Goal: Task Accomplishment & Management: Manage account settings

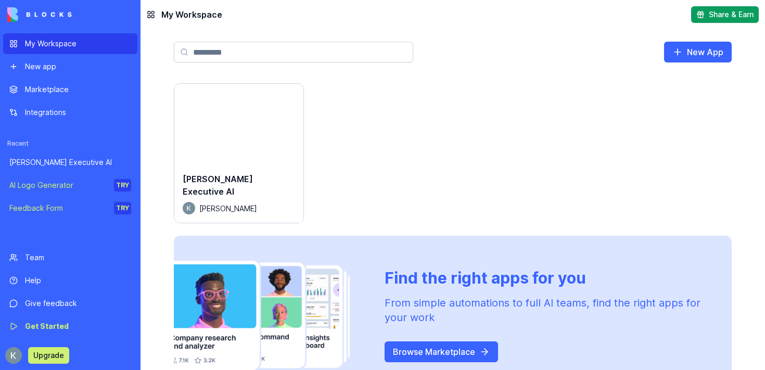
click at [216, 157] on div "Launch" at bounding box center [238, 124] width 129 height 81
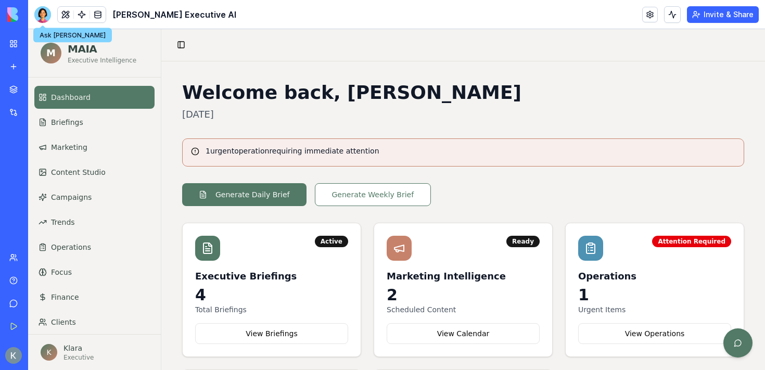
click at [42, 10] on div at bounding box center [42, 14] width 17 height 17
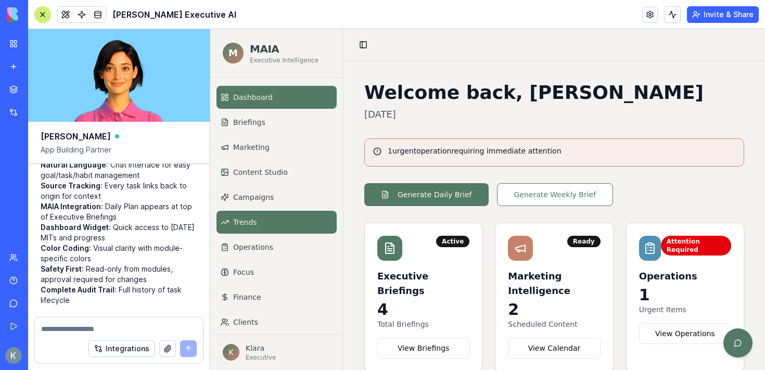
scroll to position [33, 0]
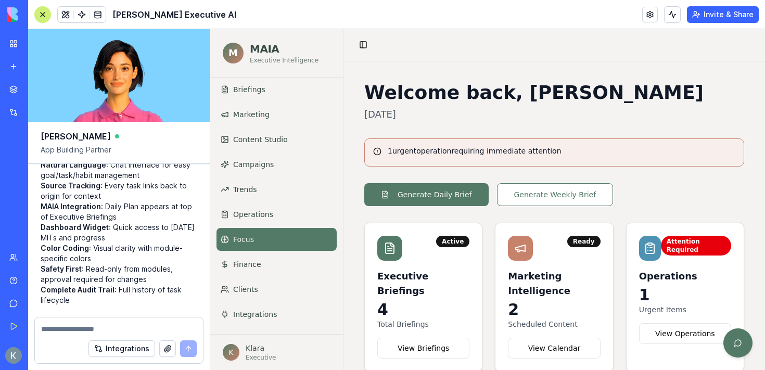
click at [252, 231] on link "Focus" at bounding box center [276, 239] width 120 height 23
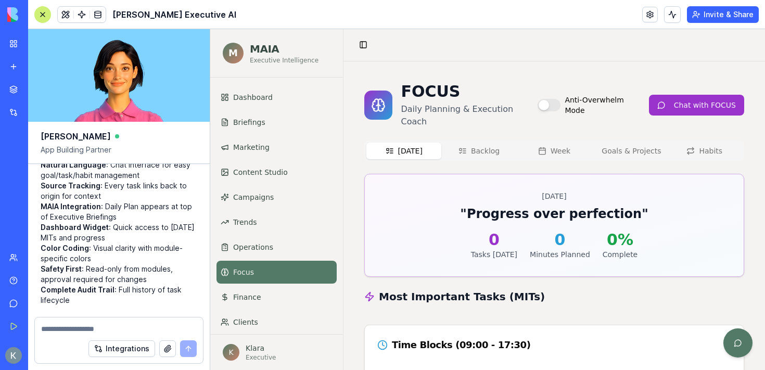
click at [46, 13] on div at bounding box center [42, 14] width 8 height 8
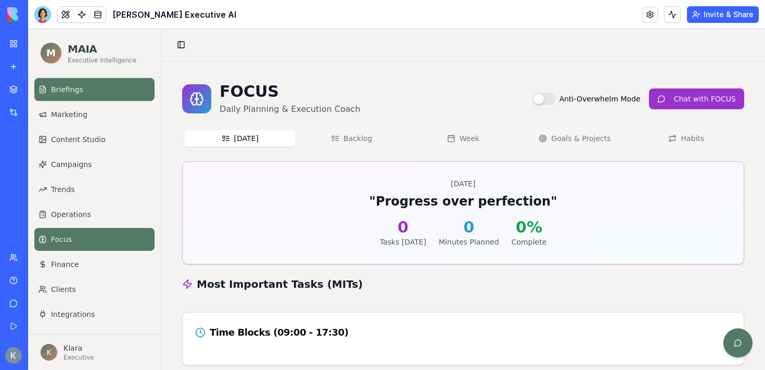
click at [107, 96] on link "Briefings" at bounding box center [94, 89] width 120 height 23
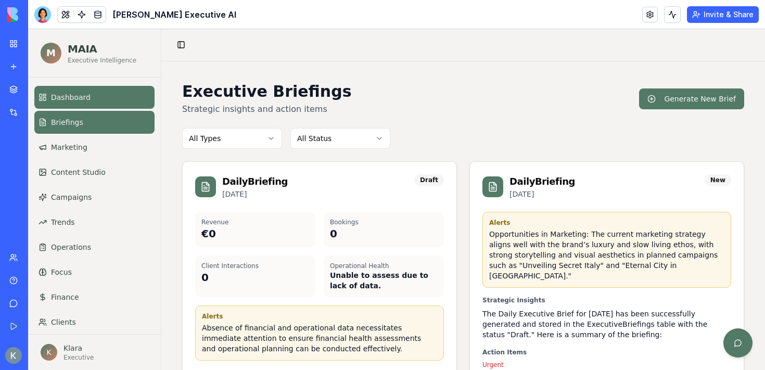
click at [96, 98] on link "Dashboard" at bounding box center [94, 97] width 120 height 23
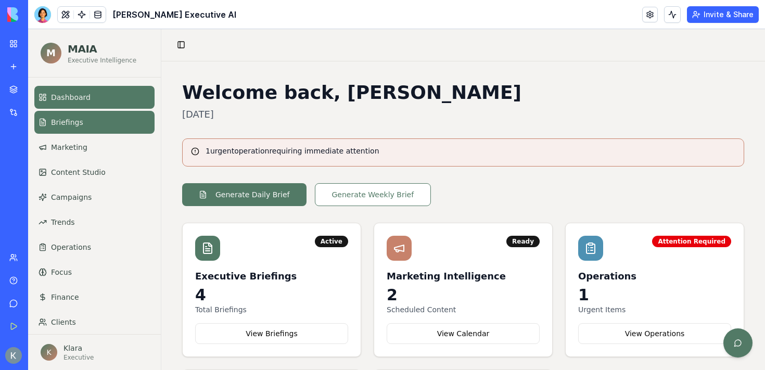
click at [78, 128] on link "Briefings" at bounding box center [94, 122] width 120 height 23
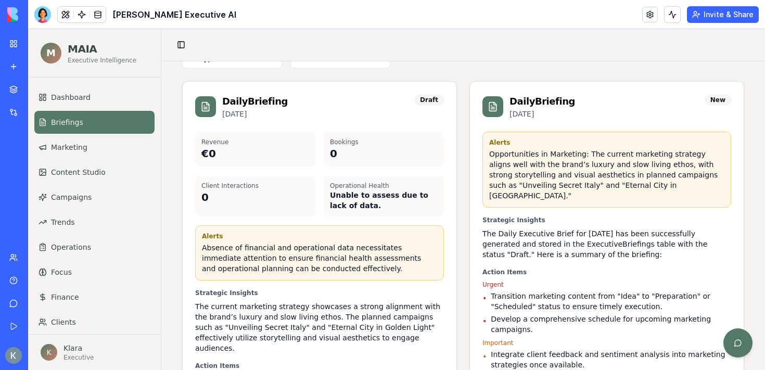
scroll to position [79, 0]
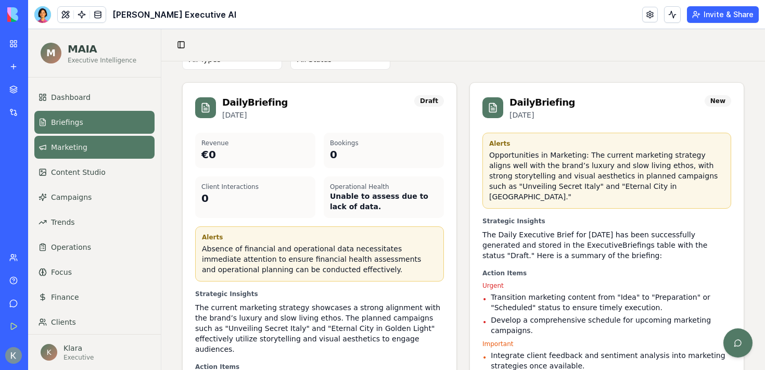
click at [72, 149] on span "Marketing" at bounding box center [69, 147] width 36 height 10
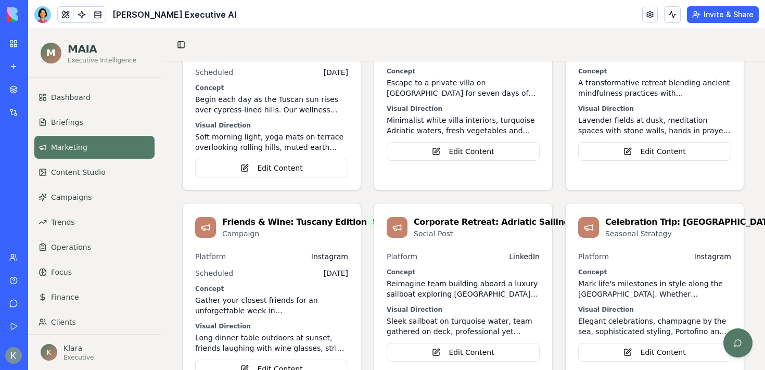
scroll to position [821, 0]
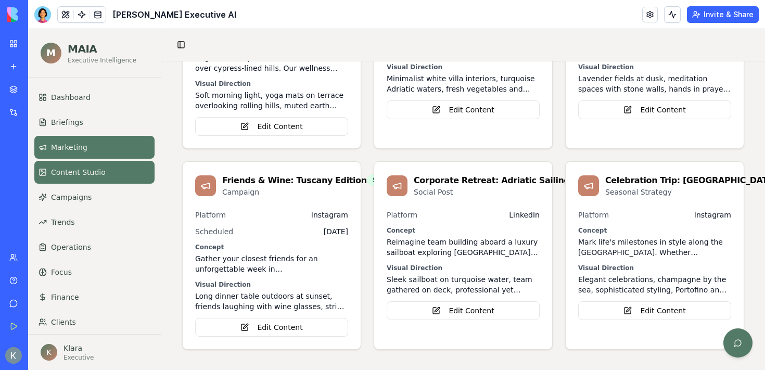
click at [95, 172] on span "Content Studio" at bounding box center [78, 172] width 55 height 10
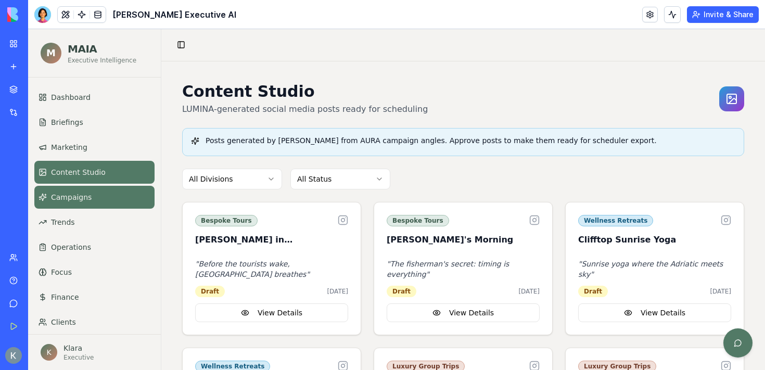
click at [71, 204] on link "Campaigns" at bounding box center [94, 197] width 120 height 23
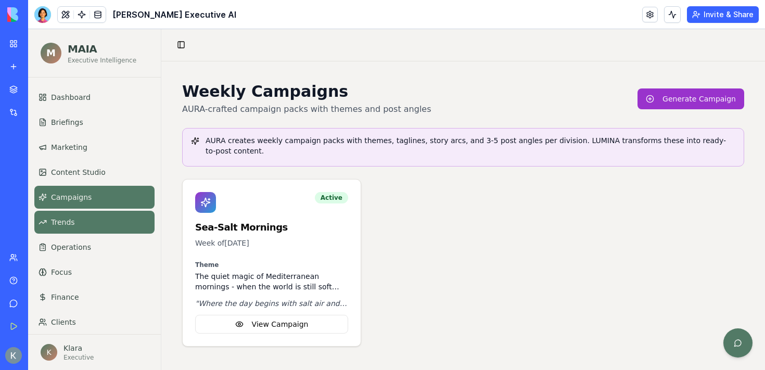
click at [84, 224] on link "Trends" at bounding box center [94, 222] width 120 height 23
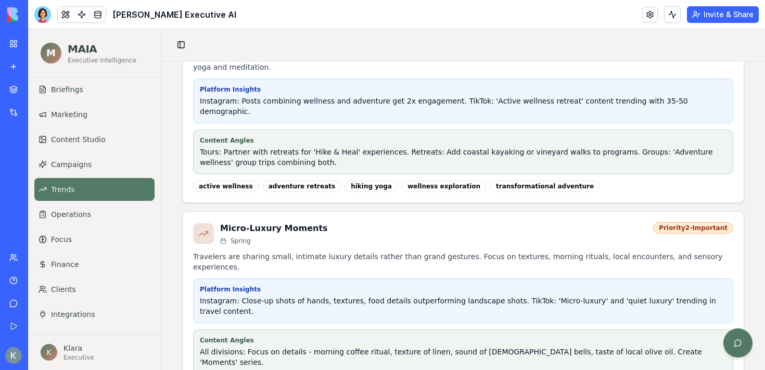
scroll to position [440, 0]
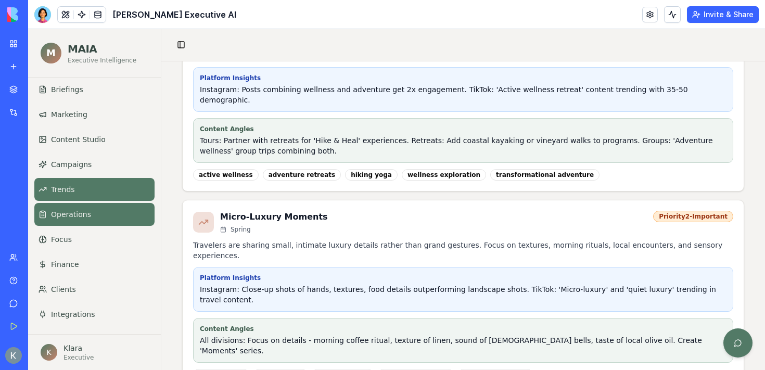
click at [49, 220] on link "Operations" at bounding box center [94, 214] width 120 height 23
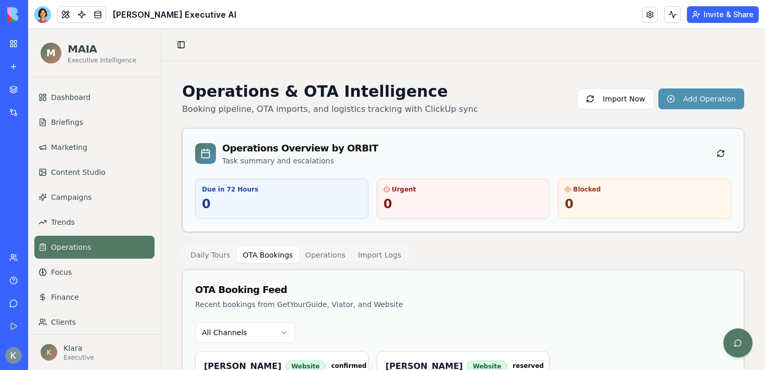
click at [262, 251] on button "OTA Bookings" at bounding box center [268, 255] width 62 height 17
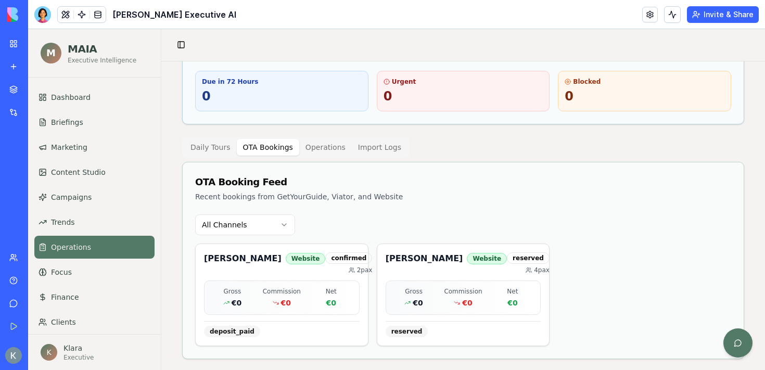
scroll to position [117, 0]
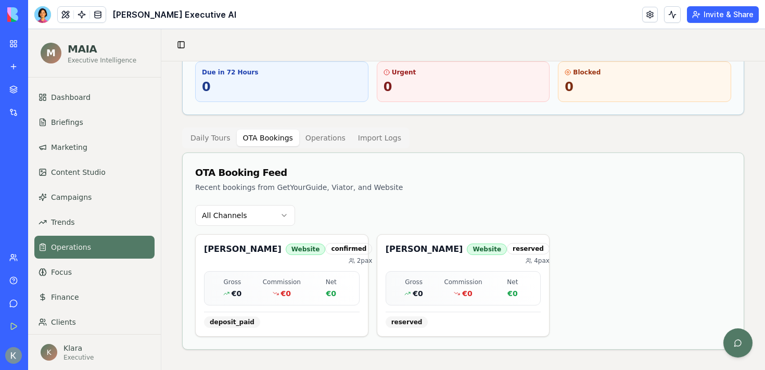
click at [318, 135] on button "Operations" at bounding box center [325, 138] width 53 height 17
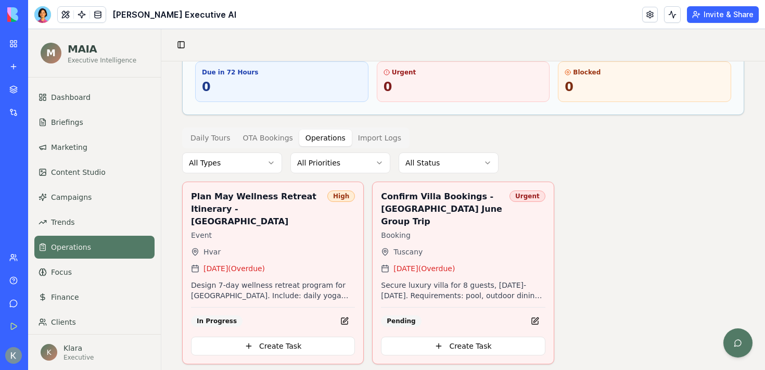
scroll to position [99, 0]
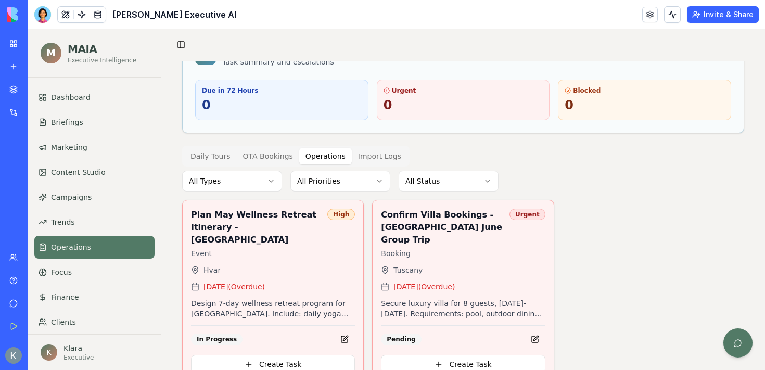
click at [381, 139] on div "Operations & OTA Intelligence Booking pipeline, OTA imports, and logistics trac…" at bounding box center [463, 182] width 562 height 399
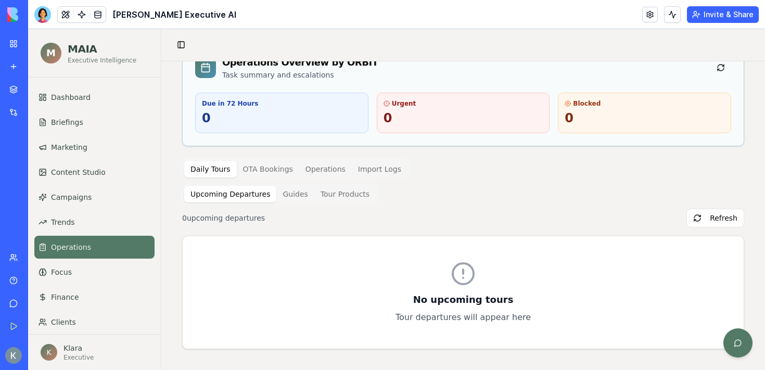
scroll to position [85, 0]
click at [212, 157] on div "Operations & OTA Intelligence Booking pipeline, OTA imports, and logistics trac…" at bounding box center [463, 173] width 562 height 353
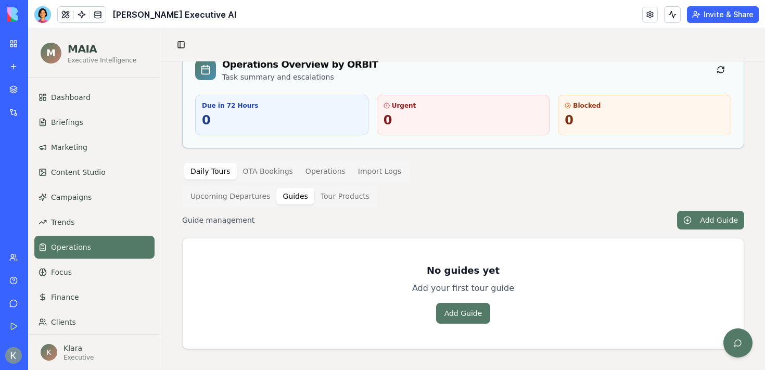
scroll to position [83, 0]
click at [293, 196] on button "Guides" at bounding box center [294, 196] width 37 height 17
click at [336, 197] on div "Operations & OTA Intelligence Booking pipeline, OTA imports, and logistics trac…" at bounding box center [463, 174] width 562 height 351
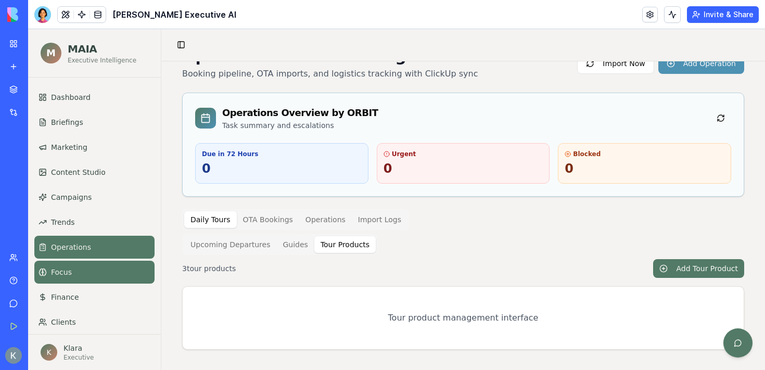
click at [55, 277] on span "Focus" at bounding box center [61, 272] width 21 height 10
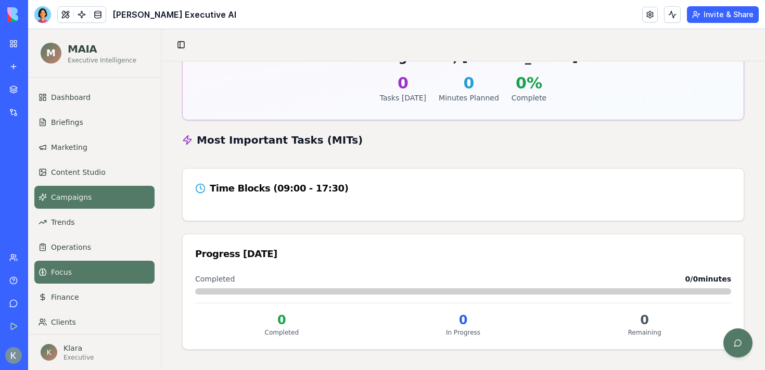
scroll to position [33, 0]
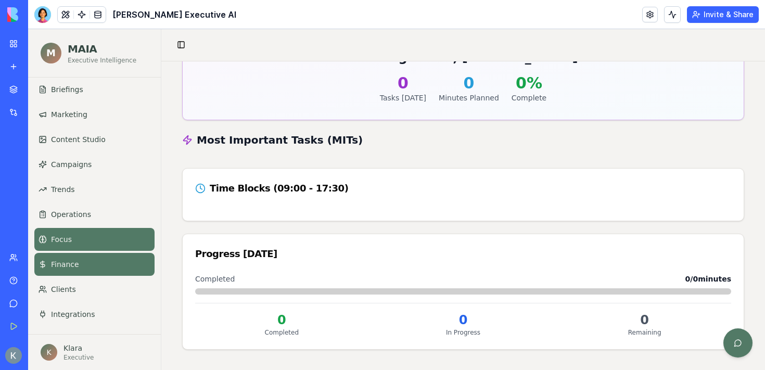
click at [69, 263] on span "Finance" at bounding box center [65, 264] width 28 height 10
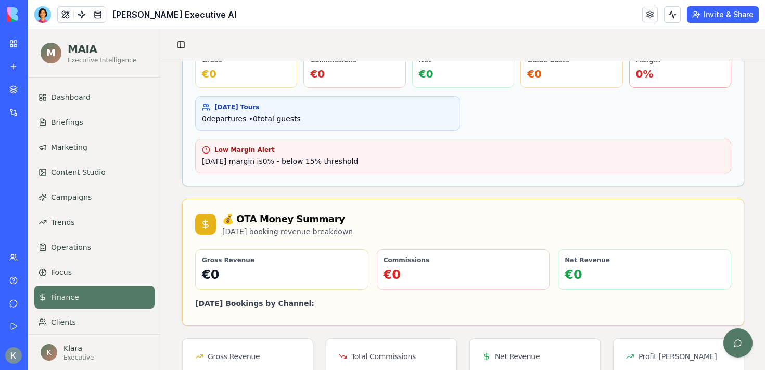
scroll to position [43, 0]
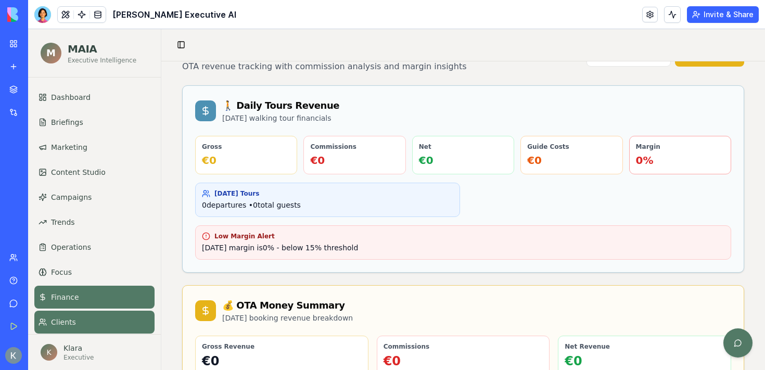
click at [71, 322] on span "Clients" at bounding box center [63, 322] width 25 height 10
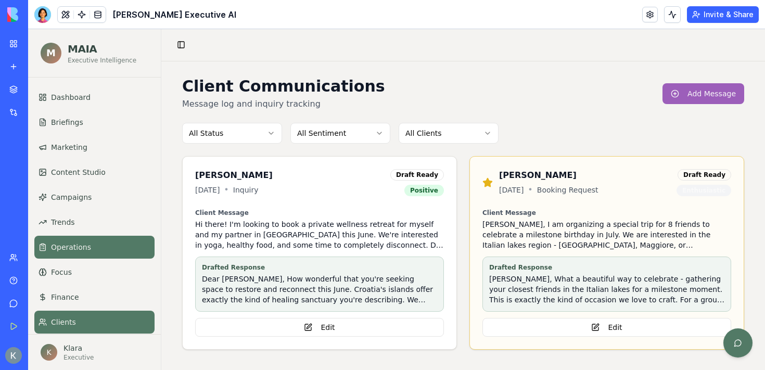
scroll to position [33, 0]
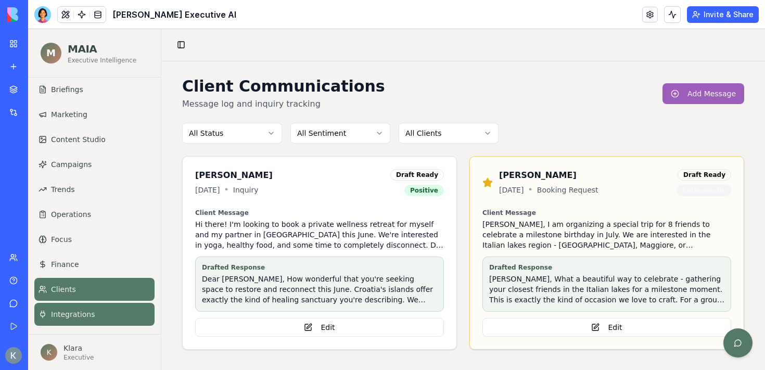
click at [80, 313] on span "Integrations" at bounding box center [73, 314] width 44 height 10
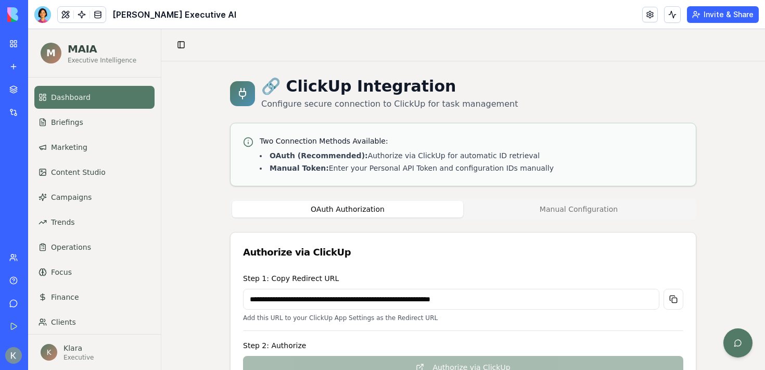
click at [108, 101] on link "Dashboard" at bounding box center [94, 97] width 120 height 23
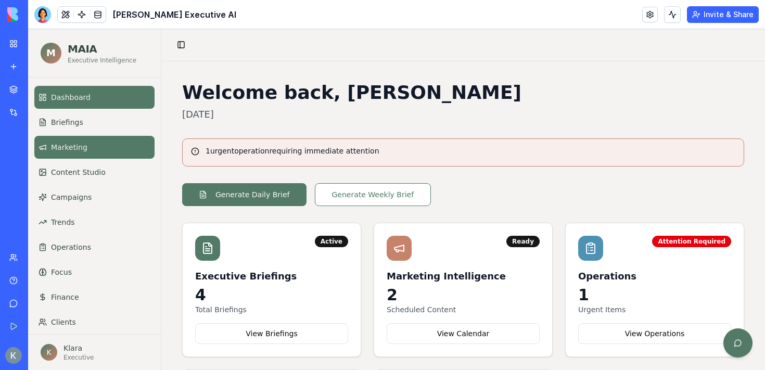
click at [70, 144] on span "Marketing" at bounding box center [69, 147] width 36 height 10
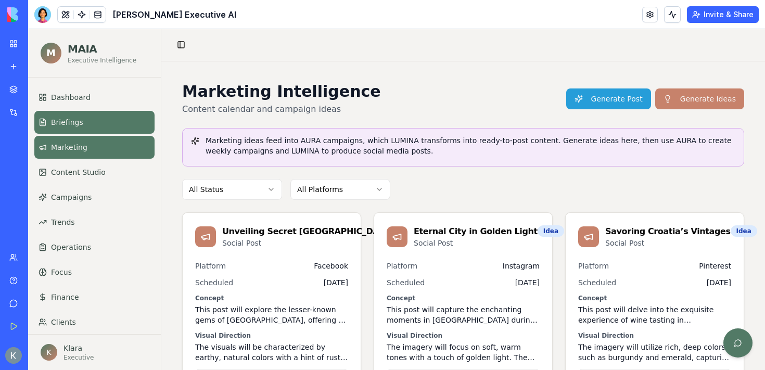
click at [80, 121] on span "Briefings" at bounding box center [67, 122] width 32 height 10
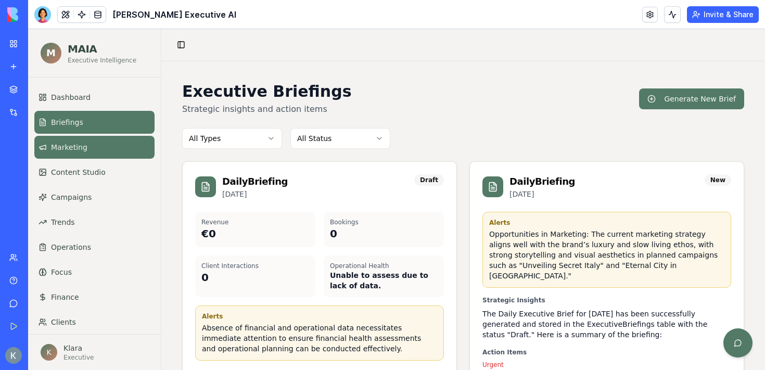
click at [90, 145] on link "Marketing" at bounding box center [94, 147] width 120 height 23
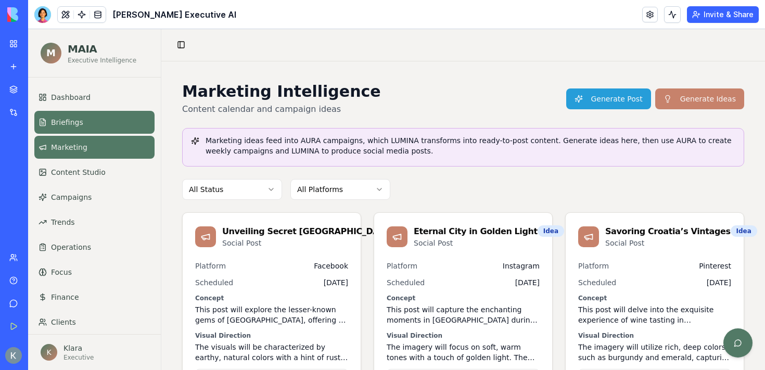
click at [88, 121] on link "Briefings" at bounding box center [94, 122] width 120 height 23
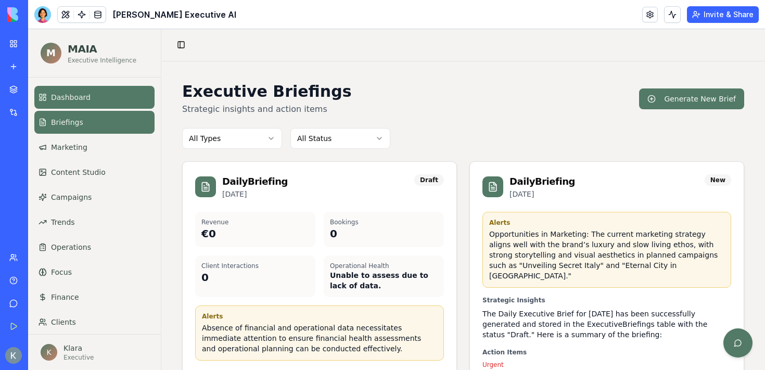
click at [63, 92] on span "Dashboard" at bounding box center [71, 97] width 40 height 10
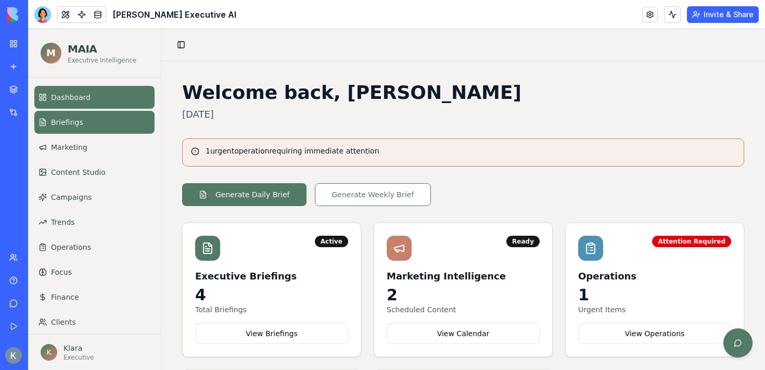
click at [113, 129] on link "Briefings" at bounding box center [94, 122] width 120 height 23
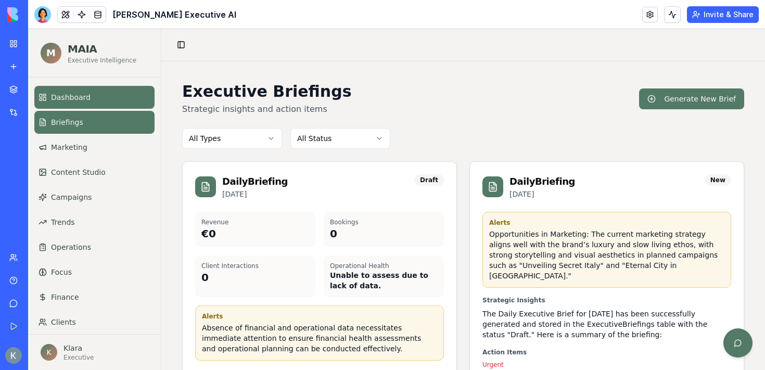
click at [70, 101] on span "Dashboard" at bounding box center [71, 97] width 40 height 10
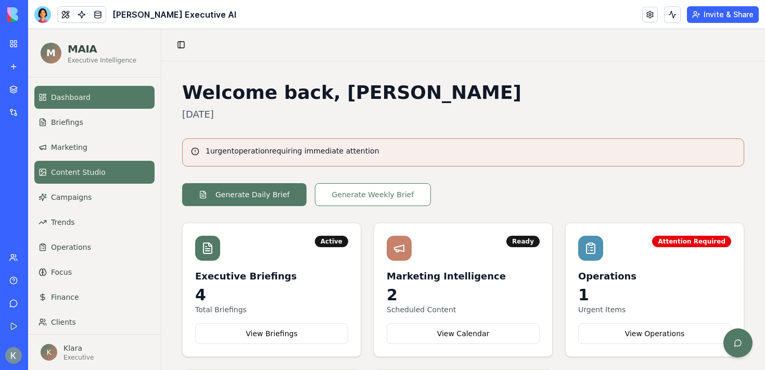
click at [67, 179] on link "Content Studio" at bounding box center [94, 172] width 120 height 23
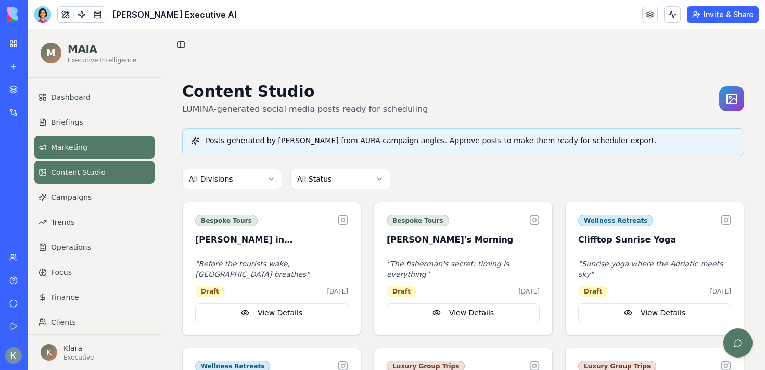
click at [90, 155] on link "Marketing" at bounding box center [94, 147] width 120 height 23
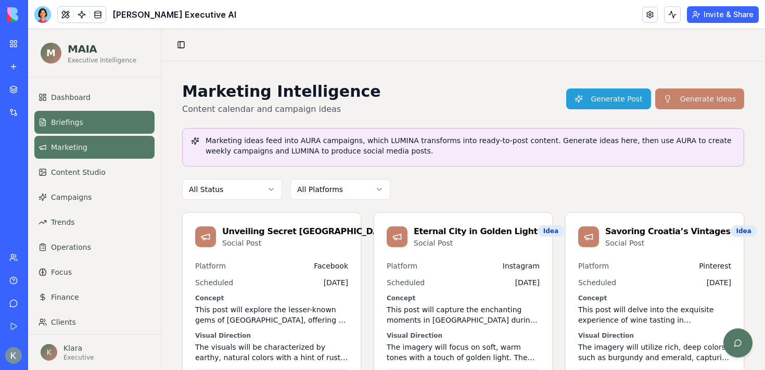
click at [92, 117] on link "Briefings" at bounding box center [94, 122] width 120 height 23
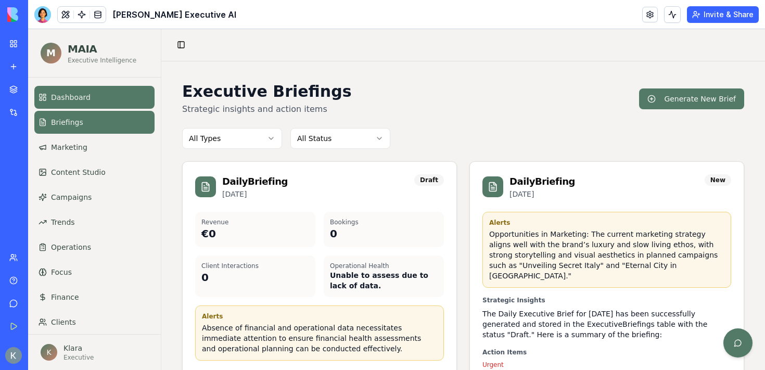
click at [74, 91] on link "Dashboard" at bounding box center [94, 97] width 120 height 23
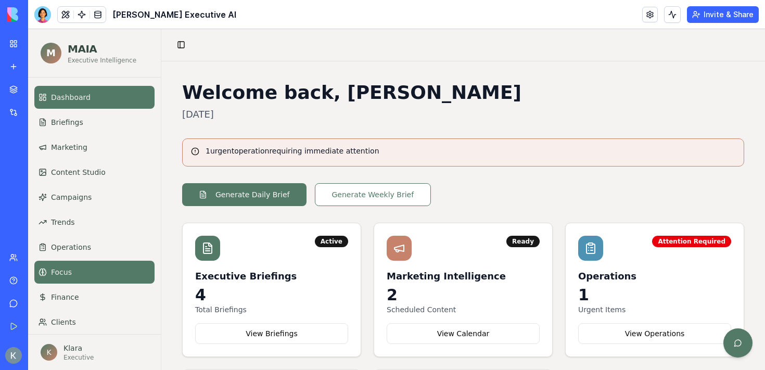
click at [82, 273] on link "Focus" at bounding box center [94, 272] width 120 height 23
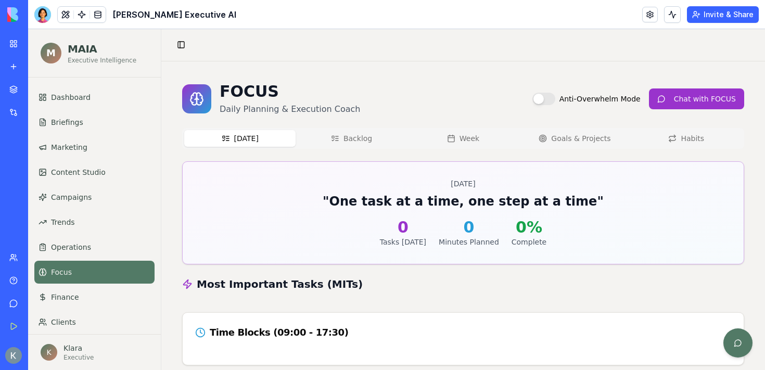
click at [554, 98] on button "Anti-Overwhelm Mode" at bounding box center [543, 99] width 23 height 12
click at [542, 101] on button "Anti-Overwhelm Mode" at bounding box center [543, 99] width 23 height 12
click at [555, 97] on button "Anti-Overwhelm Mode" at bounding box center [543, 99] width 23 height 12
click at [549, 98] on button "Anti-Overwhelm Mode" at bounding box center [543, 99] width 23 height 12
click at [562, 97] on div "Anti-Overwhelm Mode" at bounding box center [586, 99] width 108 height 12
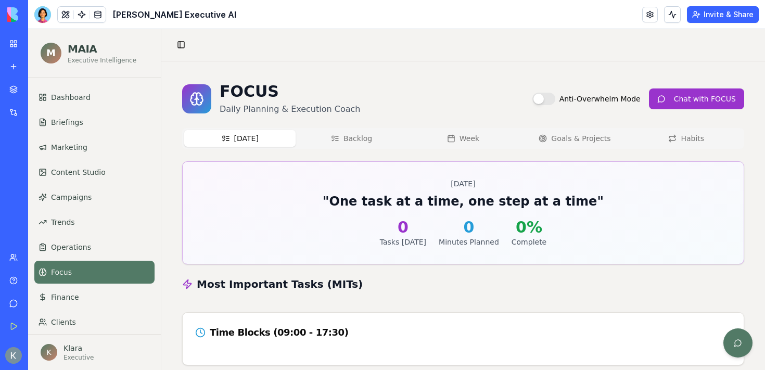
click at [555, 96] on button "Anti-Overwhelm Mode" at bounding box center [543, 99] width 23 height 12
click at [555, 97] on button "Anti-Overwhelm Mode" at bounding box center [543, 99] width 23 height 12
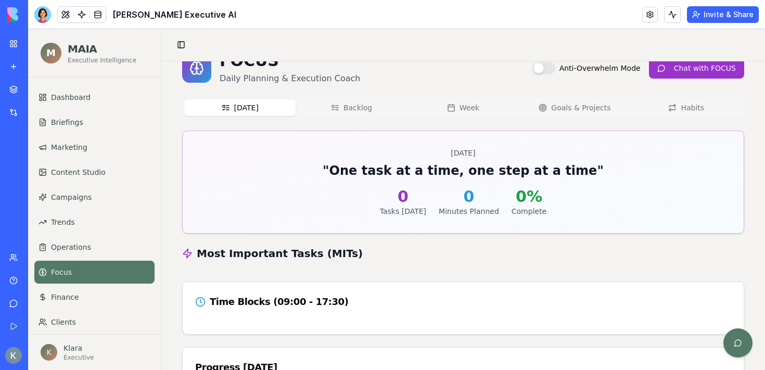
scroll to position [30, 0]
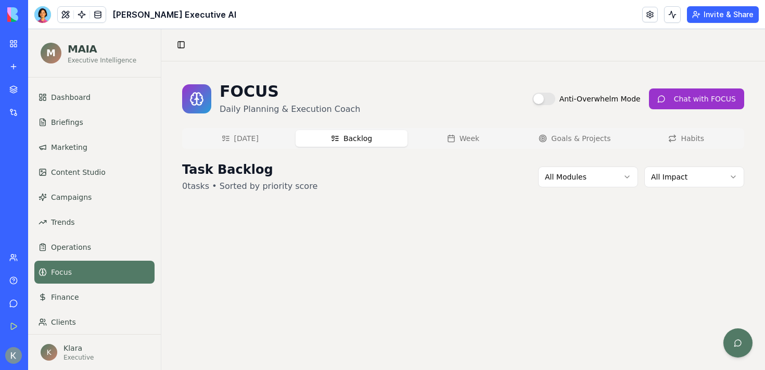
click at [352, 110] on div "FOCUS Daily Planning & Execution Coach Anti-Overwhelm Mode Chat with FOCUS Toda…" at bounding box center [463, 137] width 562 height 110
click at [253, 143] on button "[DATE]" at bounding box center [239, 138] width 111 height 17
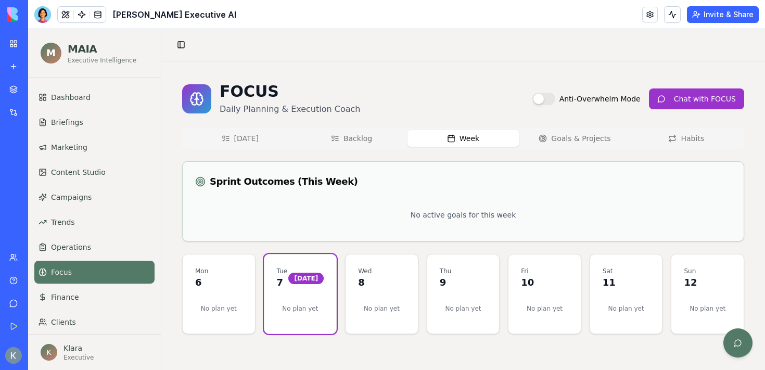
click at [469, 139] on button "Week" at bounding box center [462, 138] width 111 height 17
click at [570, 141] on button "Goals & Projects" at bounding box center [574, 138] width 111 height 17
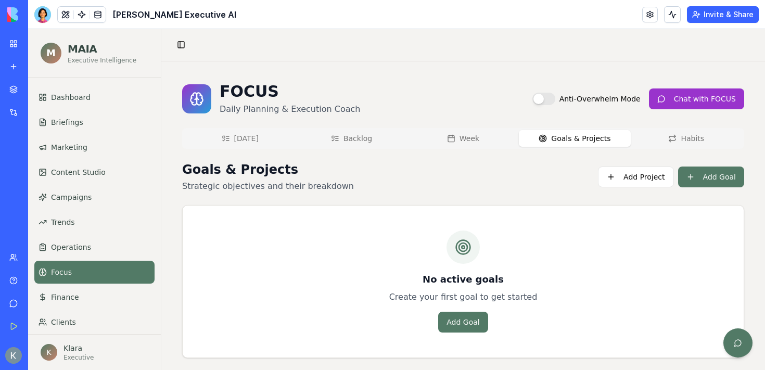
scroll to position [8, 0]
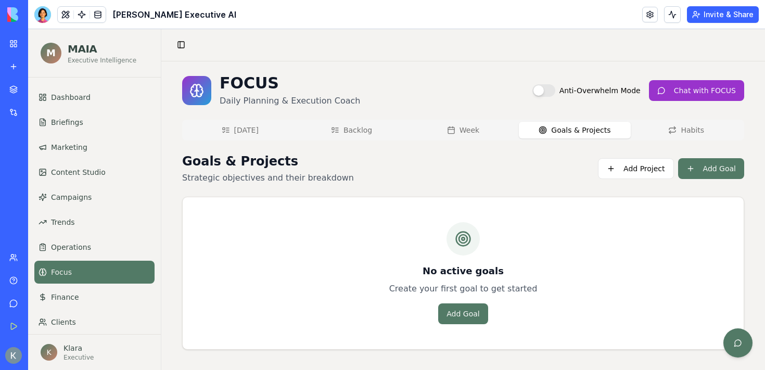
click at [699, 122] on button "Habits" at bounding box center [685, 130] width 111 height 17
click at [597, 130] on button "Goals & Projects" at bounding box center [574, 130] width 111 height 17
click at [257, 133] on button "[DATE]" at bounding box center [239, 130] width 111 height 17
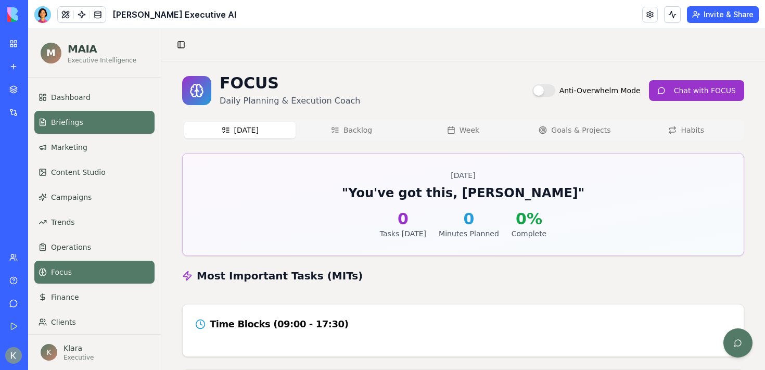
scroll to position [0, 0]
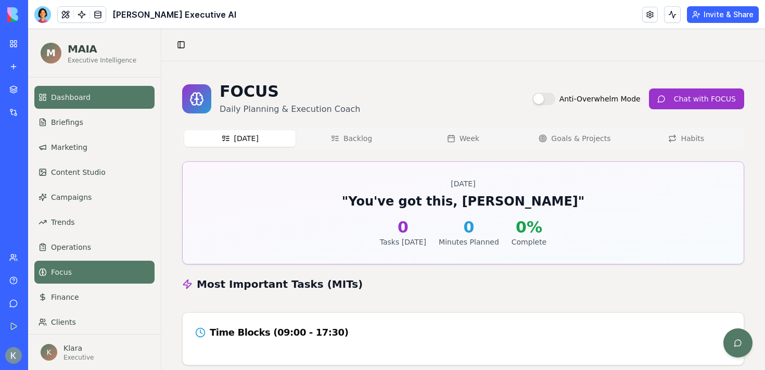
click at [78, 105] on link "Dashboard" at bounding box center [94, 97] width 120 height 23
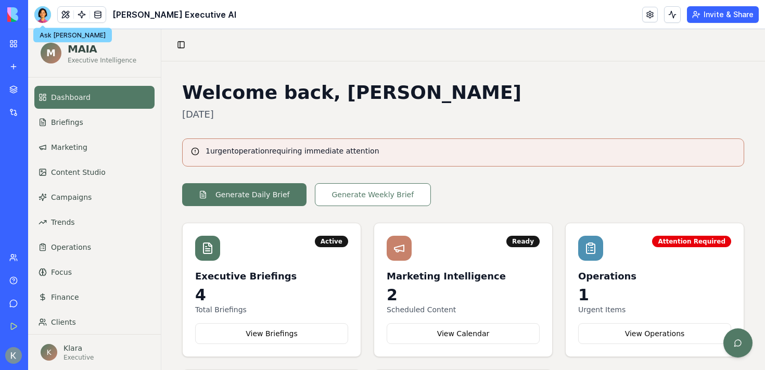
click at [43, 18] on div at bounding box center [42, 14] width 17 height 17
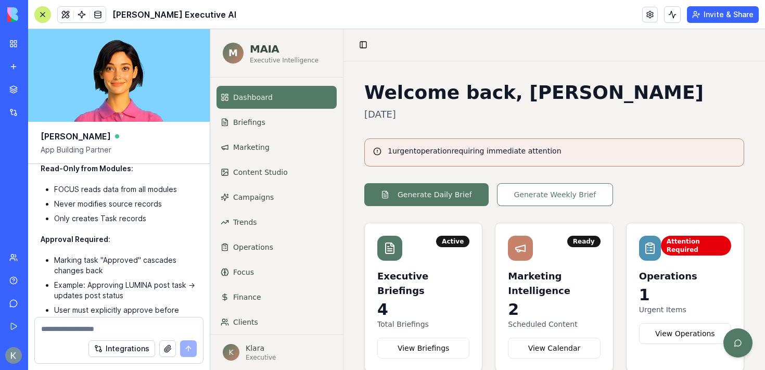
scroll to position [48450, 0]
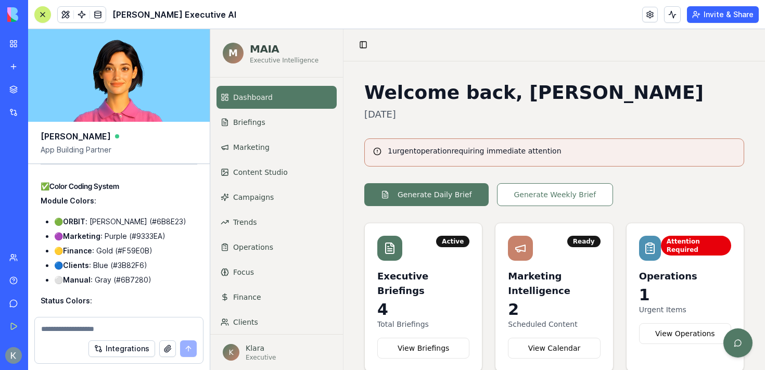
click at [46, 14] on div at bounding box center [42, 14] width 8 height 8
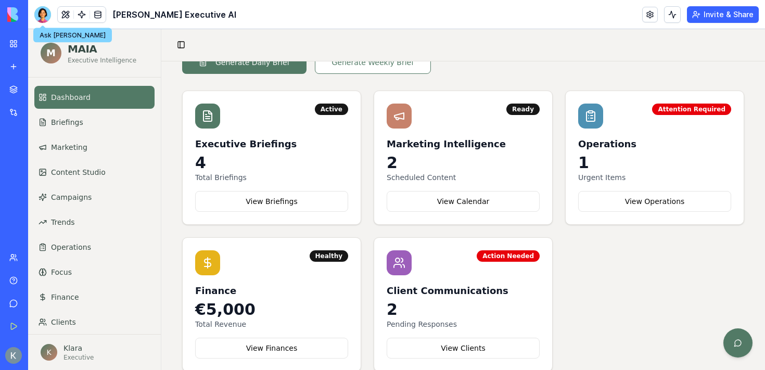
scroll to position [154, 0]
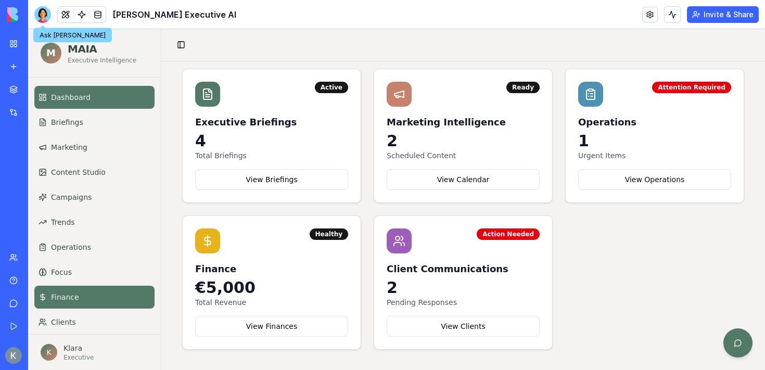
click at [60, 296] on span "Finance" at bounding box center [65, 297] width 28 height 10
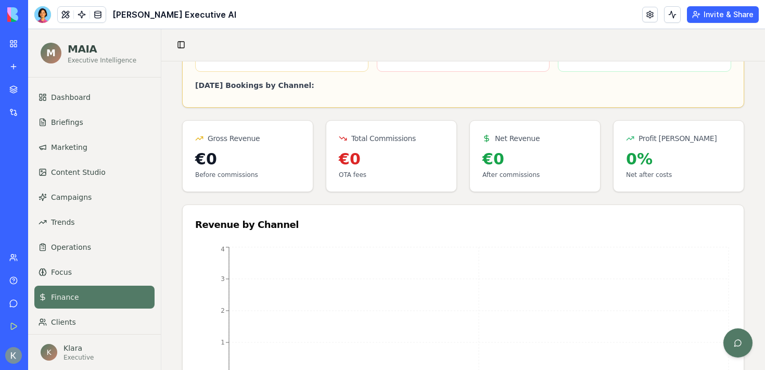
scroll to position [262, 0]
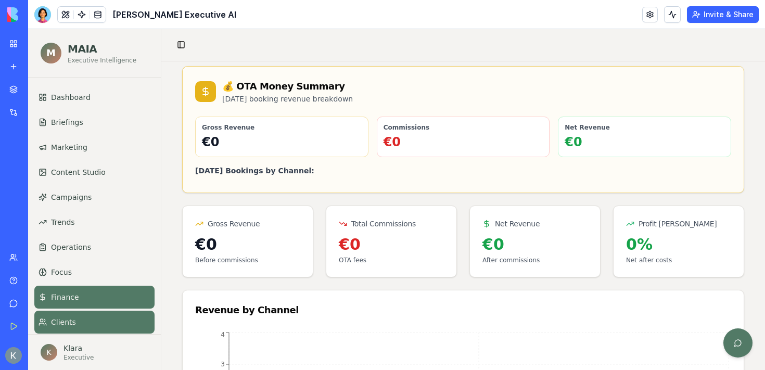
click at [66, 313] on link "Clients" at bounding box center [94, 322] width 120 height 23
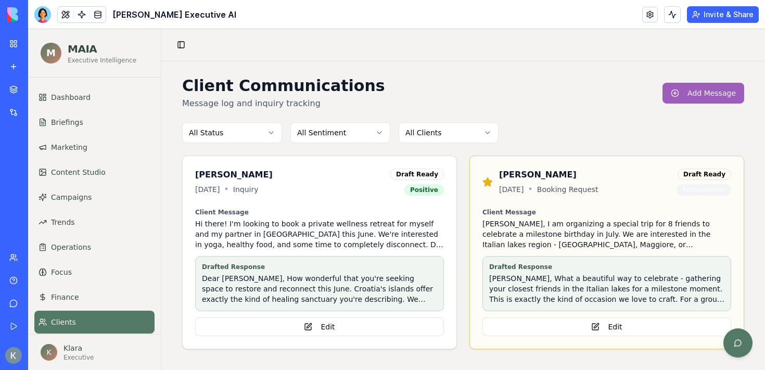
scroll to position [5, 0]
click at [85, 97] on span "Dashboard" at bounding box center [71, 97] width 40 height 10
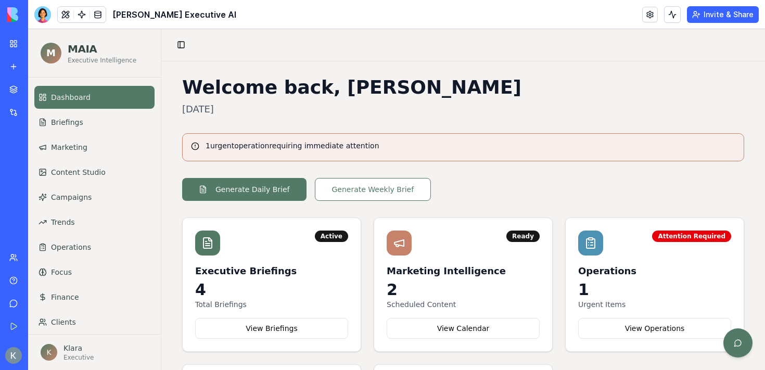
click at [722, 13] on button "Invite & Share" at bounding box center [723, 14] width 72 height 17
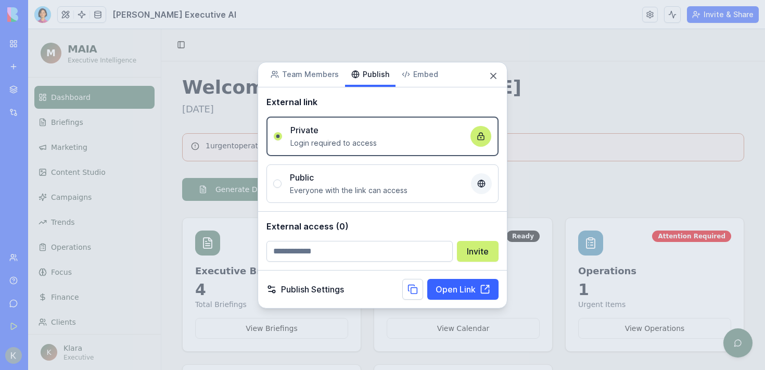
click at [368, 92] on div "Share App Team Members Publish Embed External link Private Login required to ac…" at bounding box center [382, 184] width 250 height 247
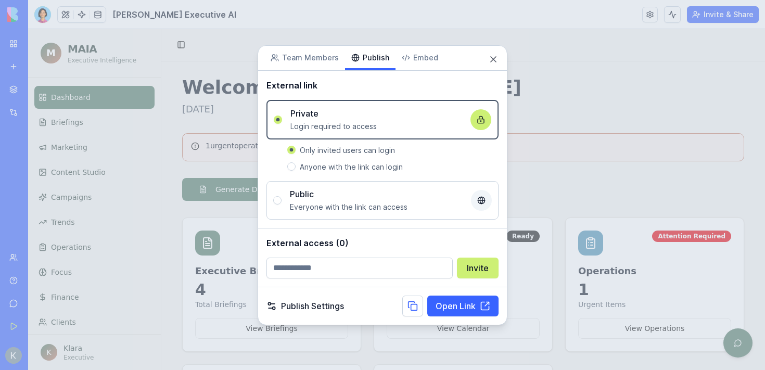
click at [324, 62] on body "My Workspace New app Marketplace Integrations Recent MAIA - Costa Vita Executiv…" at bounding box center [382, 185] width 765 height 370
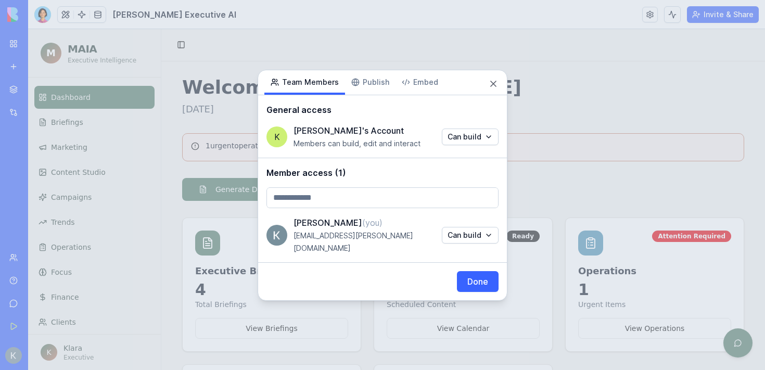
click at [368, 92] on div "Share App Team Members Publish Embed General access [PERSON_NAME]'s Account Mem…" at bounding box center [382, 185] width 250 height 231
click at [305, 59] on body "My Workspace New app Marketplace Integrations Recent MAIA - Costa Vita Executiv…" at bounding box center [382, 185] width 765 height 370
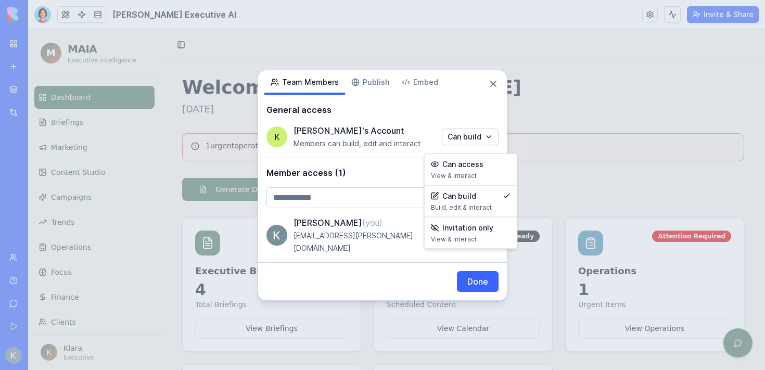
click at [468, 146] on body "My Workspace New app Marketplace Integrations Recent MAIA - Costa Vita Executiv…" at bounding box center [382, 185] width 765 height 370
click at [467, 145] on div at bounding box center [382, 185] width 765 height 370
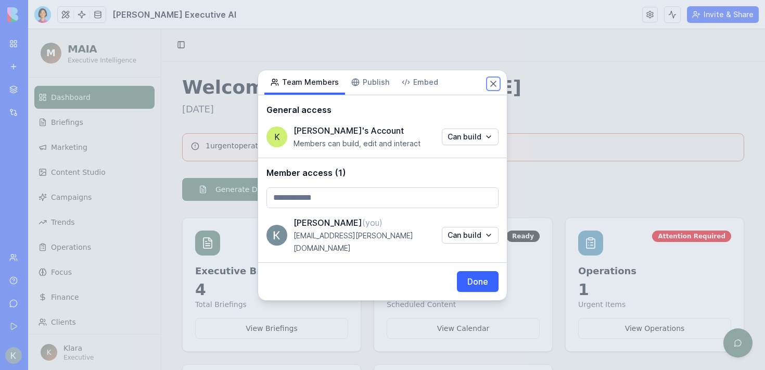
click at [491, 89] on button "Close" at bounding box center [493, 84] width 10 height 10
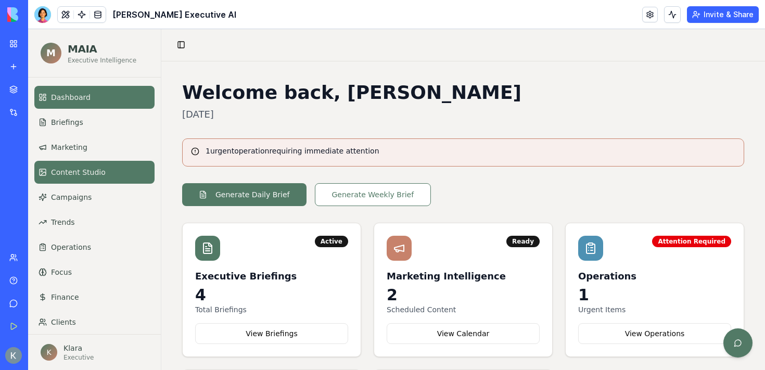
click at [95, 167] on span "Content Studio" at bounding box center [78, 172] width 55 height 10
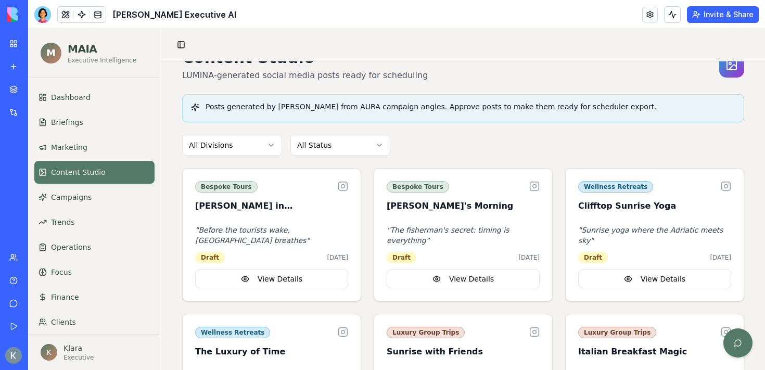
click at [15, 90] on link "Marketplace" at bounding box center [24, 89] width 42 height 21
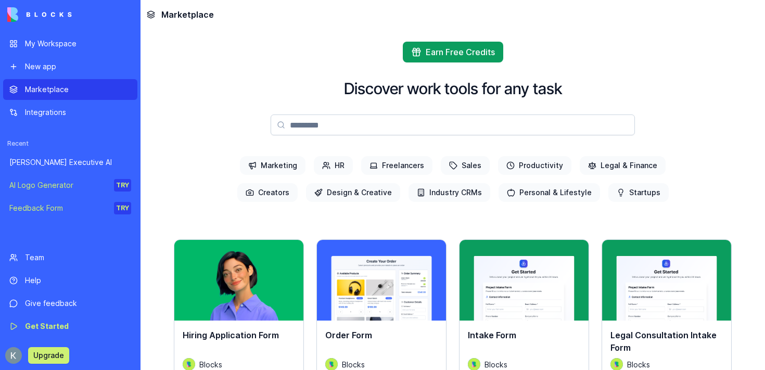
click at [65, 165] on div "[PERSON_NAME] Executive AI" at bounding box center [70, 162] width 122 height 10
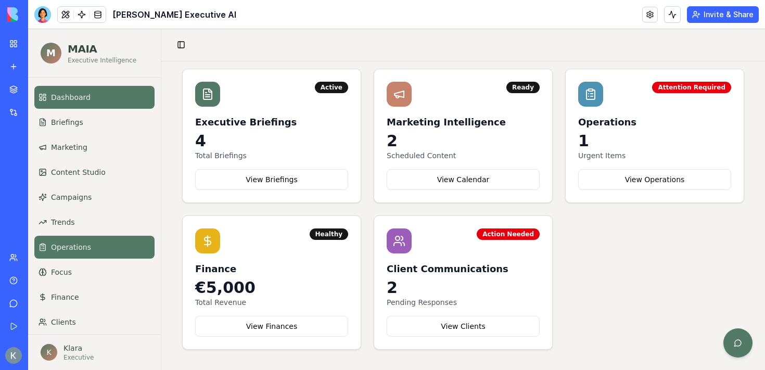
scroll to position [33, 0]
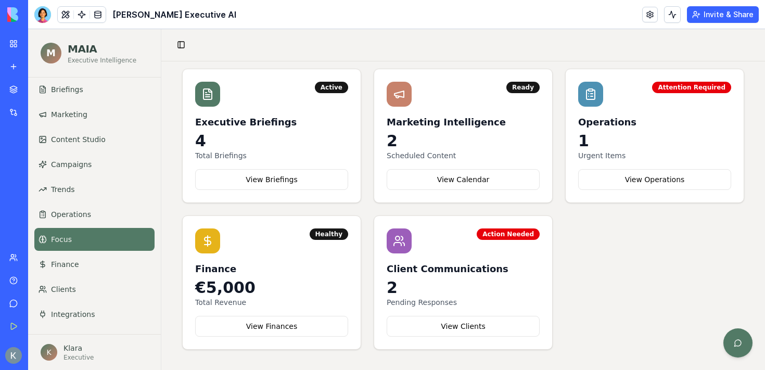
click at [92, 235] on link "Focus" at bounding box center [94, 239] width 120 height 23
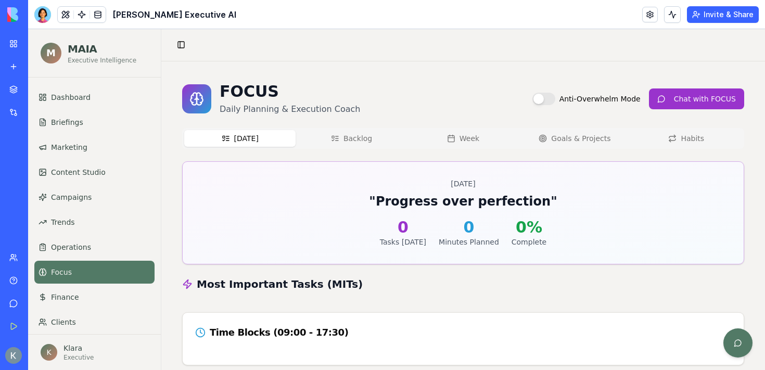
click at [562, 134] on button "Goals & Projects" at bounding box center [574, 138] width 111 height 17
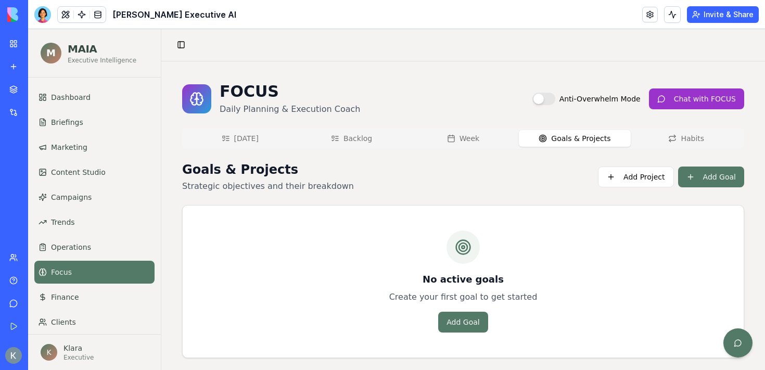
scroll to position [8, 0]
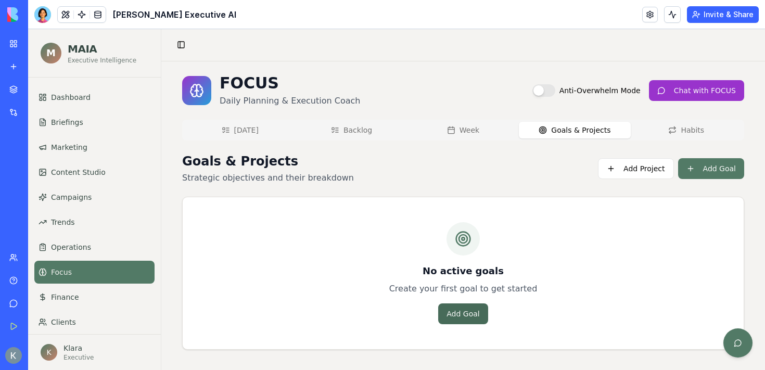
click at [474, 314] on button "Add Goal" at bounding box center [462, 313] width 49 height 21
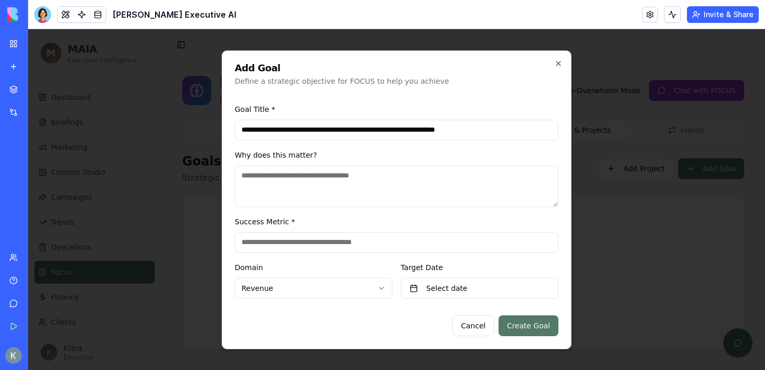
type input "**********"
click at [360, 180] on textarea at bounding box center [397, 186] width 324 height 42
paste textarea "**********"
type textarea "**********"
click at [324, 246] on input at bounding box center [397, 242] width 324 height 21
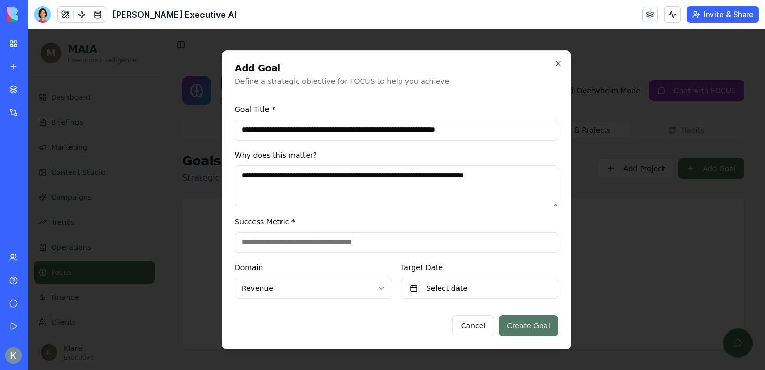
paste input "**********"
type input "**********"
click at [348, 285] on body "**********" at bounding box center [396, 196] width 737 height 350
click at [348, 286] on body "**********" at bounding box center [396, 196] width 737 height 350
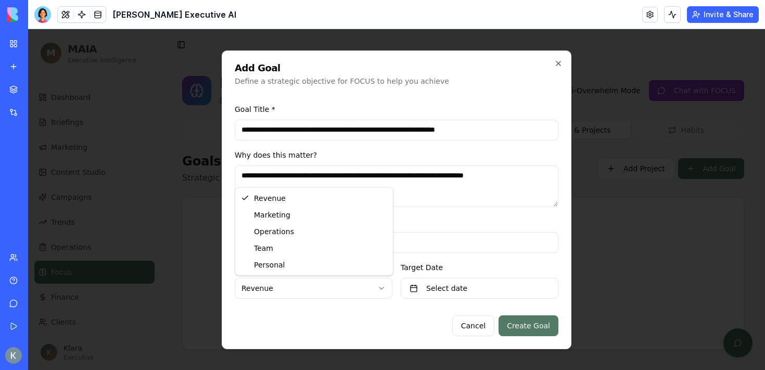
click at [320, 286] on body "**********" at bounding box center [396, 196] width 737 height 350
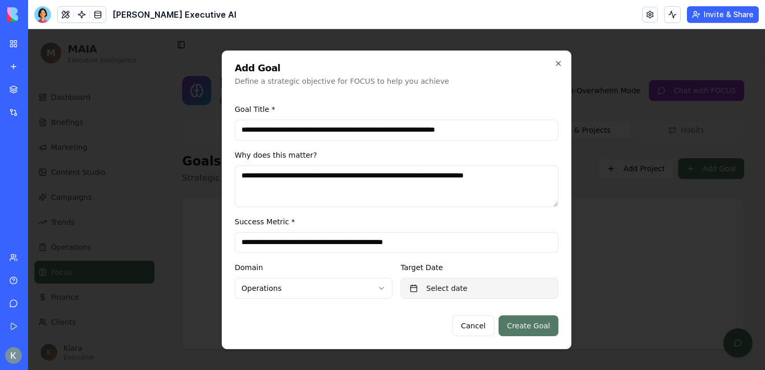
click at [460, 288] on button "Select date" at bounding box center [480, 288] width 158 height 21
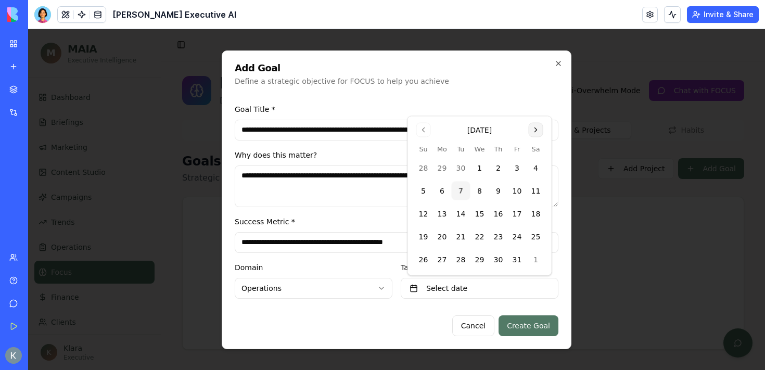
click at [539, 127] on button "Go to next month" at bounding box center [535, 130] width 15 height 15
click at [517, 167] on button "7" at bounding box center [517, 168] width 19 height 19
click at [409, 324] on div "Cancel Create Goal" at bounding box center [397, 325] width 324 height 21
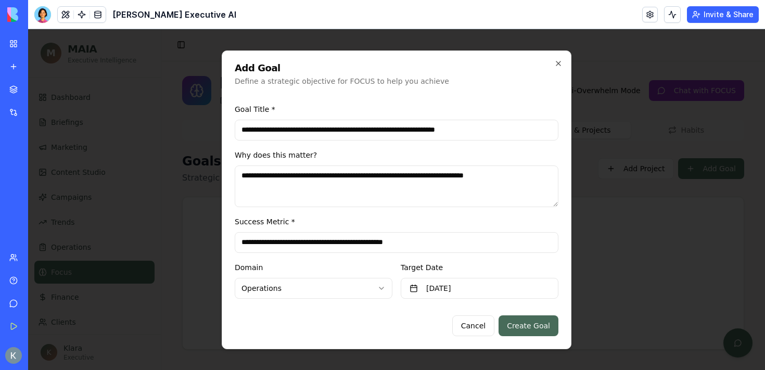
click at [531, 324] on button "Create Goal" at bounding box center [528, 325] width 60 height 21
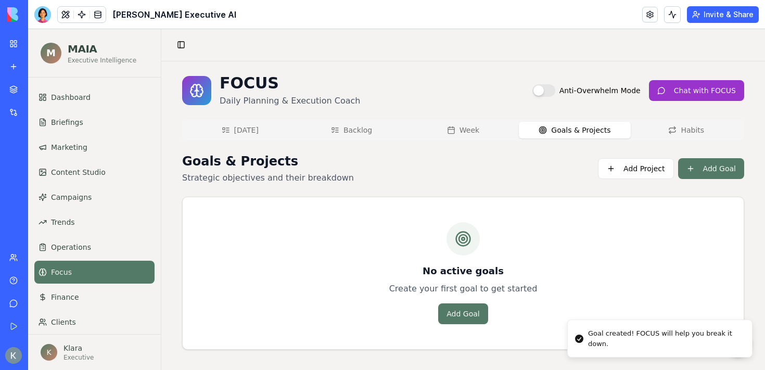
scroll to position [0, 0]
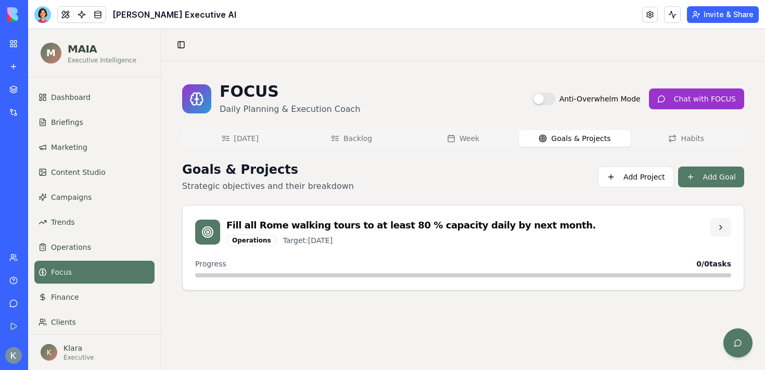
click at [720, 226] on button at bounding box center [720, 227] width 21 height 19
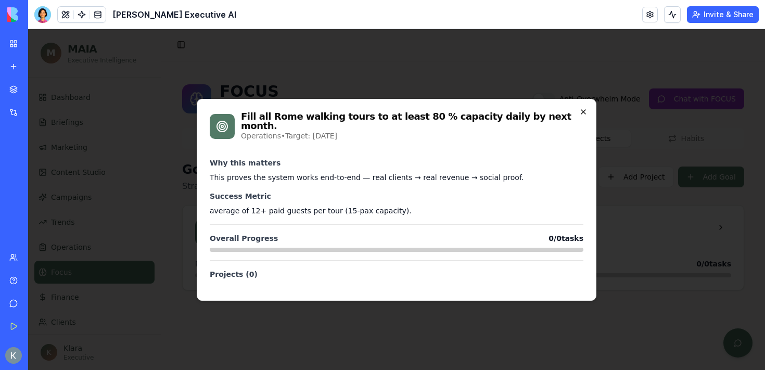
click at [580, 111] on icon "button" at bounding box center [583, 112] width 8 height 8
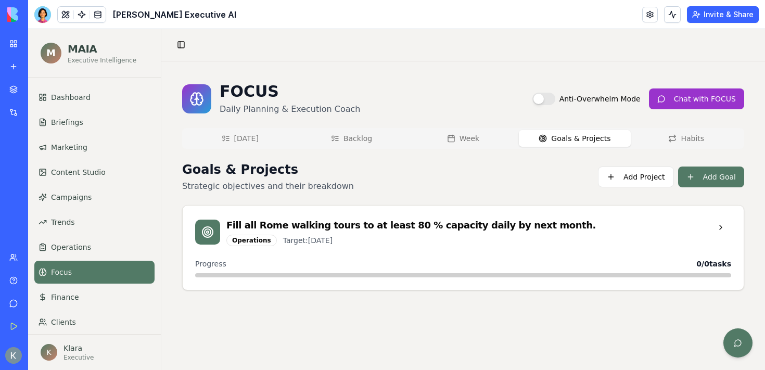
click at [252, 140] on button "[DATE]" at bounding box center [239, 138] width 111 height 17
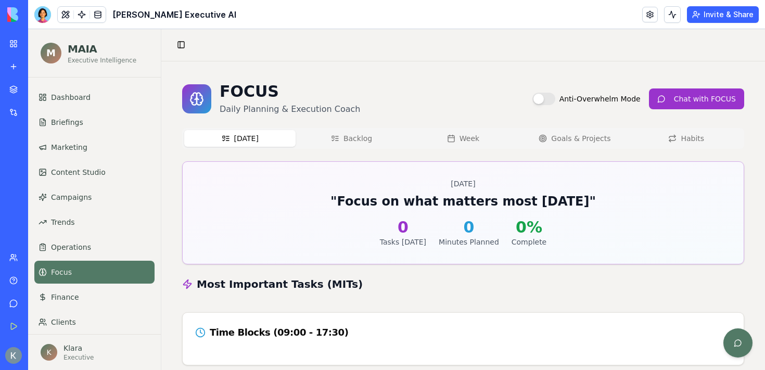
click at [352, 136] on button "Backlog" at bounding box center [350, 138] width 111 height 17
click at [248, 138] on button "[DATE]" at bounding box center [239, 138] width 111 height 17
click at [564, 146] on button "Goals & Projects" at bounding box center [574, 138] width 111 height 17
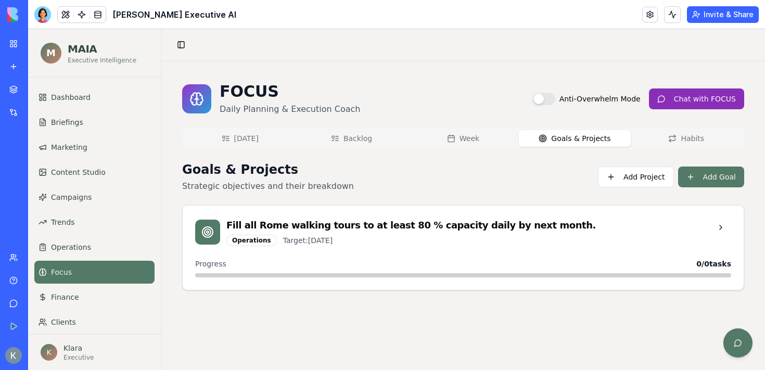
click at [681, 103] on button "Chat with FOCUS" at bounding box center [696, 98] width 95 height 21
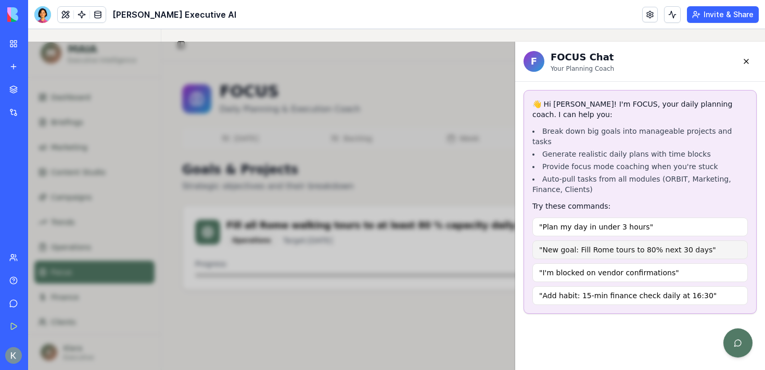
click at [610, 241] on button ""New goal: Fill Rome tours to 80% next 30 days"" at bounding box center [639, 249] width 215 height 19
click at [587, 244] on button ""New goal: Fill Rome tours to 80% next 30 days"" at bounding box center [639, 249] width 215 height 19
click at [579, 240] on button ""New goal: Fill Rome tours to 80% next 30 days"" at bounding box center [639, 249] width 215 height 19
click at [492, 161] on div "F FOCUS Chat Your Planning Coach 👋 Hi Klara! I'm FOCUS, your daily planning coa…" at bounding box center [396, 206] width 737 height 328
click at [744, 62] on button at bounding box center [746, 61] width 21 height 21
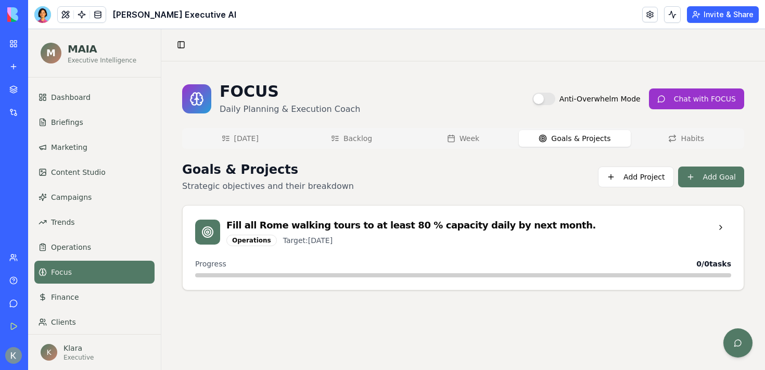
click at [252, 138] on button "[DATE]" at bounding box center [239, 138] width 111 height 17
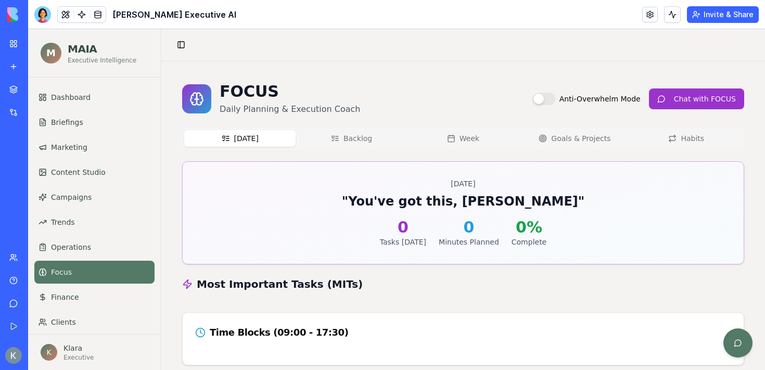
click at [367, 148] on div "[DATE] Backlog Week Goals & Projects Habits [DATE] " You've got this, Klara " 0…" at bounding box center [463, 311] width 562 height 366
click at [352, 132] on button "Backlog" at bounding box center [350, 138] width 111 height 17
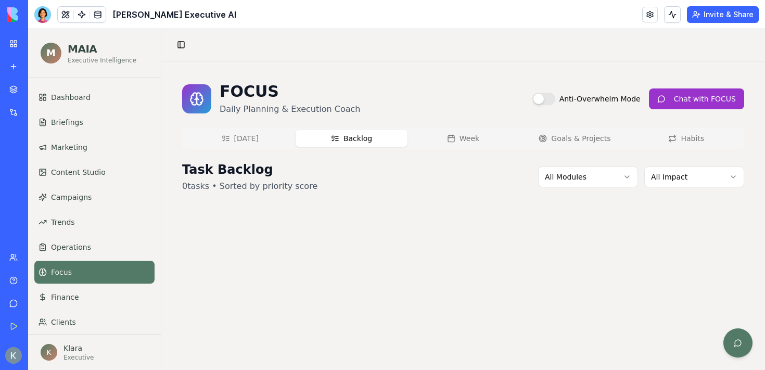
click at [249, 143] on button "[DATE]" at bounding box center [239, 138] width 111 height 17
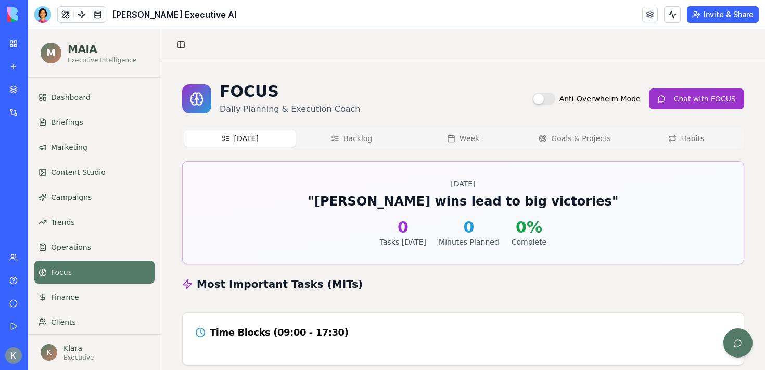
click at [353, 141] on button "Backlog" at bounding box center [350, 138] width 111 height 17
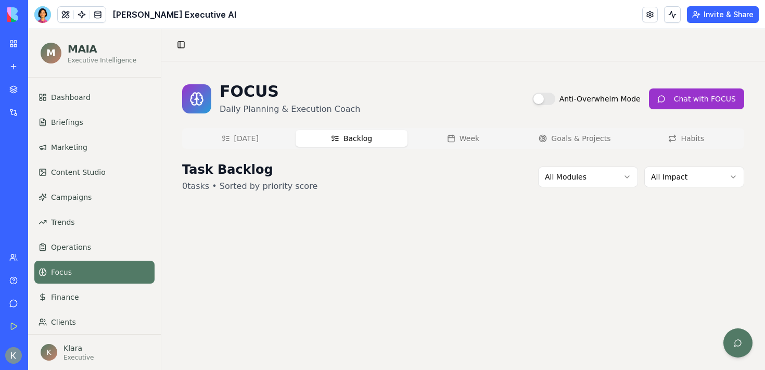
click at [456, 134] on button "Week" at bounding box center [462, 138] width 111 height 17
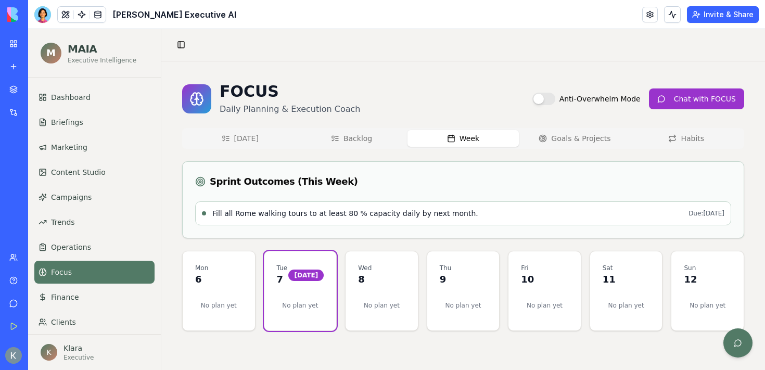
click at [397, 280] on div "Wed 8" at bounding box center [381, 275] width 47 height 23
click at [476, 210] on div "Fill all Rome walking tours to at least 80 % capacity daily by next month. Due:…" at bounding box center [463, 213] width 536 height 24
click at [393, 277] on div "Wed 8" at bounding box center [381, 275] width 47 height 23
click at [585, 136] on button "Goals & Projects" at bounding box center [574, 138] width 111 height 17
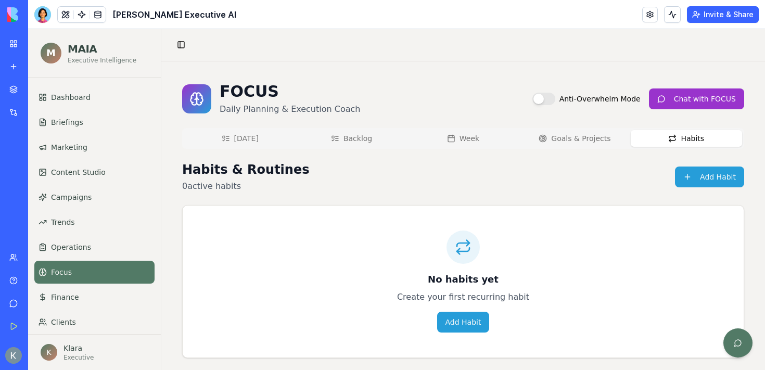
click at [674, 143] on button "Habits" at bounding box center [685, 138] width 111 height 17
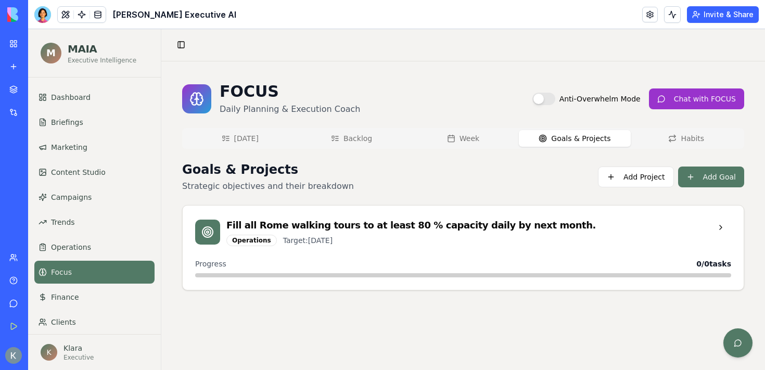
click at [588, 141] on button "Goals & Projects" at bounding box center [574, 138] width 111 height 17
click at [682, 105] on button "Chat with FOCUS" at bounding box center [696, 98] width 95 height 21
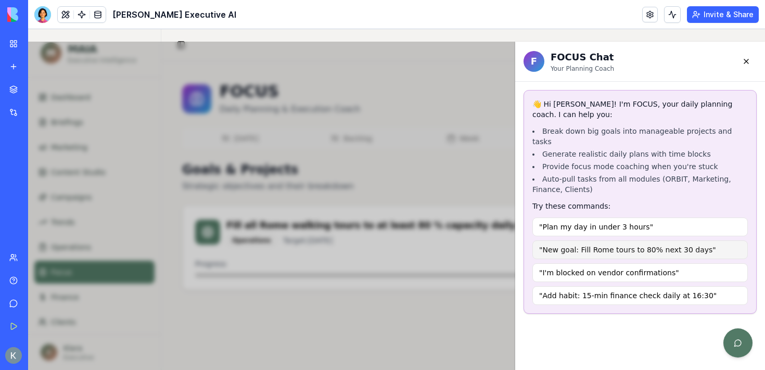
click at [597, 240] on button ""New goal: Fill Rome tours to 80% next 30 days"" at bounding box center [639, 249] width 215 height 19
click at [735, 339] on button at bounding box center [737, 342] width 29 height 29
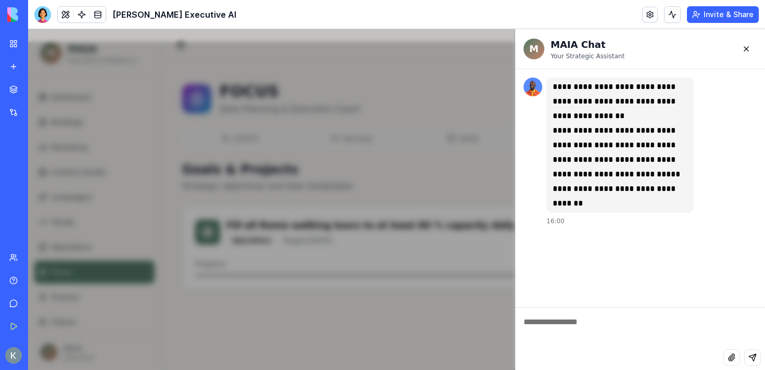
click at [566, 327] on textarea at bounding box center [640, 328] width 250 height 42
paste textarea "**********"
type textarea "**********"
drag, startPoint x: 601, startPoint y: 323, endPoint x: 522, endPoint y: 319, distance: 79.1
click at [522, 320] on textarea "**********" at bounding box center [640, 328] width 250 height 42
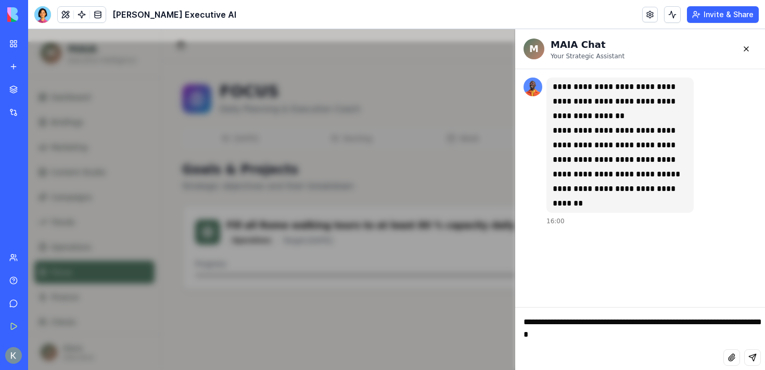
click at [607, 343] on textarea "**********" at bounding box center [640, 328] width 250 height 42
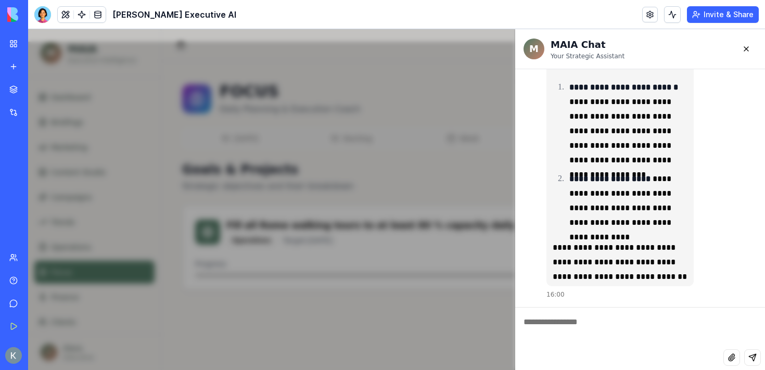
scroll to position [907, 0]
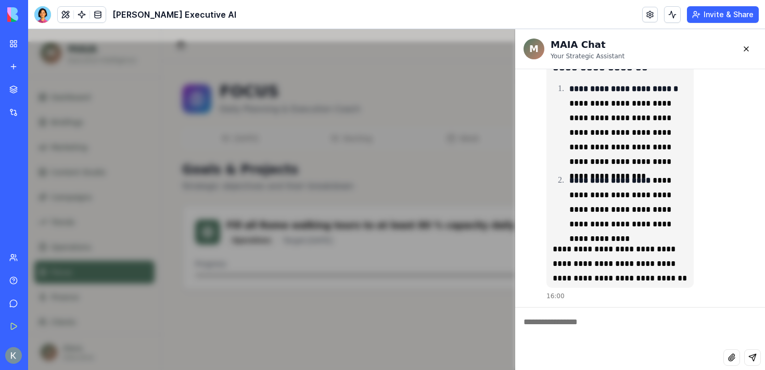
click at [576, 327] on textarea at bounding box center [640, 328] width 250 height 42
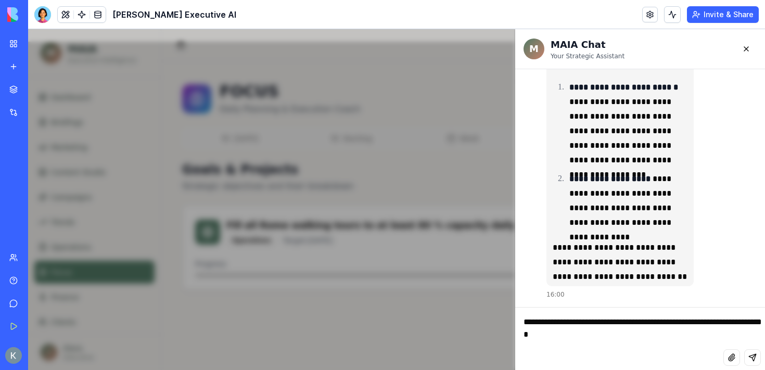
type textarea "**********"
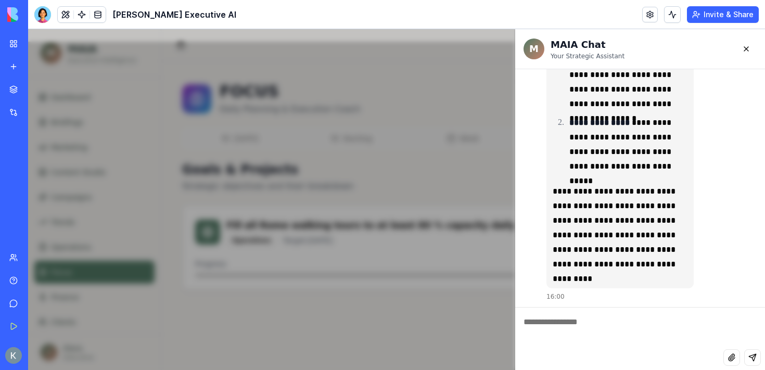
scroll to position [1348, 0]
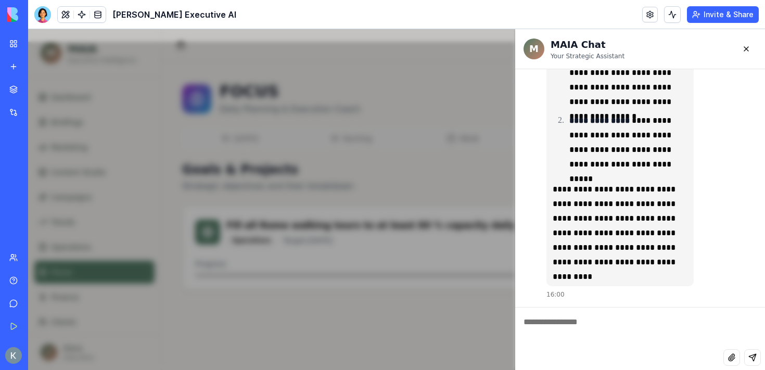
click at [439, 333] on div "**********" at bounding box center [396, 199] width 737 height 341
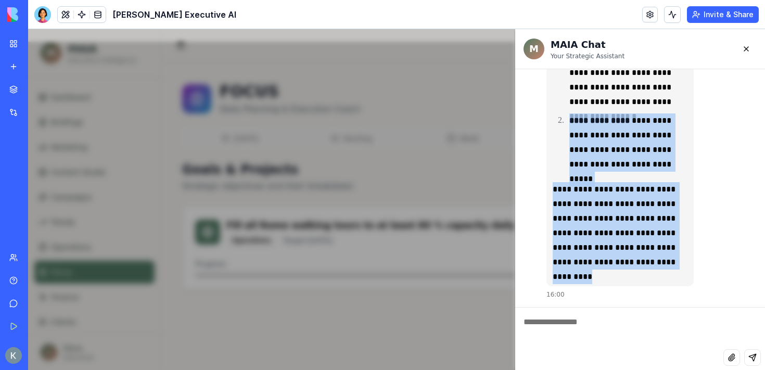
drag, startPoint x: 602, startPoint y: 275, endPoint x: 555, endPoint y: 124, distance: 158.6
click at [555, 124] on div "**********" at bounding box center [619, 111] width 135 height 345
click at [750, 48] on button at bounding box center [746, 48] width 21 height 21
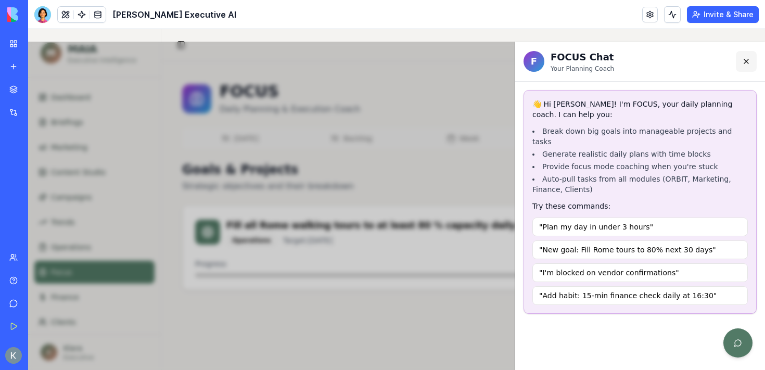
click at [751, 62] on button at bounding box center [746, 61] width 21 height 21
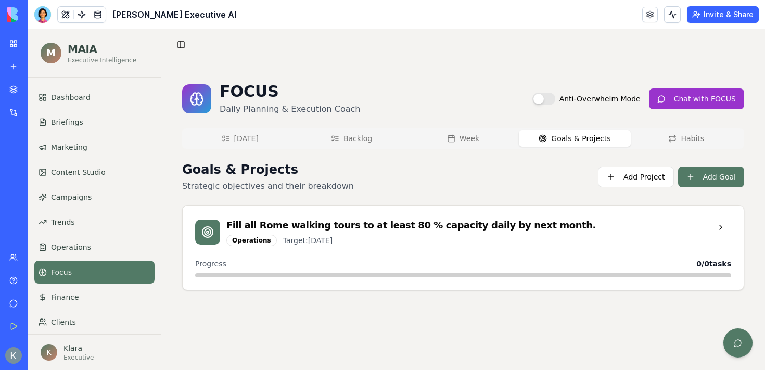
click at [267, 139] on button "[DATE]" at bounding box center [239, 138] width 111 height 17
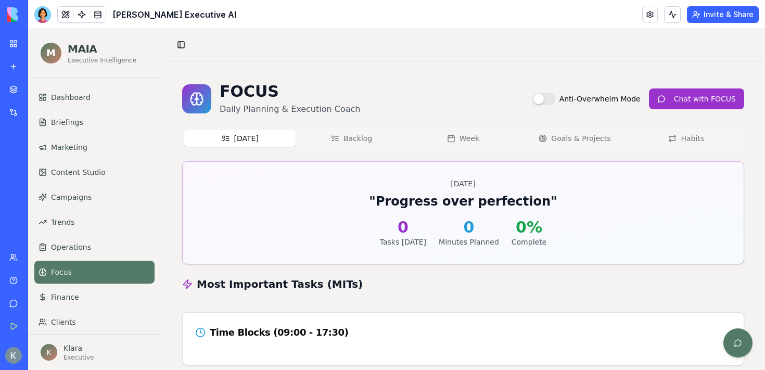
click at [375, 130] on button "Backlog" at bounding box center [350, 138] width 111 height 17
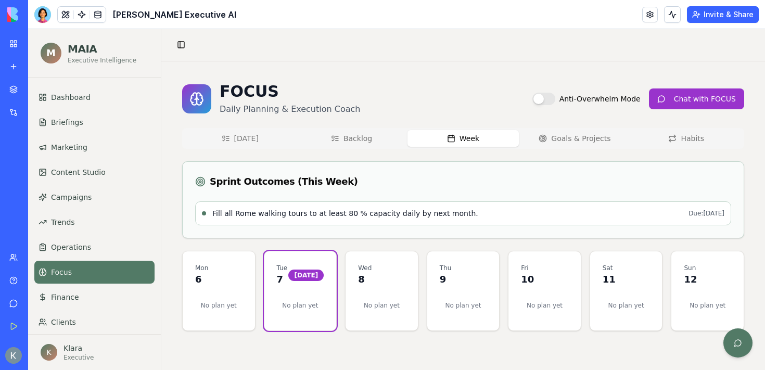
click at [445, 137] on button "Week" at bounding box center [462, 138] width 111 height 17
click at [541, 150] on div "Today Backlog Week Goals & Projects Habits Sprint Outcomes (This Week) Fill all…" at bounding box center [463, 229] width 562 height 203
click at [585, 140] on button "Goals & Projects" at bounding box center [574, 138] width 111 height 17
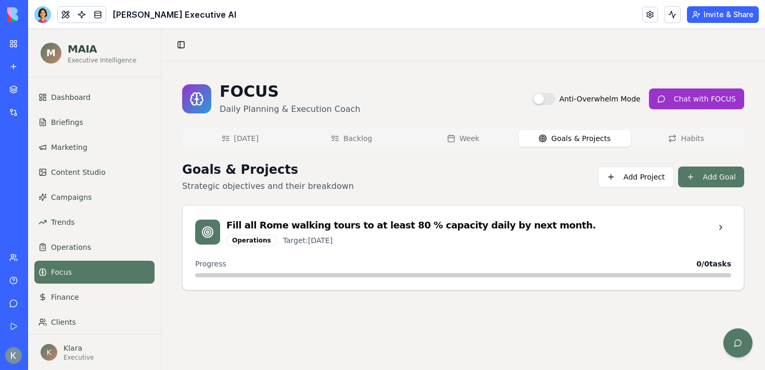
click at [699, 134] on button "Habits" at bounding box center [685, 138] width 111 height 17
click at [608, 132] on button "Goals & Projects" at bounding box center [574, 138] width 111 height 17
click at [695, 92] on button "Chat with FOCUS" at bounding box center [696, 98] width 95 height 21
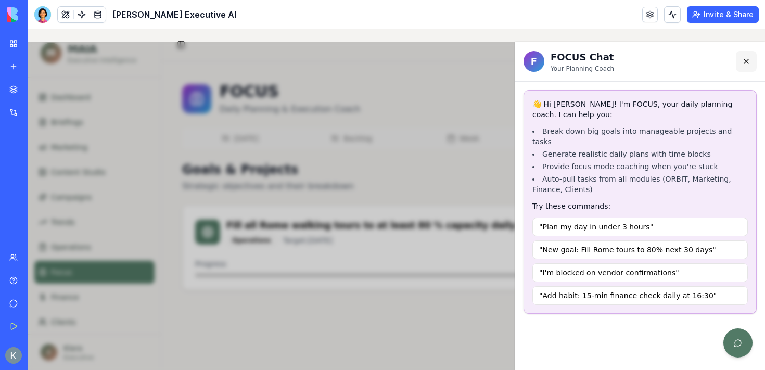
click at [751, 65] on button at bounding box center [746, 61] width 21 height 21
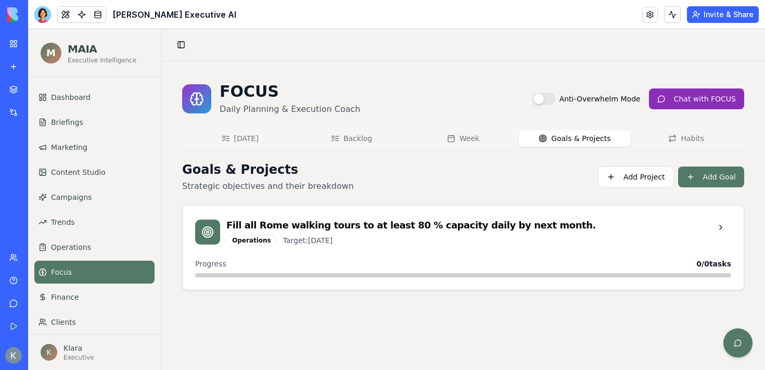
click at [705, 101] on button "Chat with FOCUS" at bounding box center [696, 98] width 95 height 21
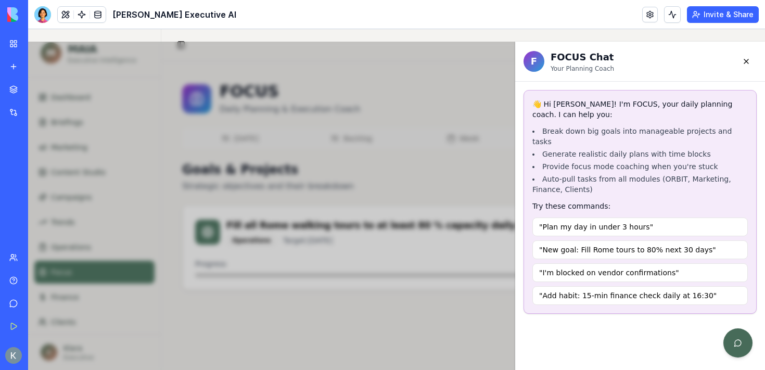
click at [743, 342] on button at bounding box center [737, 342] width 29 height 29
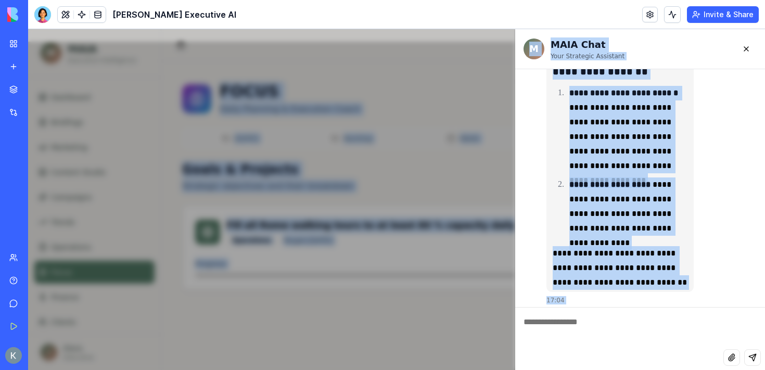
scroll to position [0, 0]
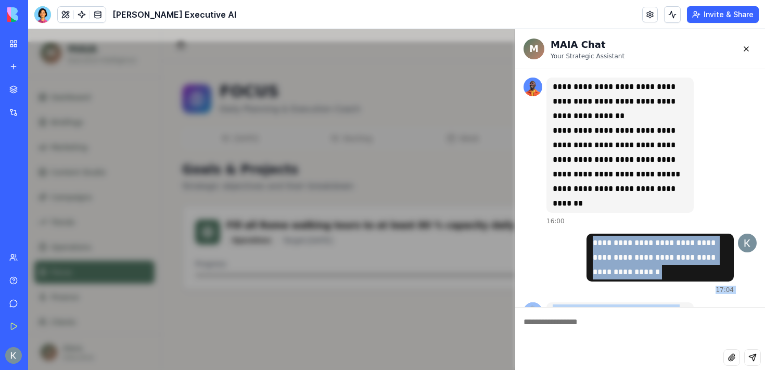
drag, startPoint x: 619, startPoint y: 280, endPoint x: 586, endPoint y: 240, distance: 51.3
copy div "**********"
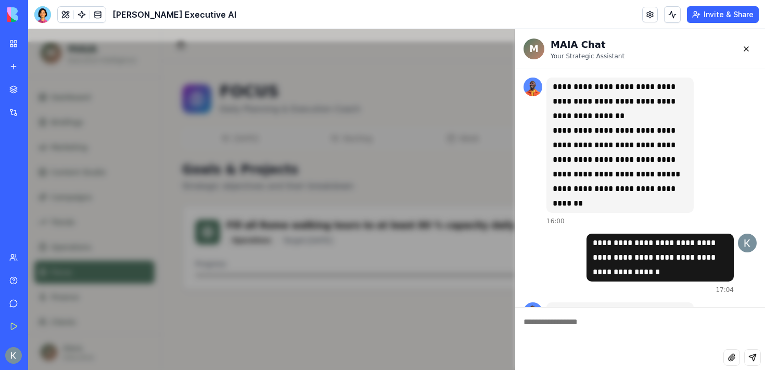
click at [209, 82] on div "**********" at bounding box center [396, 199] width 737 height 341
click at [751, 46] on button at bounding box center [746, 48] width 21 height 21
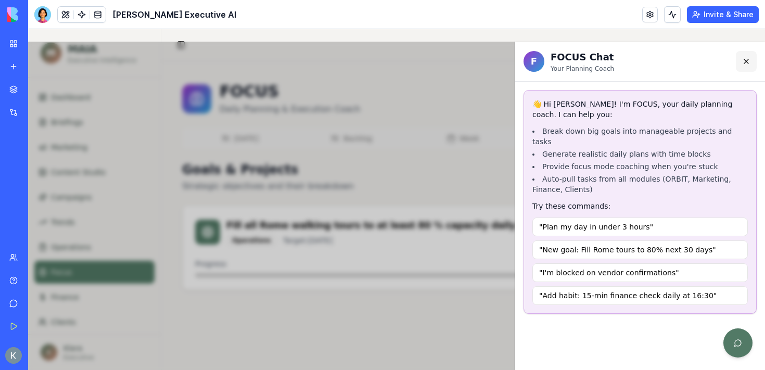
click at [740, 60] on button at bounding box center [746, 61] width 21 height 21
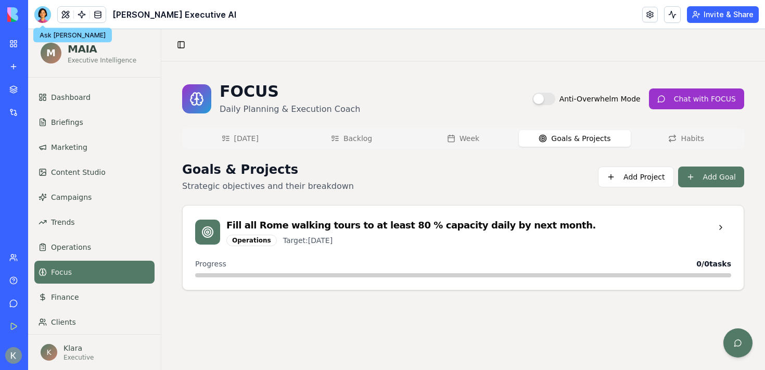
click at [49, 14] on div at bounding box center [42, 14] width 17 height 17
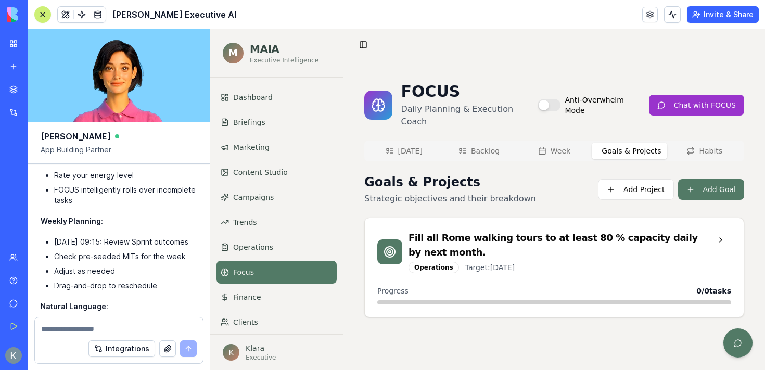
click at [75, 323] on div at bounding box center [119, 325] width 168 height 17
click at [75, 330] on textarea at bounding box center [119, 329] width 156 height 10
paste textarea "**********"
type textarea "**********"
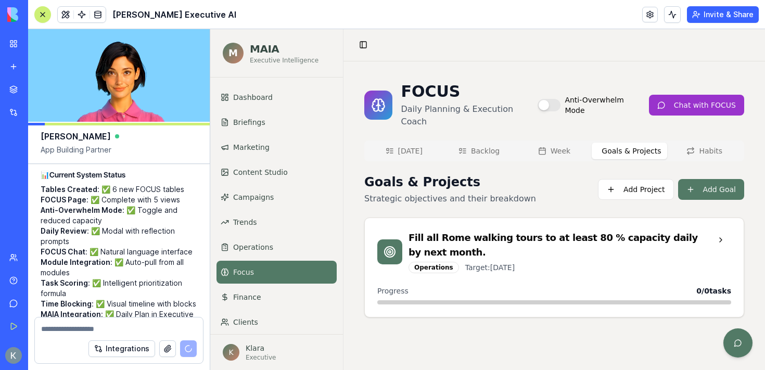
scroll to position [51045, 0]
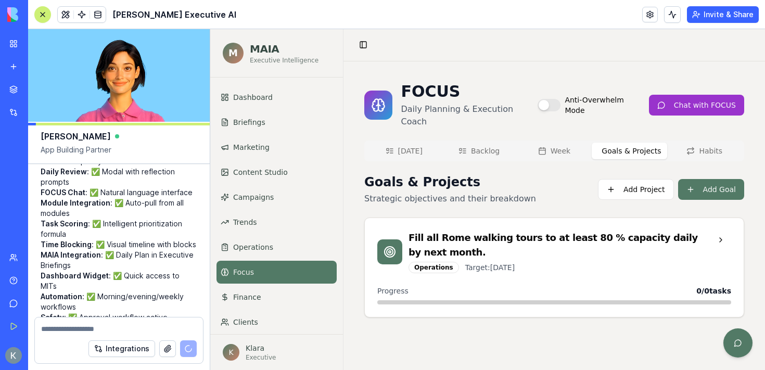
click at [412, 143] on button "[DATE]" at bounding box center [403, 151] width 75 height 17
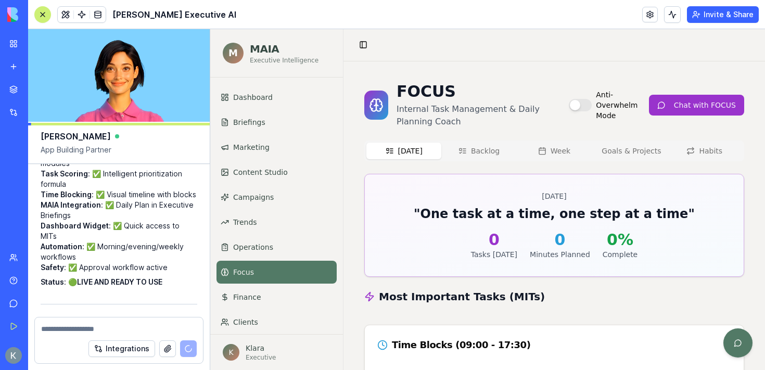
scroll to position [51124, 0]
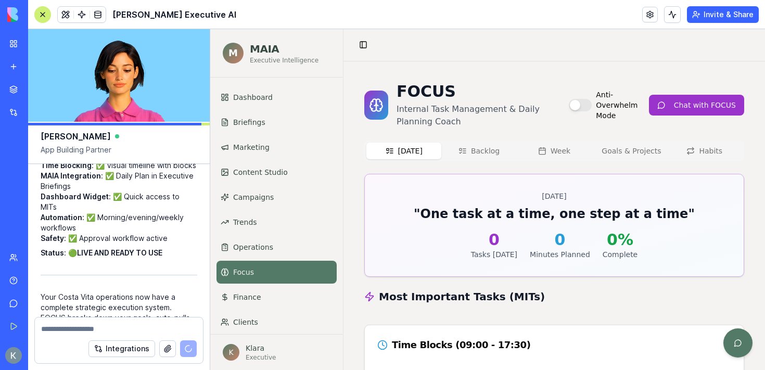
click at [729, 17] on button "Invite & Share" at bounding box center [723, 14] width 72 height 17
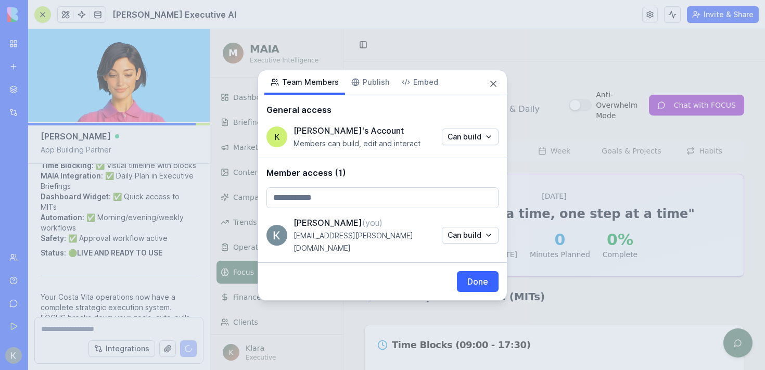
click at [332, 202] on body "My Workspace New app Marketplace Integrations Recent MAIA - Costa Vita Executiv…" at bounding box center [382, 185] width 765 height 370
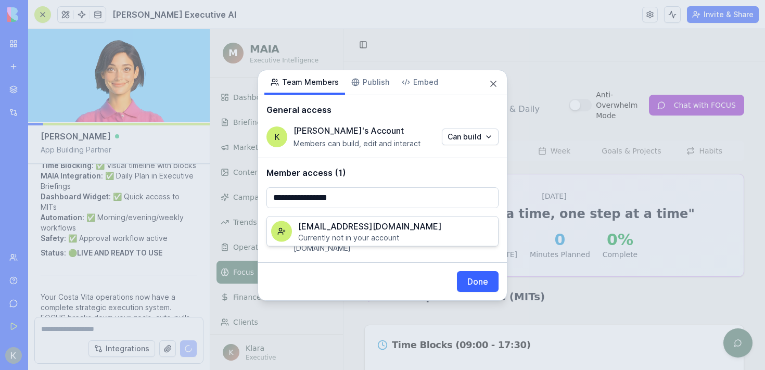
type input "**********"
click at [352, 237] on span "Currently not in your account" at bounding box center [348, 237] width 101 height 9
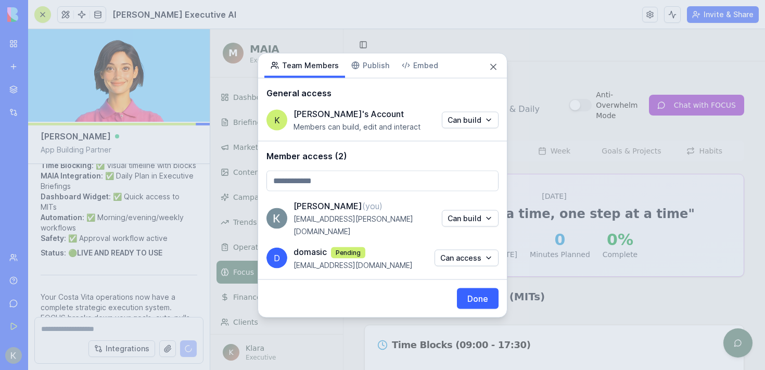
click at [475, 288] on button "Done" at bounding box center [478, 298] width 42 height 21
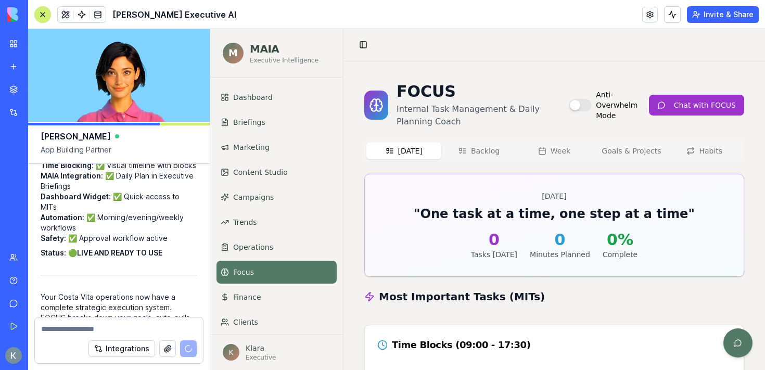
scroll to position [51154, 0]
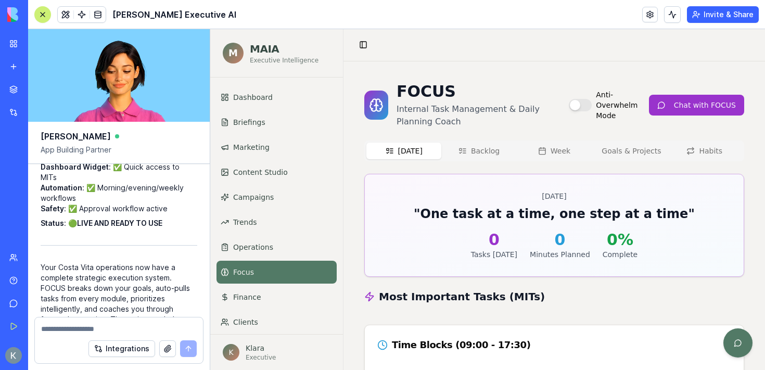
click at [125, 327] on textarea at bounding box center [119, 329] width 156 height 10
drag, startPoint x: 120, startPoint y: 290, endPoint x: 162, endPoint y: 237, distance: 67.8
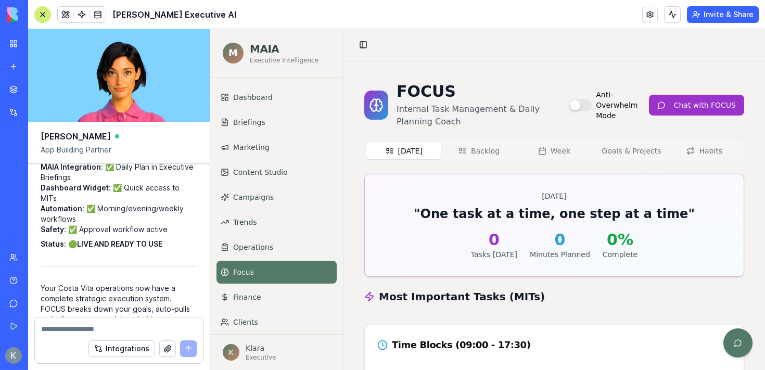
scroll to position [51130, 0]
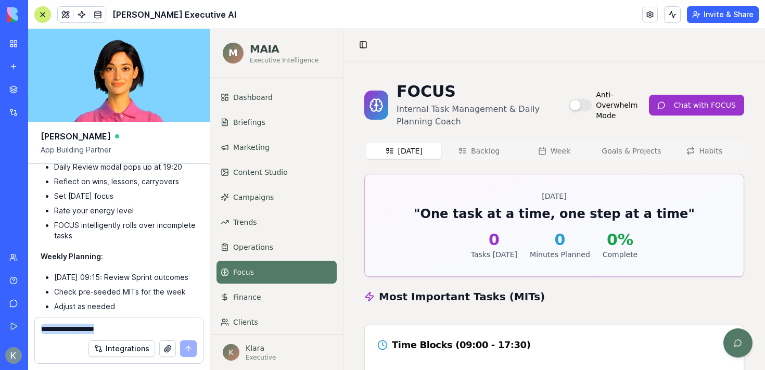
scroll to position [50805, 0]
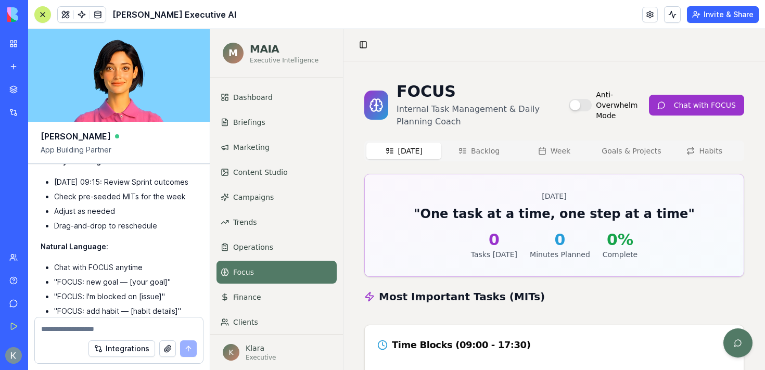
drag, startPoint x: 114, startPoint y: 285, endPoint x: 44, endPoint y: 260, distance: 74.0
copy div "Ella, please reconfigure FOCUS to work entirely inside MAIA’s environment, with…"
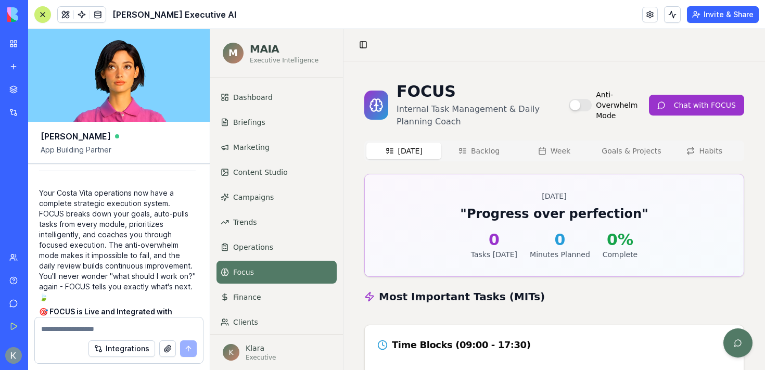
scroll to position [51228, 2]
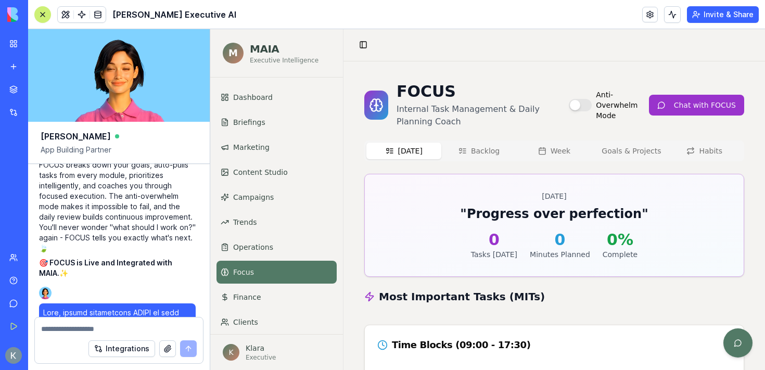
scroll to position [51301, 2]
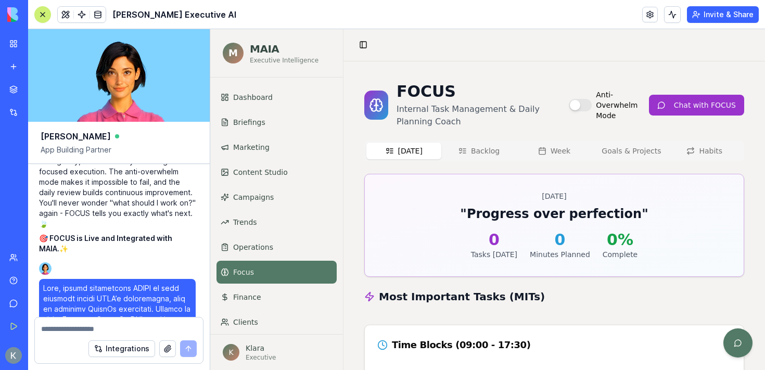
click at [48, 19] on button at bounding box center [42, 14] width 17 height 17
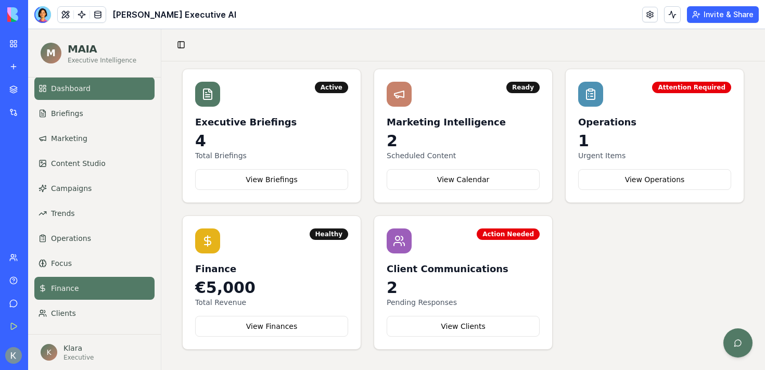
scroll to position [10, 0]
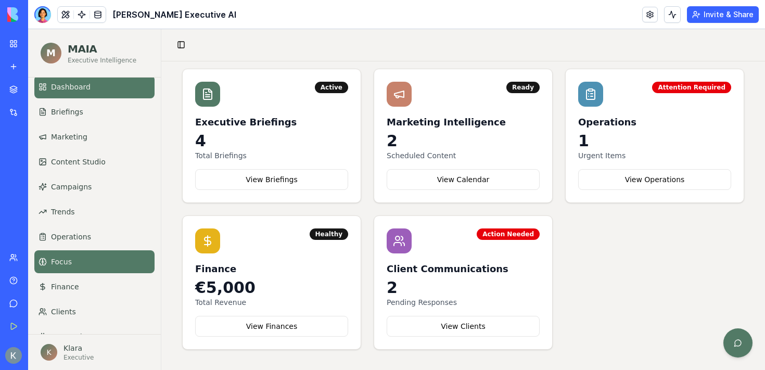
click at [74, 261] on link "Focus" at bounding box center [94, 261] width 120 height 23
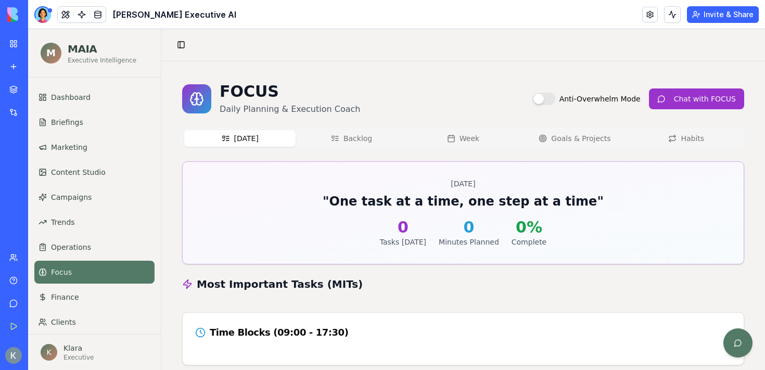
click at [42, 351] on button "Upgrade" at bounding box center [48, 355] width 41 height 17
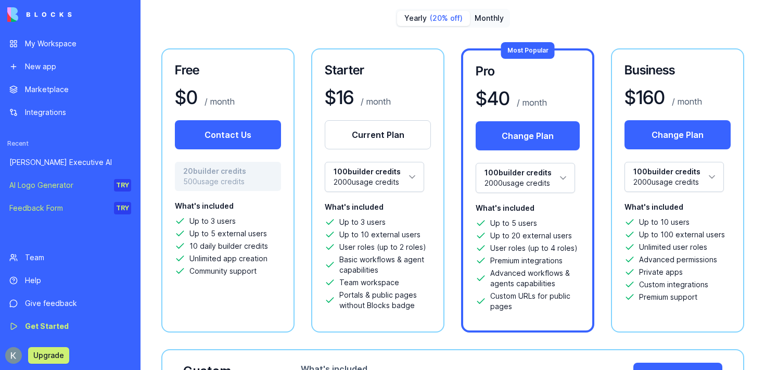
scroll to position [46, 0]
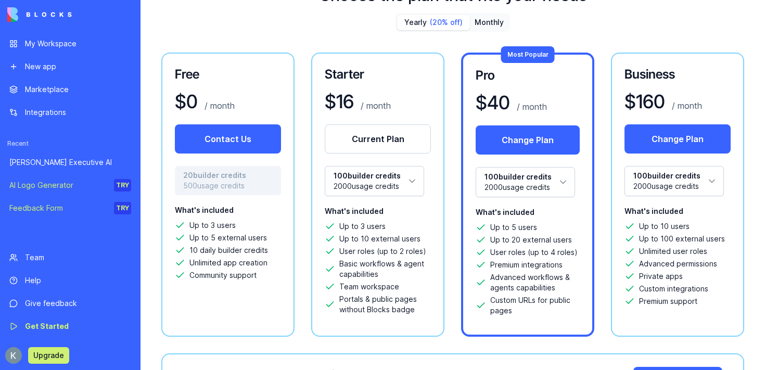
click at [96, 159] on div "[PERSON_NAME] Executive AI" at bounding box center [70, 162] width 122 height 10
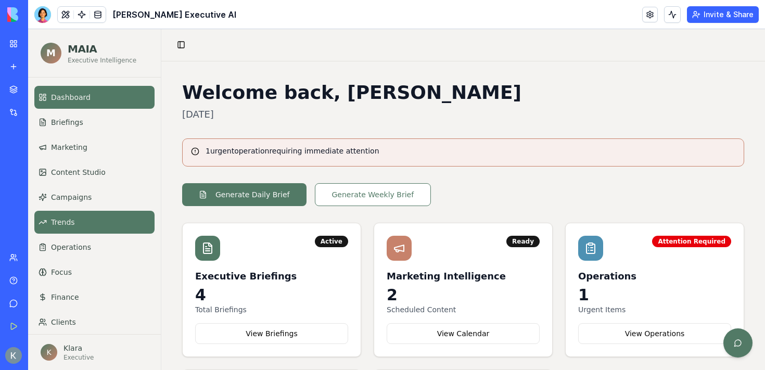
scroll to position [33, 0]
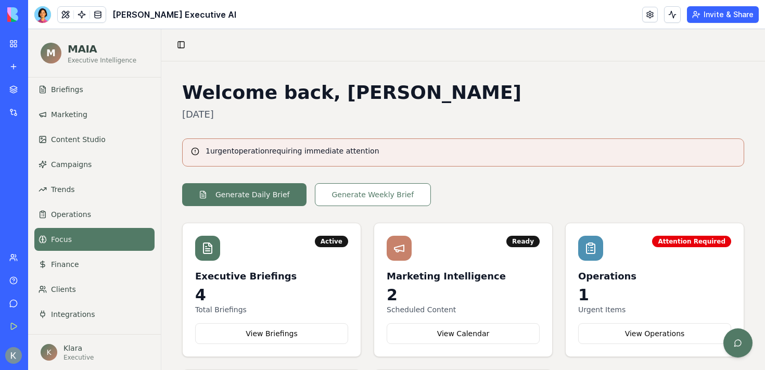
click at [72, 250] on link "Focus" at bounding box center [94, 239] width 120 height 23
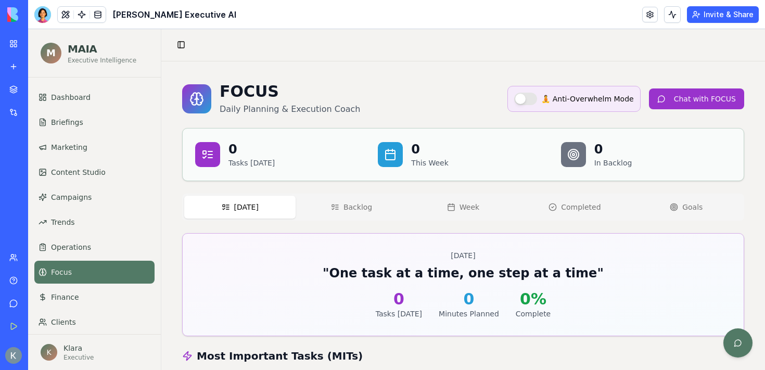
click at [665, 217] on button "Goals" at bounding box center [685, 207] width 111 height 23
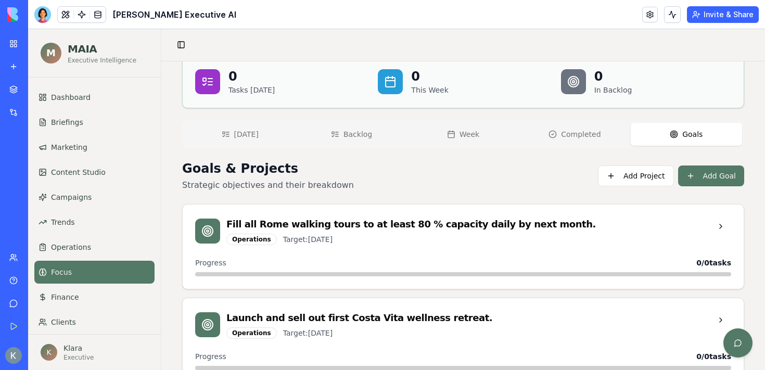
scroll to position [106, 0]
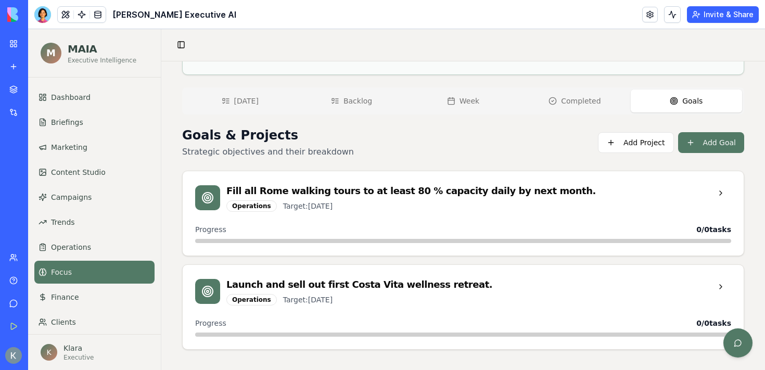
click at [695, 203] on div "Operations Target: Nov 6, 2025" at bounding box center [468, 205] width 484 height 11
click at [720, 196] on button at bounding box center [720, 193] width 21 height 19
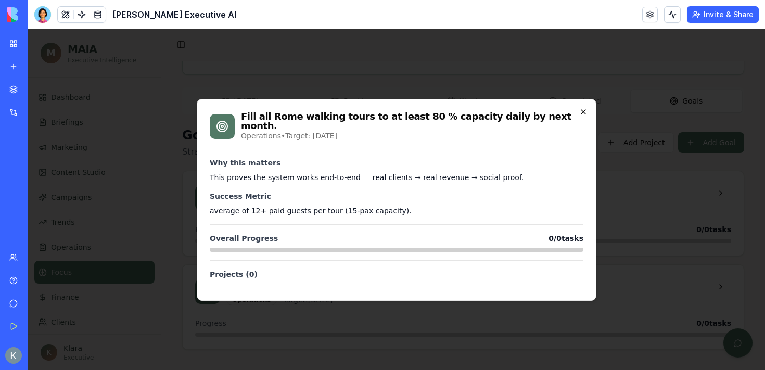
click at [583, 110] on icon "button" at bounding box center [583, 112] width 8 height 8
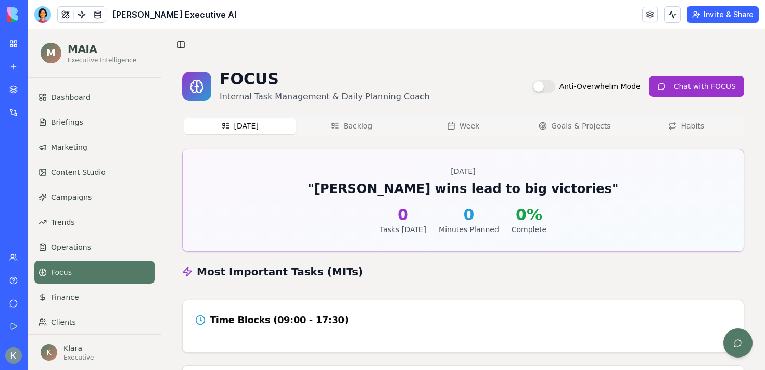
scroll to position [10, 0]
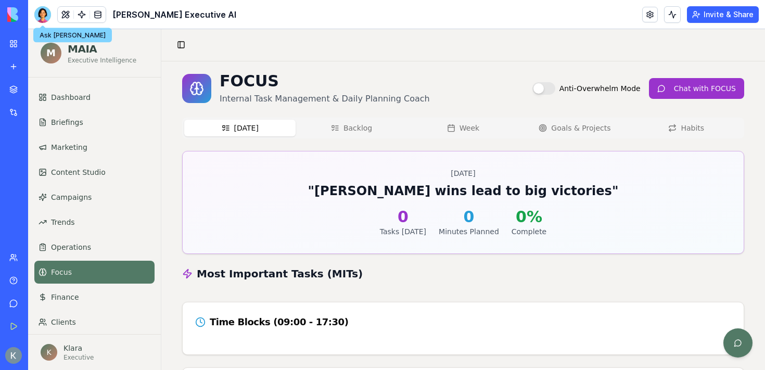
click at [44, 15] on div at bounding box center [42, 14] width 17 height 17
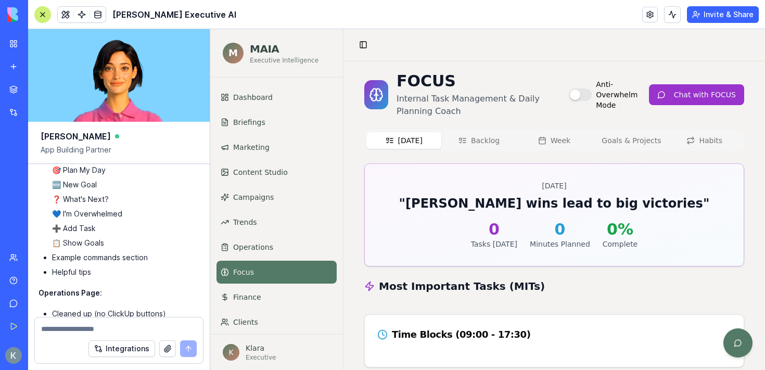
scroll to position [54713, 2]
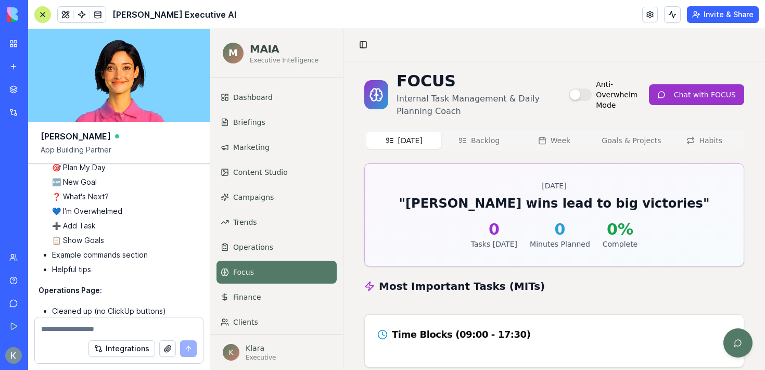
click at [449, 280] on h3 "Most Important Tasks (MITs)" at bounding box center [454, 286] width 180 height 15
click at [614, 140] on div "[DATE] Backlog Week Goals & Projects Habits" at bounding box center [554, 140] width 380 height 21
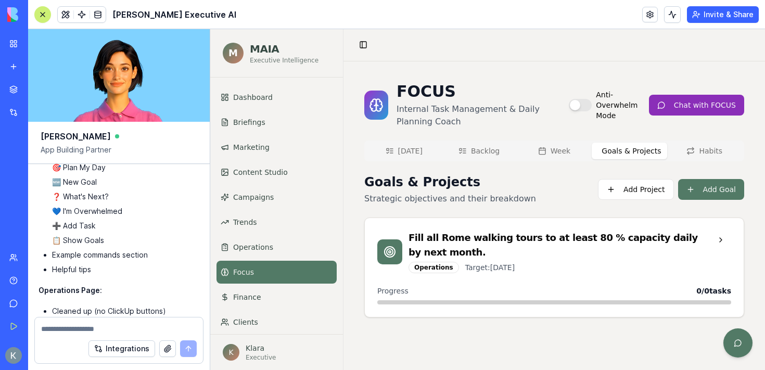
click at [706, 107] on button "Chat with FOCUS" at bounding box center [696, 105] width 95 height 21
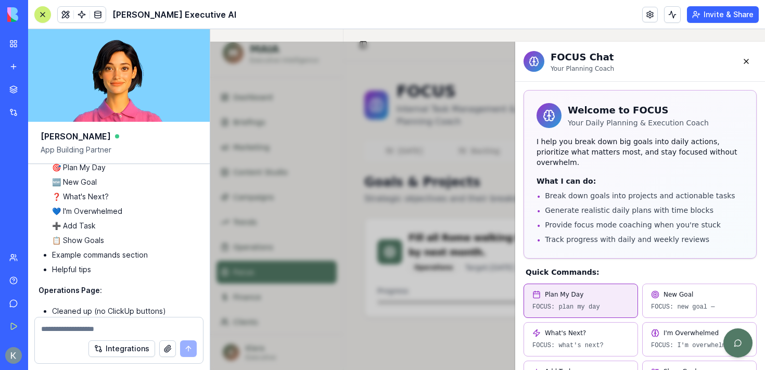
click at [579, 291] on button "Plan My Day FOCUS: plan my day" at bounding box center [580, 300] width 114 height 34
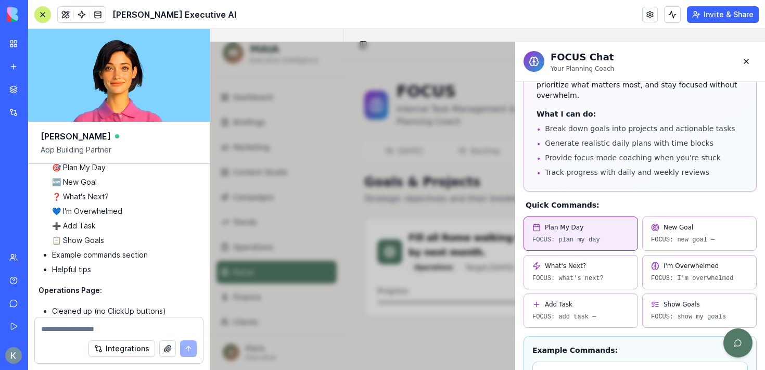
click at [590, 223] on button "Plan My Day FOCUS: plan my day" at bounding box center [580, 233] width 114 height 34
click at [583, 223] on button "Plan My Day FOCUS: plan my day" at bounding box center [580, 233] width 114 height 34
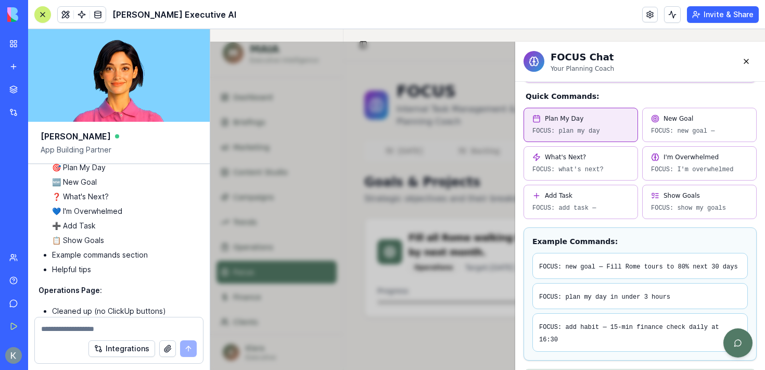
scroll to position [211, 0]
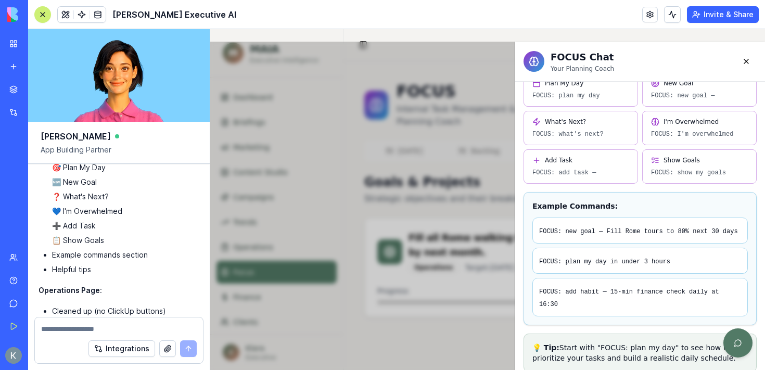
click at [45, 10] on div at bounding box center [42, 14] width 8 height 8
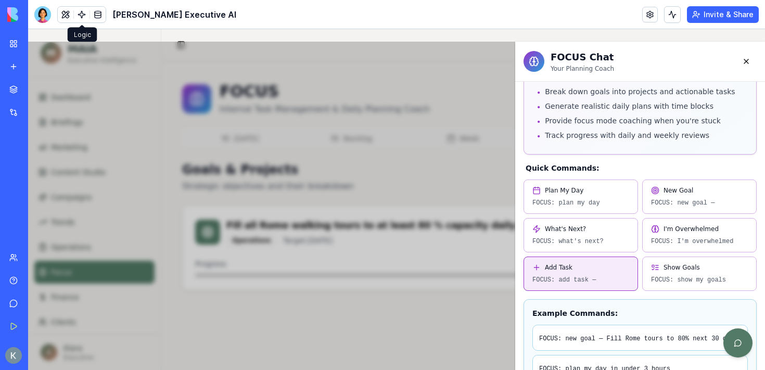
scroll to position [0, 0]
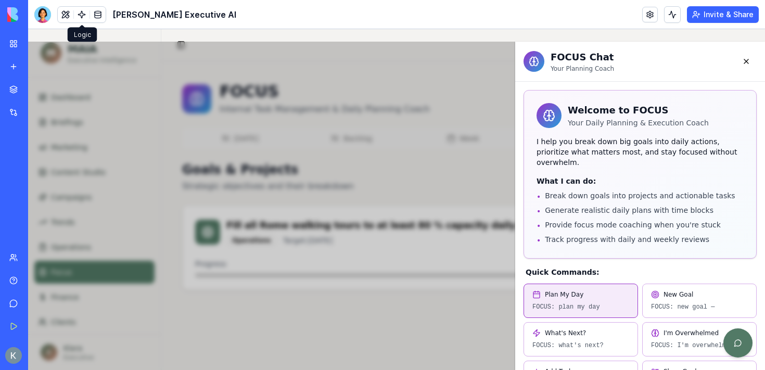
click at [587, 289] on button "Plan My Day FOCUS: plan my day" at bounding box center [580, 300] width 114 height 34
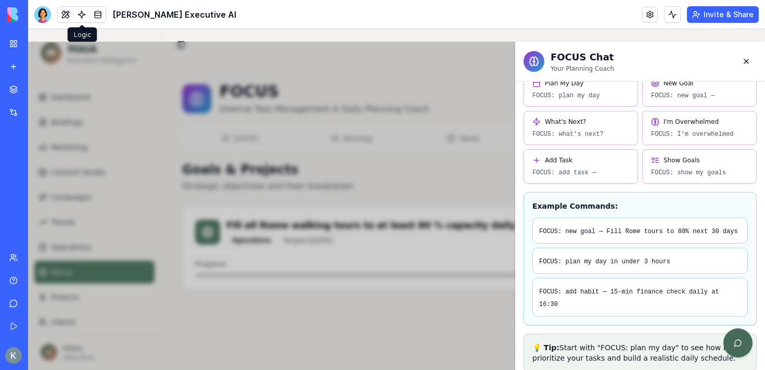
click at [743, 341] on button at bounding box center [737, 342] width 29 height 29
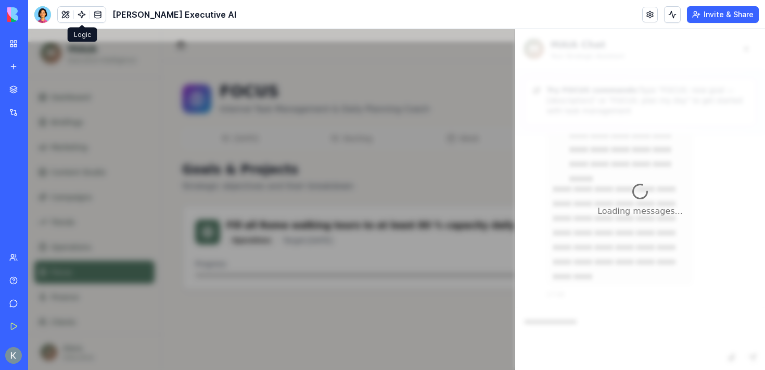
scroll to position [1414, 0]
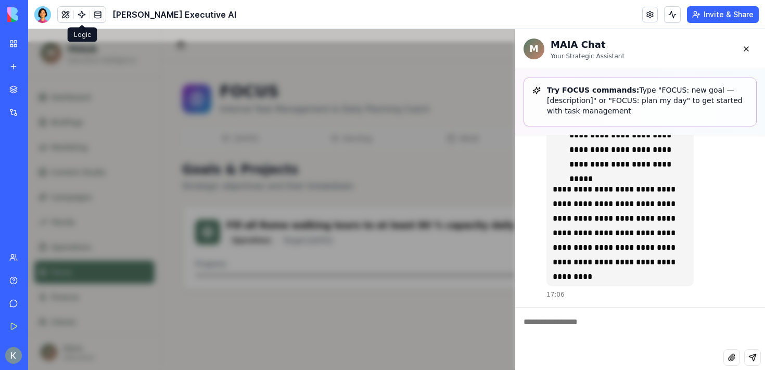
click at [456, 161] on div "**********" at bounding box center [396, 199] width 737 height 341
click at [743, 46] on button at bounding box center [746, 48] width 21 height 21
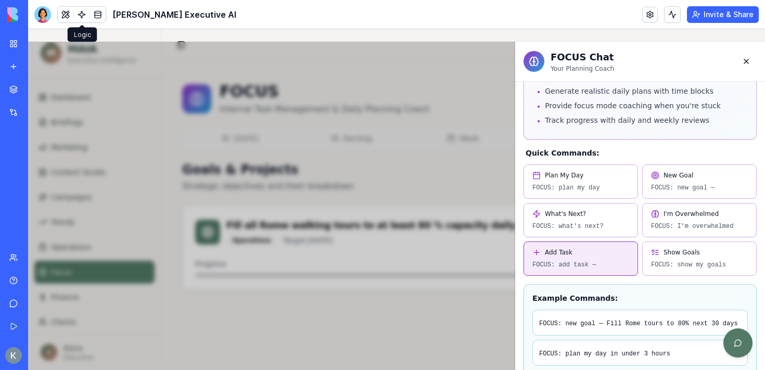
scroll to position [102, 0]
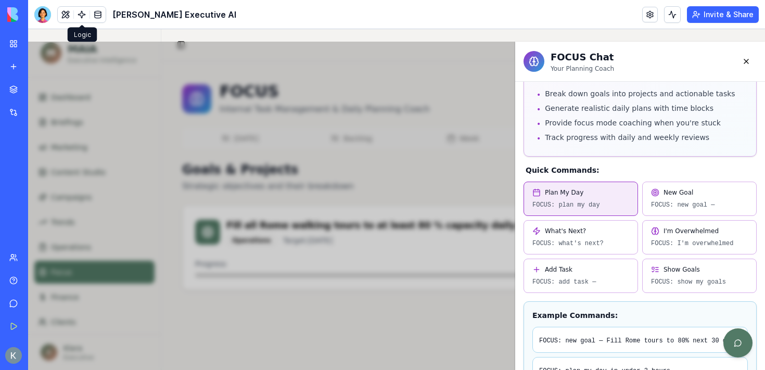
click at [615, 201] on code "FOCUS: plan my day" at bounding box center [580, 205] width 97 height 8
click at [606, 201] on code "FOCUS: plan my day" at bounding box center [580, 205] width 97 height 8
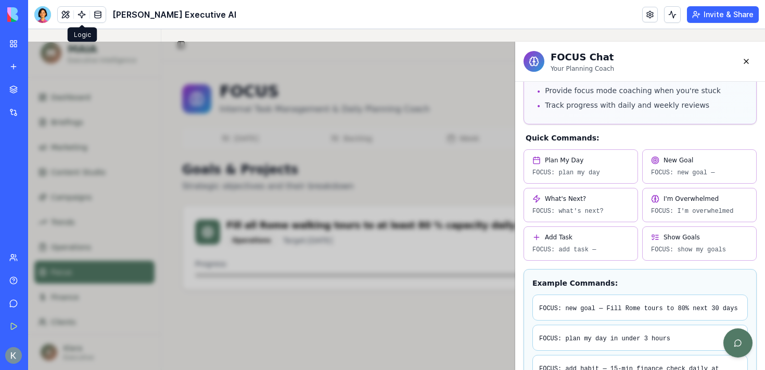
scroll to position [131, 0]
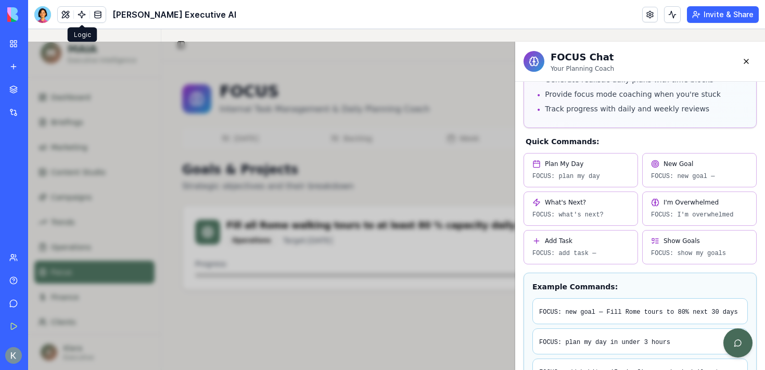
click at [734, 340] on button at bounding box center [737, 342] width 29 height 29
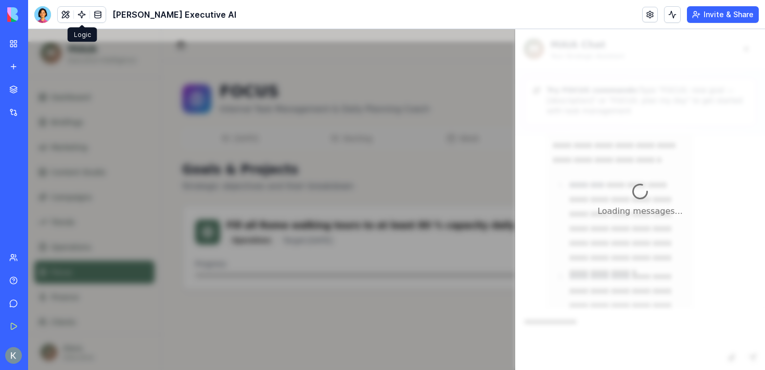
scroll to position [1414, 0]
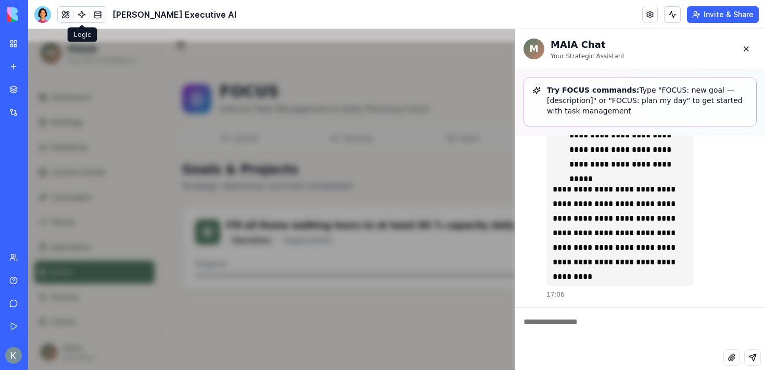
click at [590, 329] on textarea at bounding box center [640, 328] width 250 height 42
type textarea "**********"
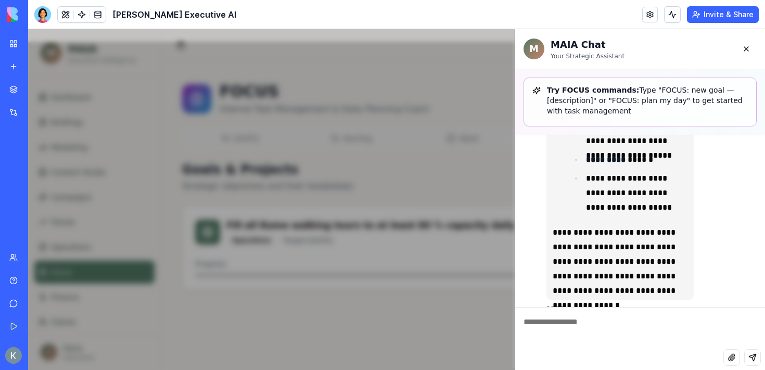
scroll to position [2450, 0]
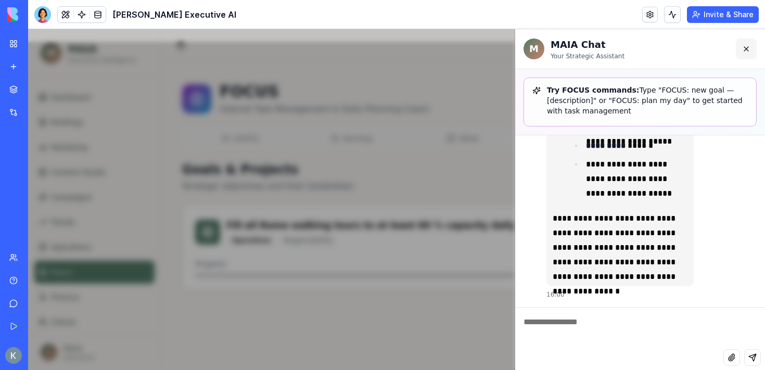
click at [745, 49] on button at bounding box center [746, 48] width 21 height 21
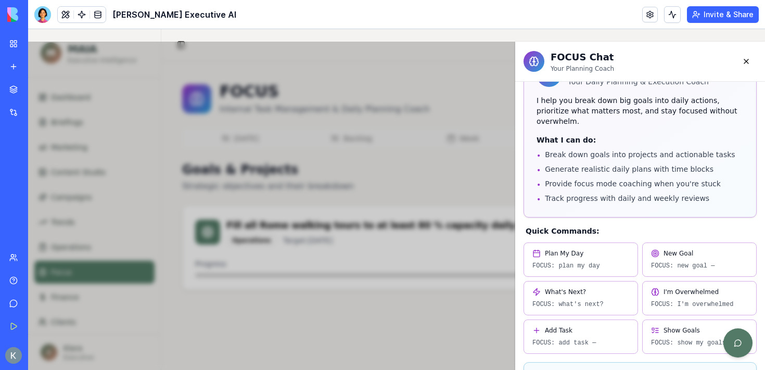
scroll to position [30, 0]
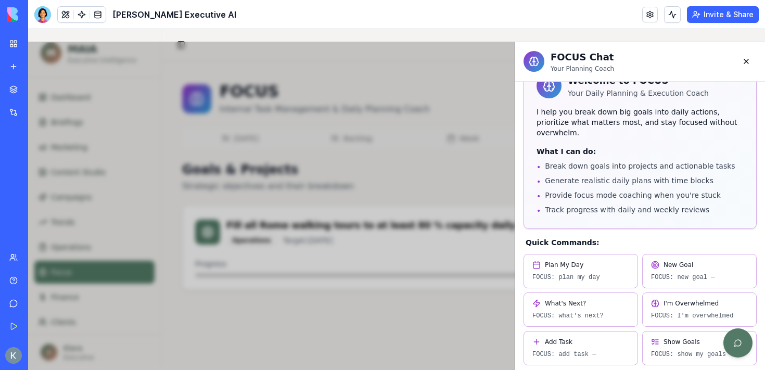
click at [419, 287] on div "FOCUS Chat Your Planning Coach Welcome to FOCUS Your Daily Planning & Execution…" at bounding box center [396, 206] width 737 height 328
click at [745, 62] on button at bounding box center [746, 61] width 21 height 21
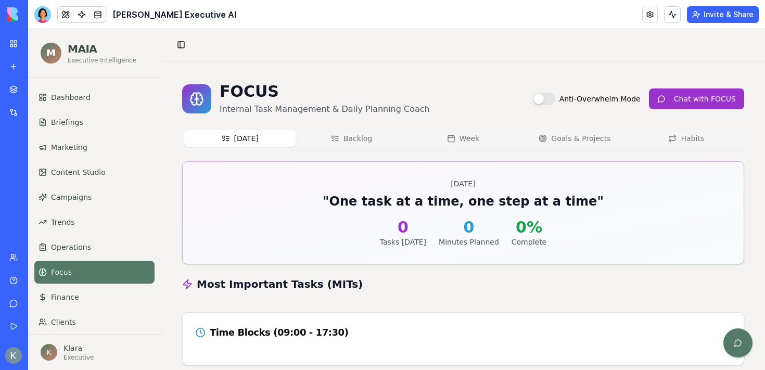
click at [249, 140] on button "[DATE]" at bounding box center [239, 138] width 111 height 17
click at [349, 136] on button "Backlog" at bounding box center [350, 138] width 111 height 17
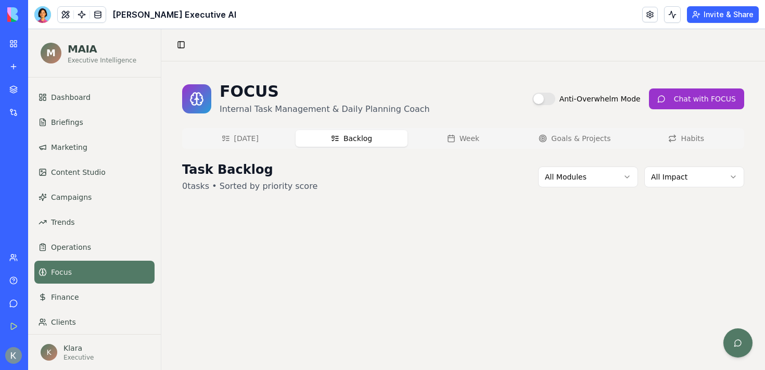
click at [462, 137] on button "Week" at bounding box center [462, 138] width 111 height 17
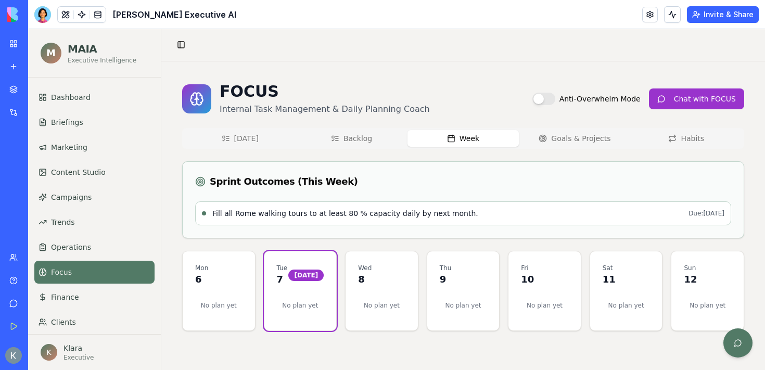
click at [306, 211] on span "Fill all Rome walking tours to at least 80 % capacity daily by next month." at bounding box center [345, 213] width 266 height 10
click at [680, 100] on button "Chat with FOCUS" at bounding box center [696, 98] width 95 height 21
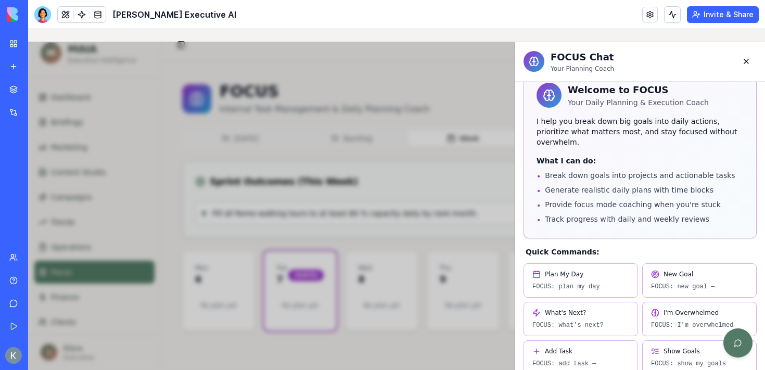
scroll to position [0, 0]
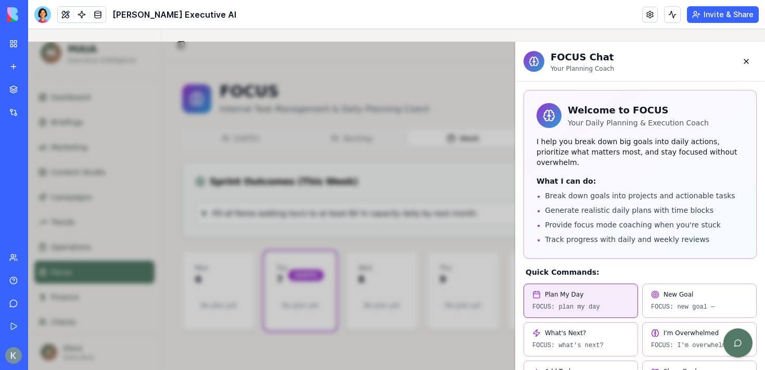
click at [570, 290] on span "Plan My Day" at bounding box center [564, 294] width 38 height 8
click at [566, 290] on span "Plan My Day" at bounding box center [564, 294] width 38 height 8
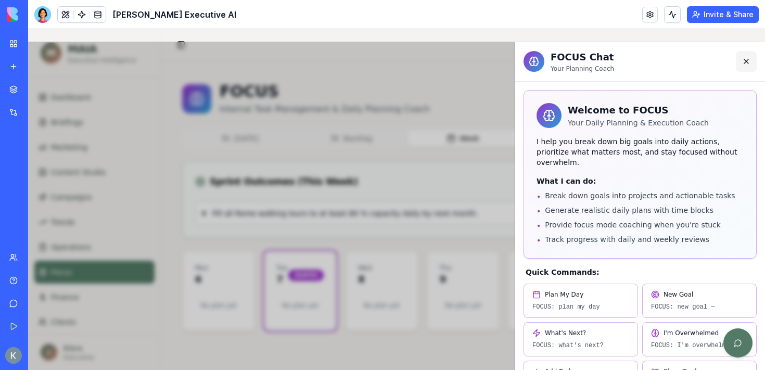
click at [749, 56] on button at bounding box center [746, 61] width 21 height 21
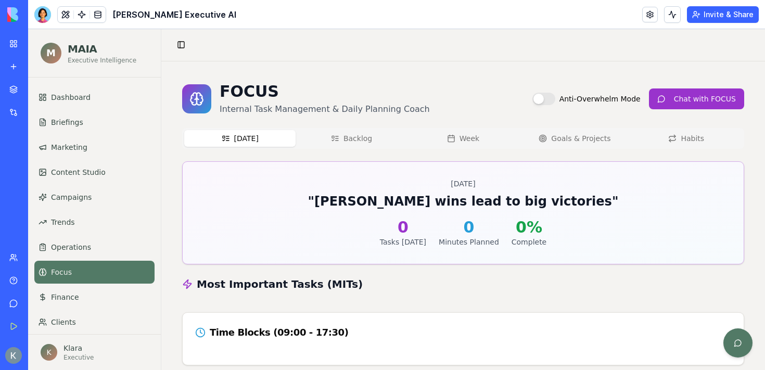
click at [260, 137] on button "[DATE]" at bounding box center [239, 138] width 111 height 17
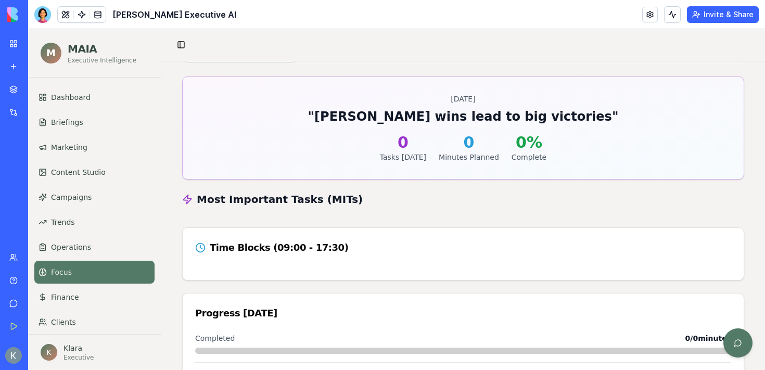
scroll to position [144, 0]
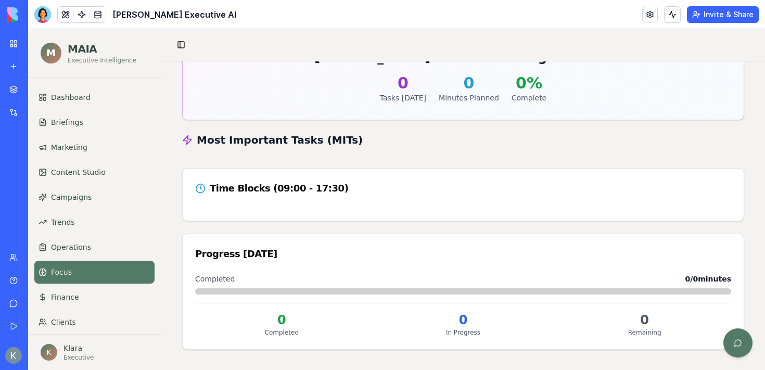
click at [319, 179] on div "Time Blocks (09:00 - 17:30)" at bounding box center [463, 189] width 561 height 40
click at [331, 188] on div "Time Blocks (09:00 - 17:30)" at bounding box center [463, 188] width 536 height 15
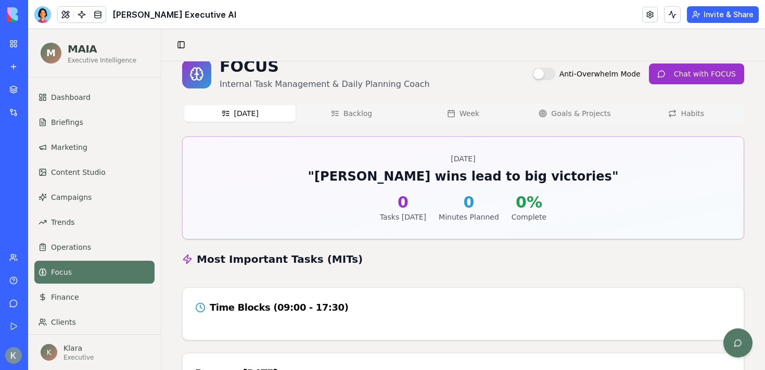
scroll to position [0, 0]
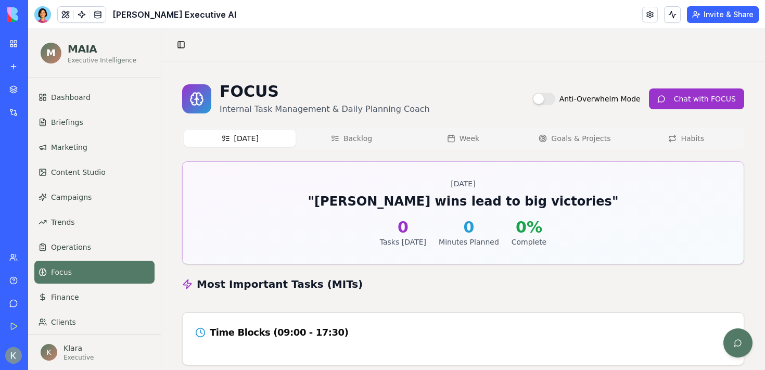
click at [338, 149] on div "Today Backlog Week Goals & Projects Habits Tuesday, October 7, 2025 " Small win…" at bounding box center [463, 311] width 562 height 366
click at [344, 137] on button "Backlog" at bounding box center [350, 138] width 111 height 17
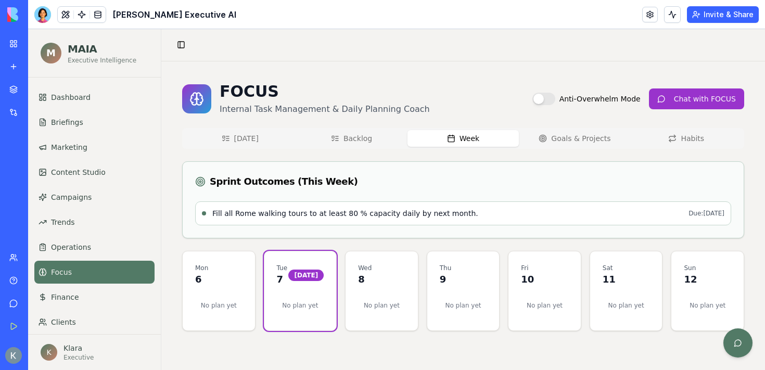
click at [453, 139] on icon "button" at bounding box center [451, 138] width 8 height 8
click at [701, 98] on button "Chat with FOCUS" at bounding box center [696, 98] width 95 height 21
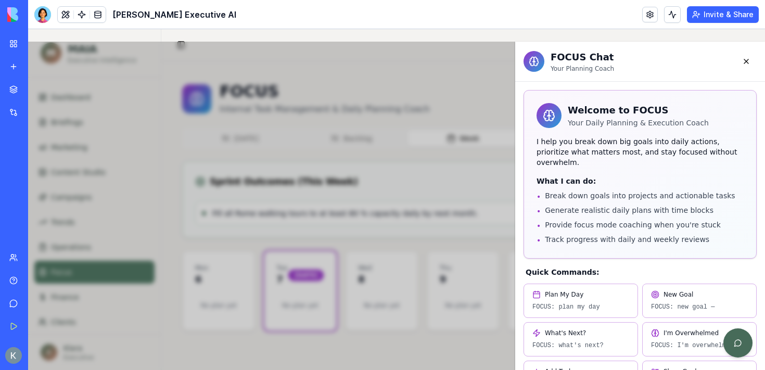
click at [736, 338] on button at bounding box center [737, 342] width 29 height 29
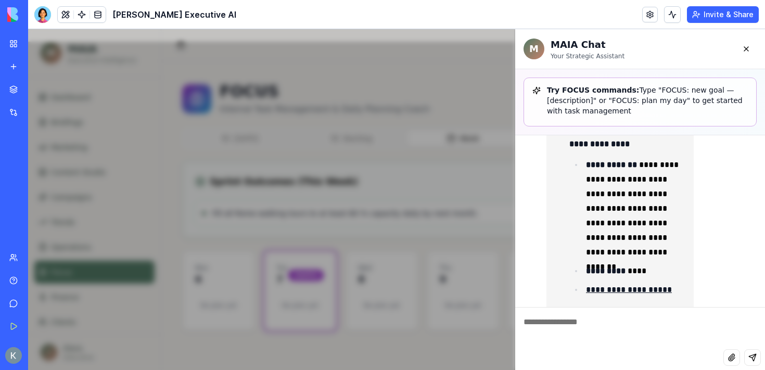
scroll to position [2450, 0]
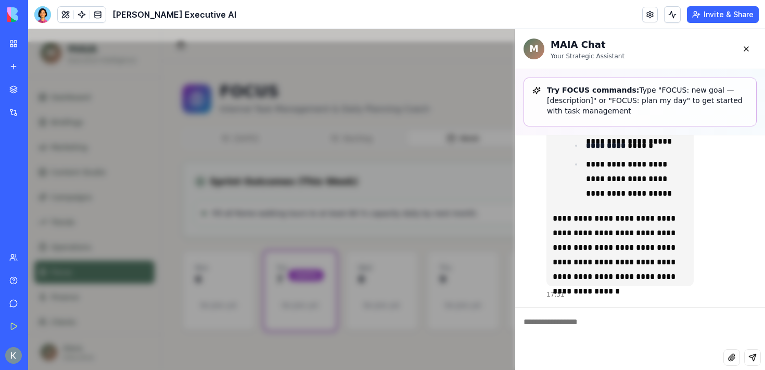
click at [582, 318] on textarea at bounding box center [640, 328] width 250 height 42
click at [583, 324] on textarea "**********" at bounding box center [640, 328] width 250 height 42
type textarea "**********"
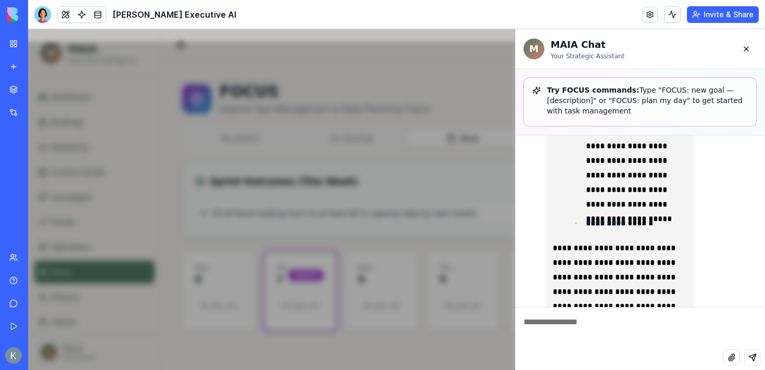
scroll to position [3653, 0]
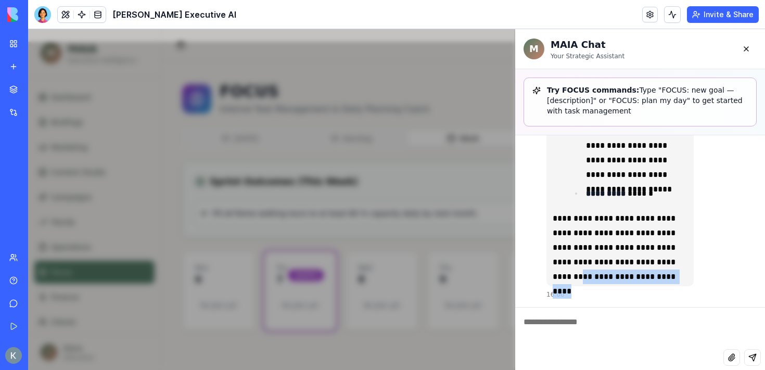
drag, startPoint x: 677, startPoint y: 276, endPoint x: 573, endPoint y: 278, distance: 104.1
click at [573, 278] on p "**********" at bounding box center [619, 247] width 135 height 73
click at [671, 274] on p "**********" at bounding box center [619, 247] width 135 height 73
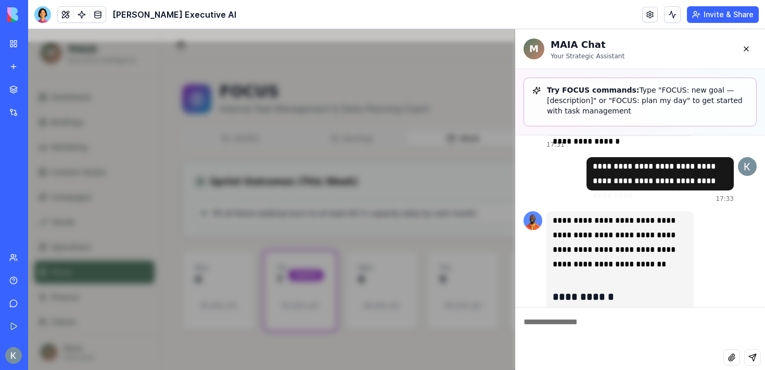
scroll to position [2511, 0]
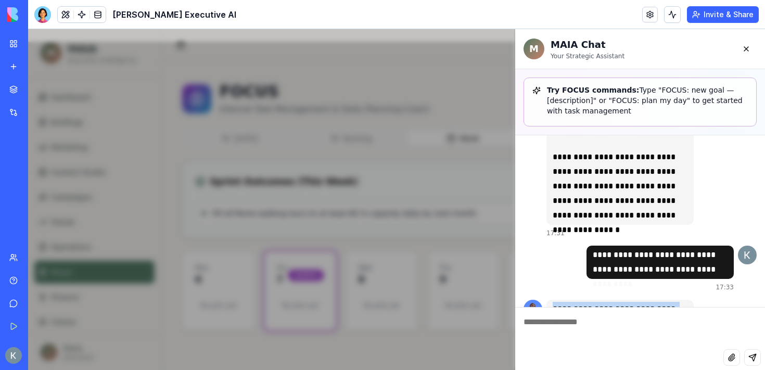
drag, startPoint x: 672, startPoint y: 276, endPoint x: 556, endPoint y: 301, distance: 118.8
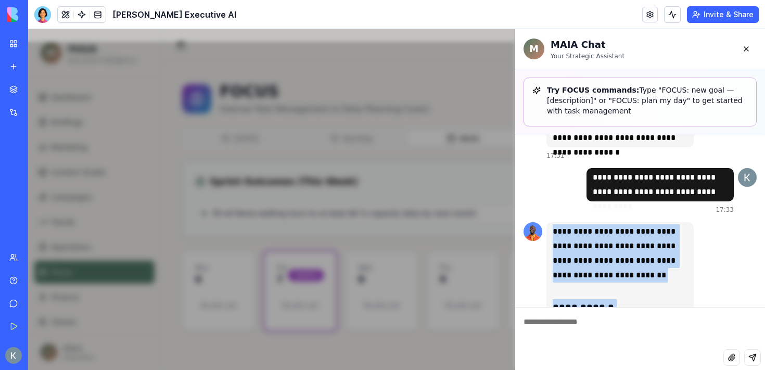
scroll to position [2594, 0]
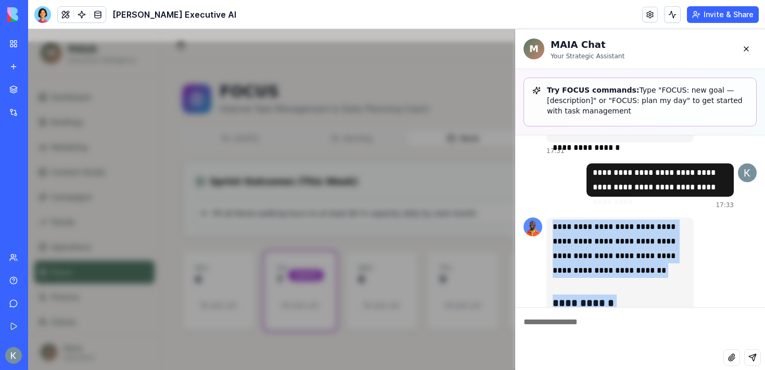
copy div "**********"
click at [750, 51] on button at bounding box center [746, 48] width 21 height 21
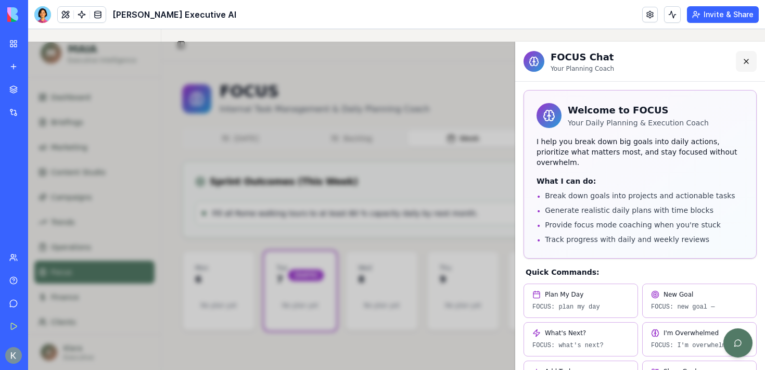
click at [749, 57] on button at bounding box center [746, 61] width 21 height 21
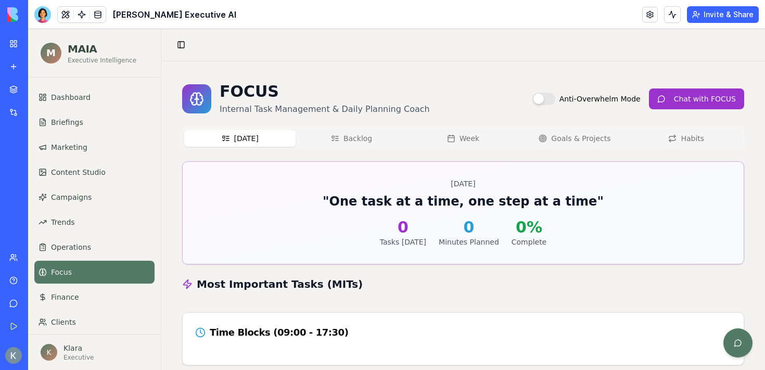
click at [251, 140] on button "[DATE]" at bounding box center [239, 138] width 111 height 17
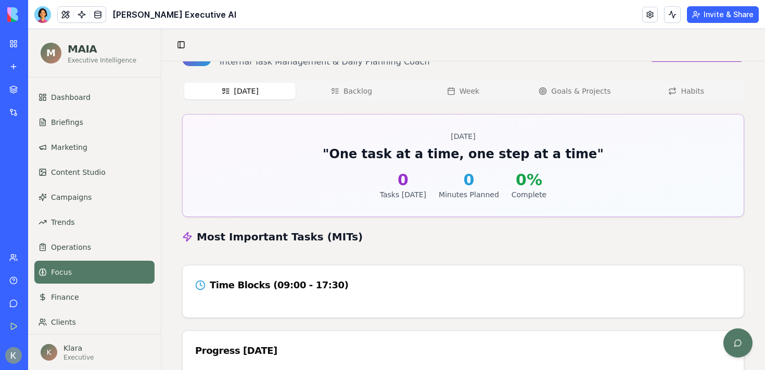
scroll to position [0, 0]
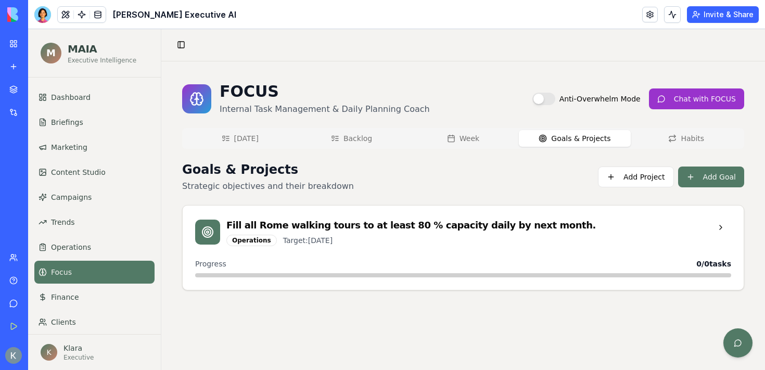
click at [567, 133] on button "Goals & Projects" at bounding box center [574, 138] width 111 height 17
click at [681, 178] on button "Add Goal" at bounding box center [711, 176] width 66 height 21
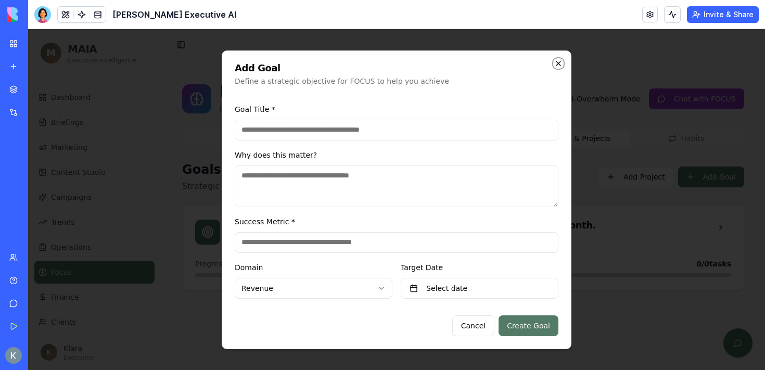
click at [554, 62] on icon "button" at bounding box center [558, 63] width 8 height 8
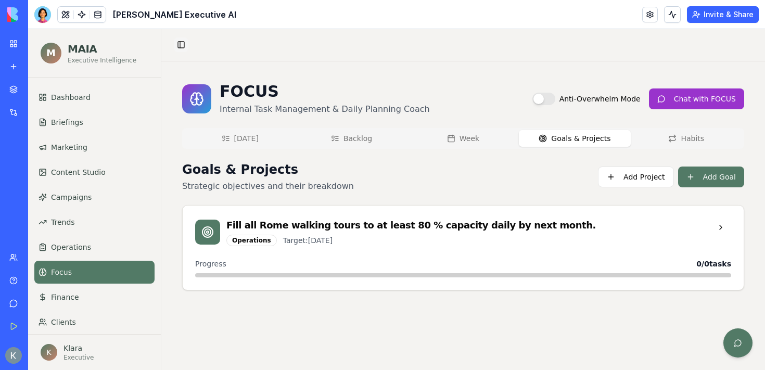
click at [187, 48] on button "Toggle Sidebar" at bounding box center [181, 44] width 15 height 15
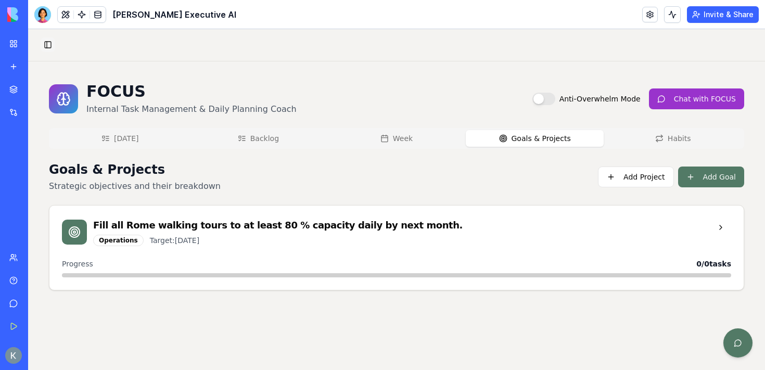
click at [47, 40] on button "Toggle Sidebar" at bounding box center [48, 44] width 15 height 15
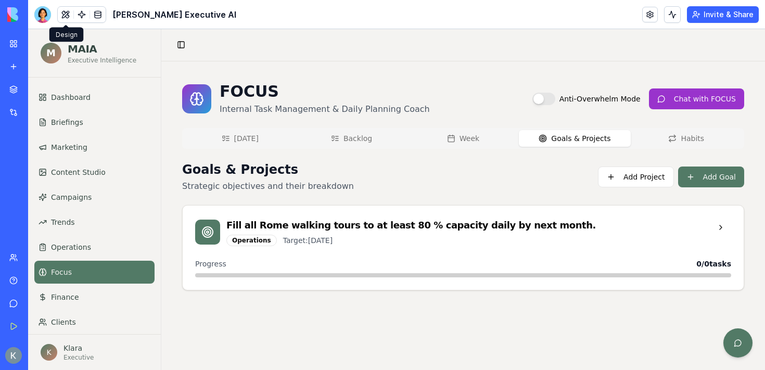
click at [51, 16] on div "[PERSON_NAME] Executive AI" at bounding box center [135, 14] width 202 height 17
click at [41, 15] on div at bounding box center [42, 14] width 17 height 17
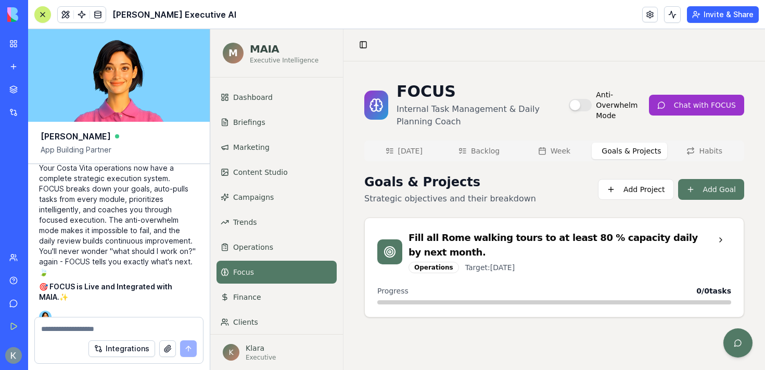
scroll to position [51252, 2]
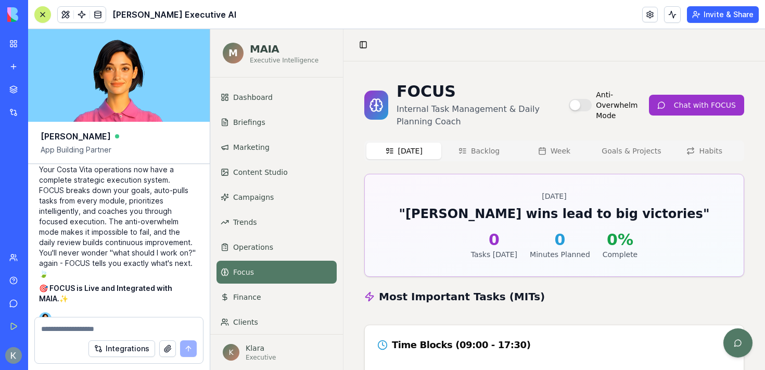
click at [418, 148] on button "[DATE]" at bounding box center [403, 151] width 75 height 17
click at [469, 149] on button "Backlog" at bounding box center [478, 151] width 75 height 17
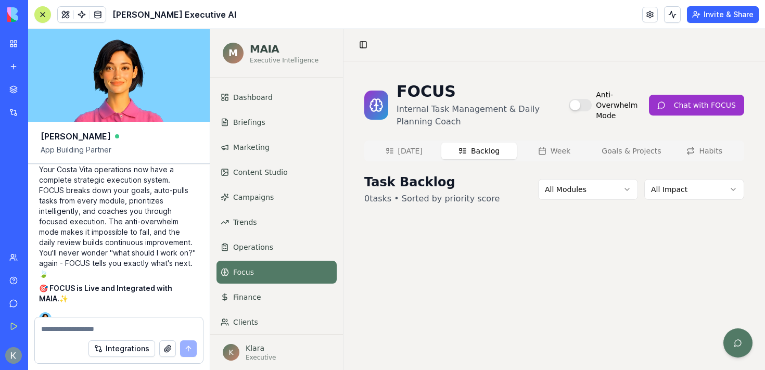
click at [568, 157] on button "Week" at bounding box center [554, 151] width 75 height 17
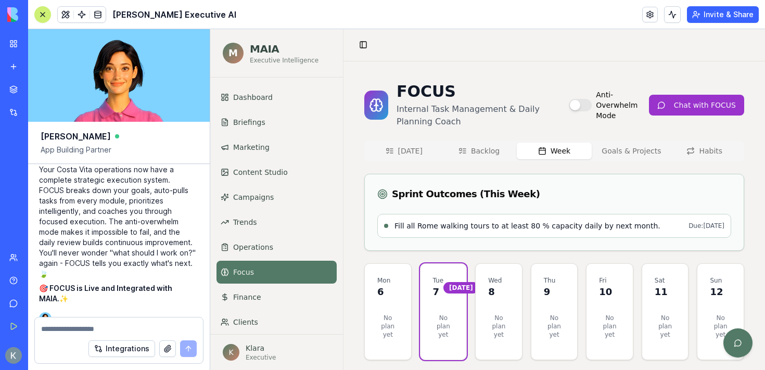
click at [640, 159] on div "Today Backlog Week Goals & Projects Habits" at bounding box center [554, 150] width 380 height 21
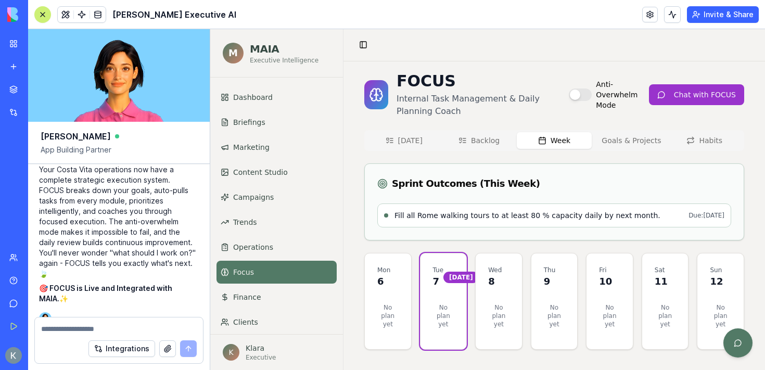
click at [628, 145] on button "Goals & Projects" at bounding box center [628, 140] width 75 height 17
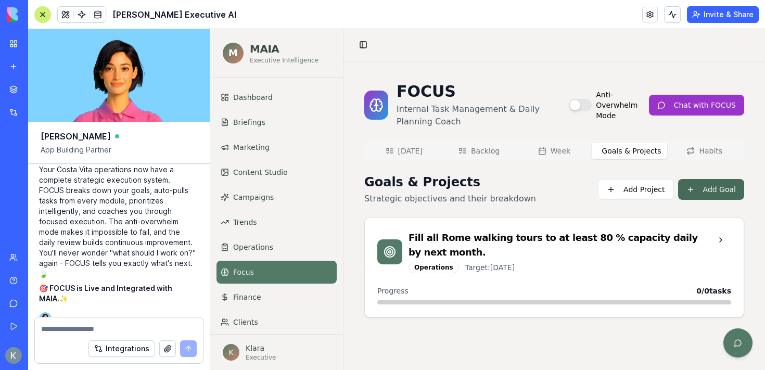
click at [695, 189] on button "Add Goal" at bounding box center [711, 189] width 66 height 21
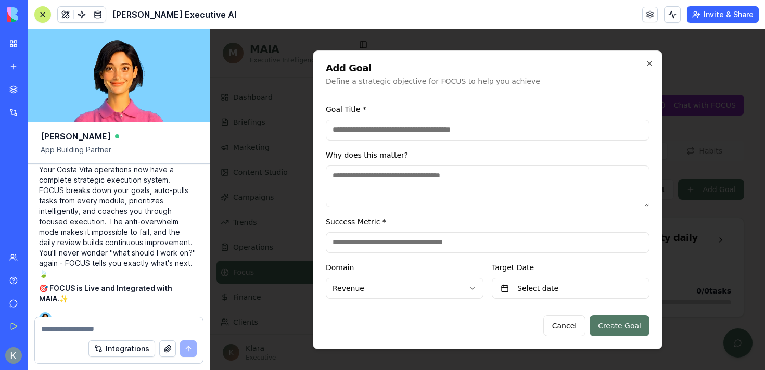
click at [437, 129] on input at bounding box center [488, 130] width 324 height 21
paste input "**********"
type input "**********"
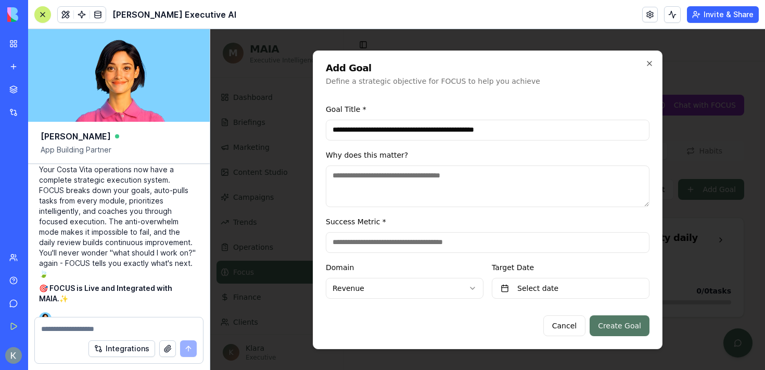
click at [423, 180] on textarea at bounding box center [488, 186] width 324 height 42
paste textarea "**********"
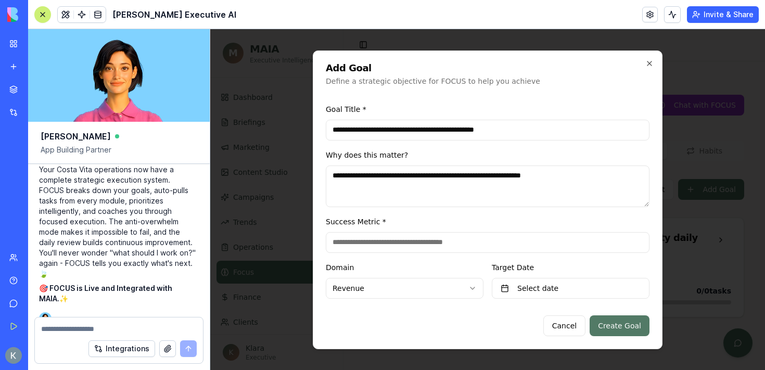
type textarea "**********"
click at [372, 248] on input at bounding box center [488, 242] width 324 height 21
paste input "**********"
type input "**********"
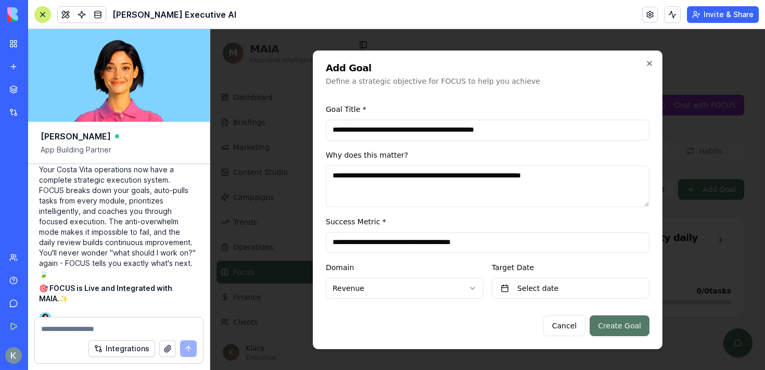
click at [402, 285] on body "**********" at bounding box center [487, 199] width 554 height 341
click at [545, 281] on button "Select date" at bounding box center [571, 288] width 158 height 21
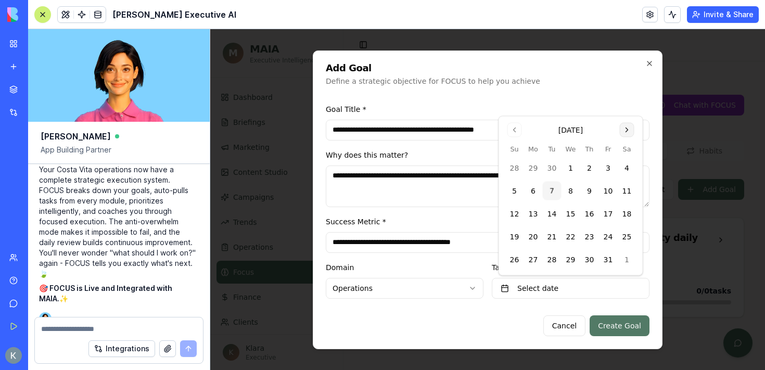
click at [626, 132] on button "Go to next month" at bounding box center [627, 130] width 15 height 15
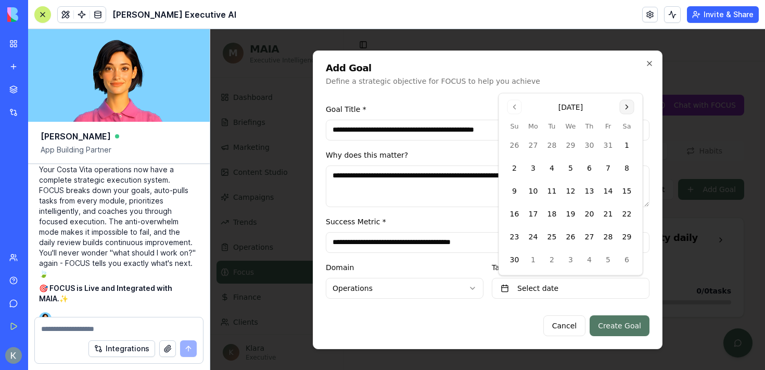
click at [630, 105] on button "Go to next month" at bounding box center [627, 107] width 15 height 15
click at [625, 128] on button "Go to next month" at bounding box center [627, 130] width 15 height 15
click at [590, 217] on button "15" at bounding box center [589, 213] width 19 height 19
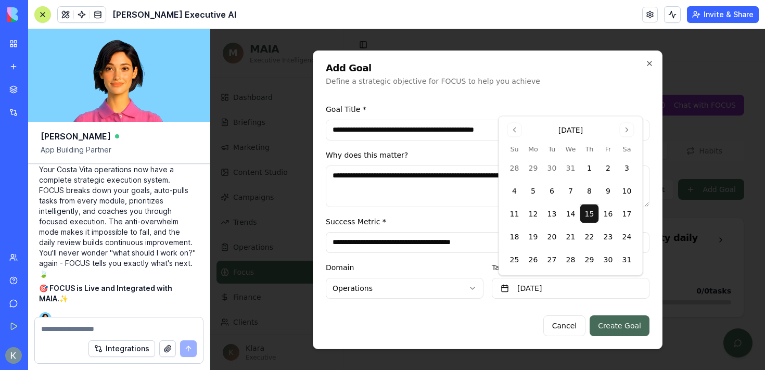
click at [629, 327] on button "Create Goal" at bounding box center [619, 325] width 60 height 21
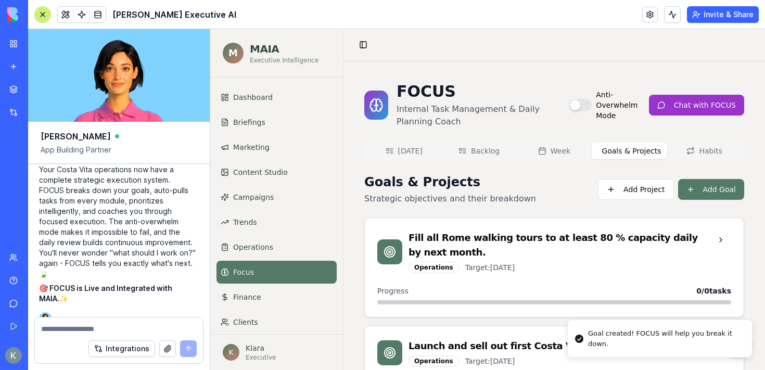
scroll to position [47, 0]
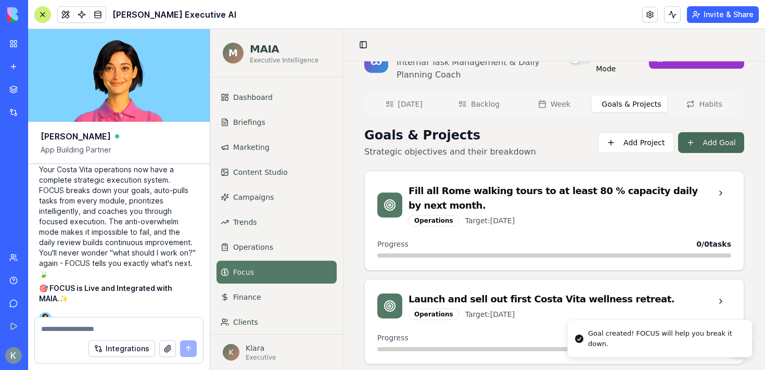
click at [712, 146] on button "Add Goal" at bounding box center [711, 142] width 66 height 21
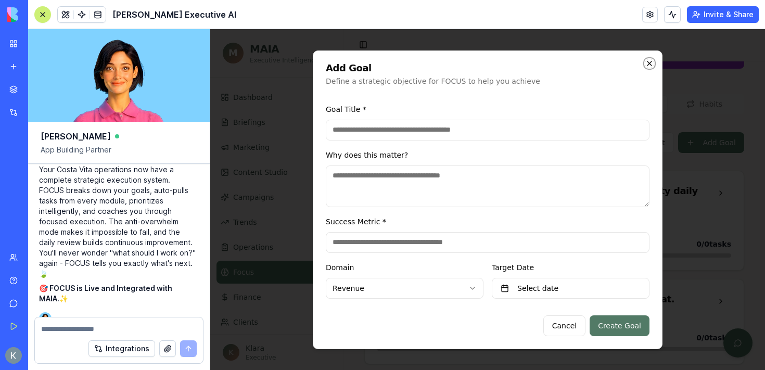
click at [649, 66] on icon "button" at bounding box center [649, 63] width 8 height 8
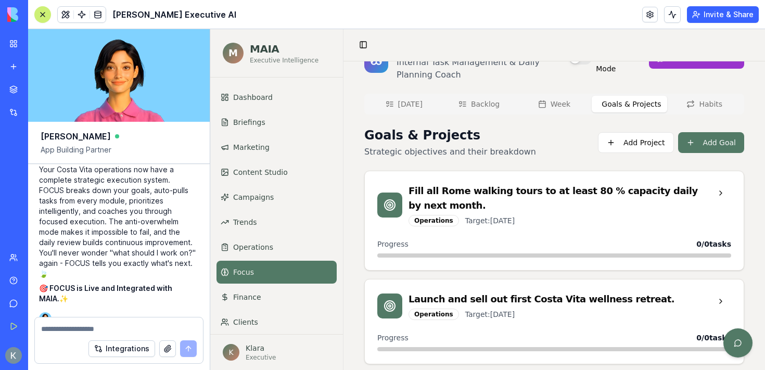
click at [703, 104] on div "FOCUS Internal Task Management & Daily Planning Coach Anti-Overwhelm Mode Chat …" at bounding box center [554, 199] width 380 height 329
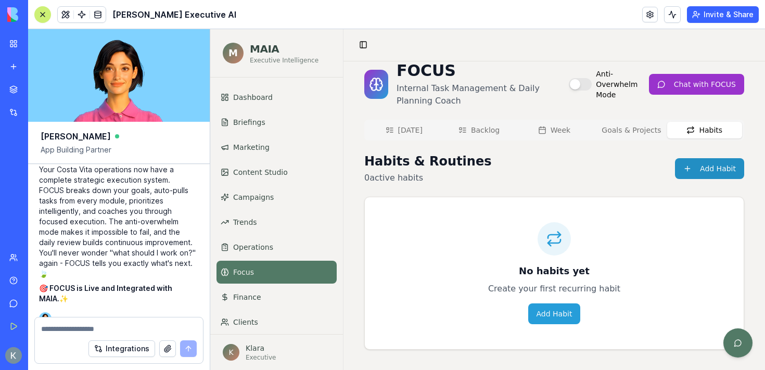
click at [702, 173] on button "Add Habit" at bounding box center [709, 168] width 69 height 21
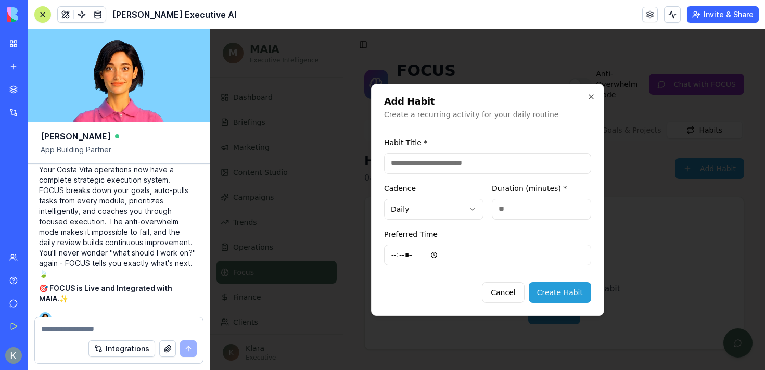
click at [470, 163] on input at bounding box center [487, 163] width 207 height 21
drag, startPoint x: 419, startPoint y: 164, endPoint x: 362, endPoint y: 160, distance: 57.4
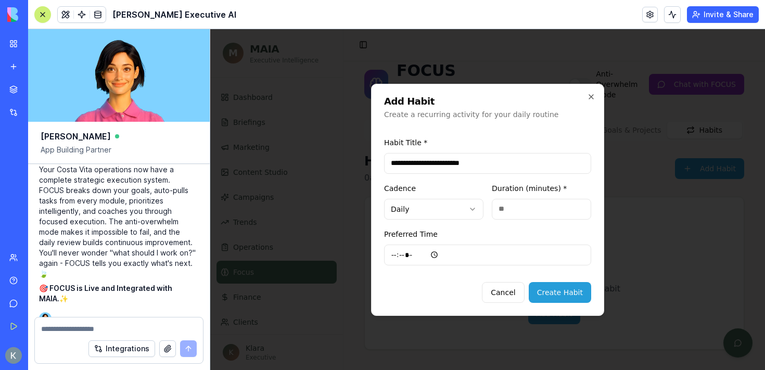
click at [362, 160] on body "**********" at bounding box center [487, 189] width 554 height 362
drag, startPoint x: 436, startPoint y: 163, endPoint x: 328, endPoint y: 162, distance: 108.7
click at [328, 162] on body "**********" at bounding box center [487, 189] width 554 height 362
type input "**********"
click at [419, 249] on input "*****" at bounding box center [487, 254] width 207 height 21
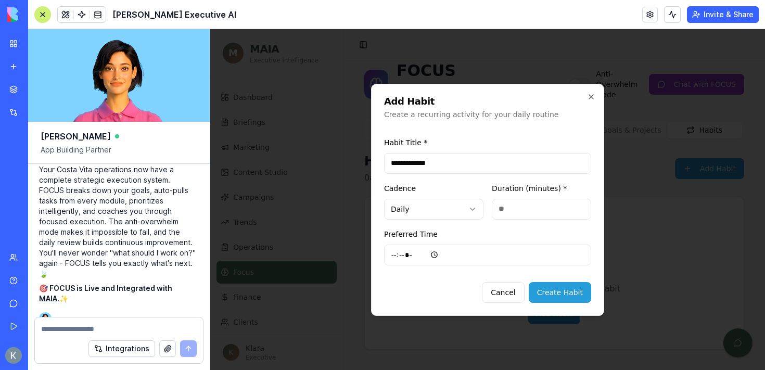
type input "*****"
click at [554, 287] on button "Create Habit" at bounding box center [559, 292] width 62 height 21
type input "*****"
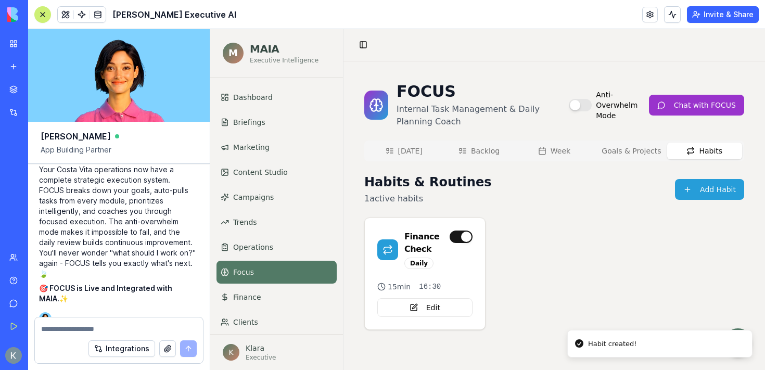
scroll to position [0, 0]
click at [732, 182] on button "Add Habit" at bounding box center [709, 189] width 69 height 21
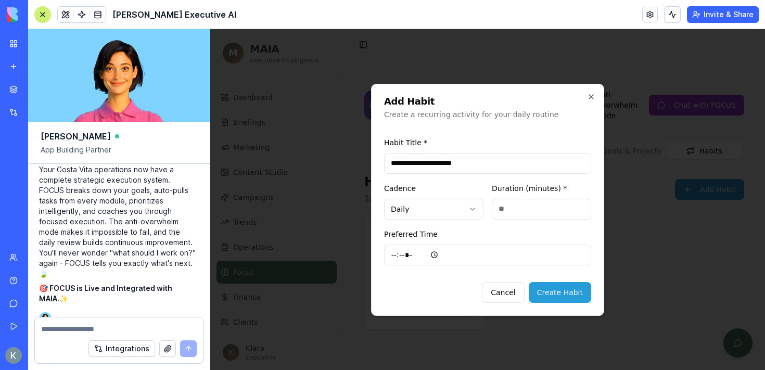
type input "**********"
click at [448, 255] on input "*****" at bounding box center [487, 254] width 207 height 21
type input "*****"
click at [553, 295] on button "Create Habit" at bounding box center [559, 292] width 62 height 21
type input "*****"
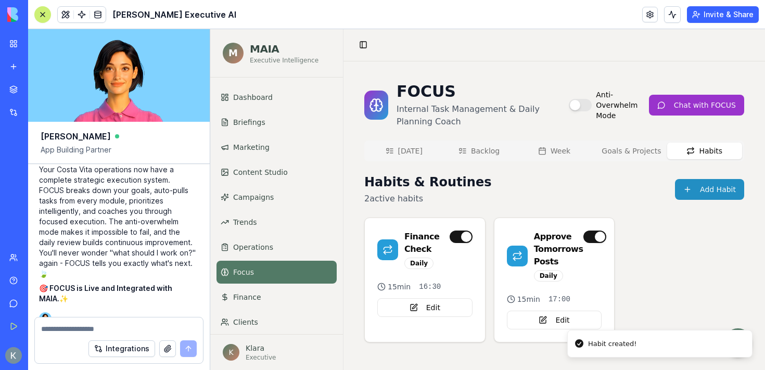
click at [699, 192] on button "Add Habit" at bounding box center [709, 189] width 69 height 21
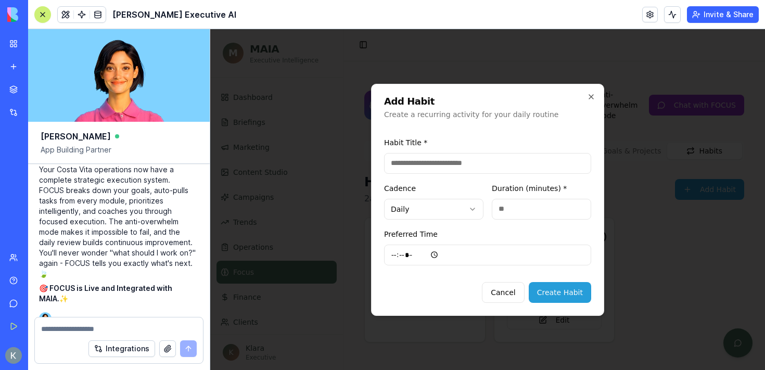
paste input "**********"
type input "**********"
click at [394, 251] on input "*****" at bounding box center [487, 254] width 207 height 21
type input "*****"
click at [576, 301] on button "Create Habit" at bounding box center [559, 292] width 62 height 21
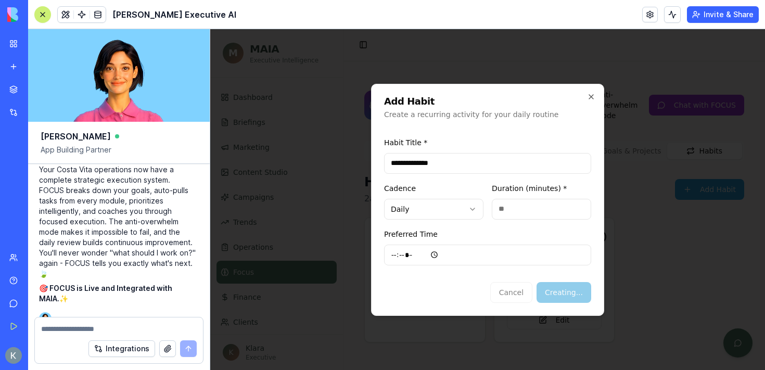
type input "*****"
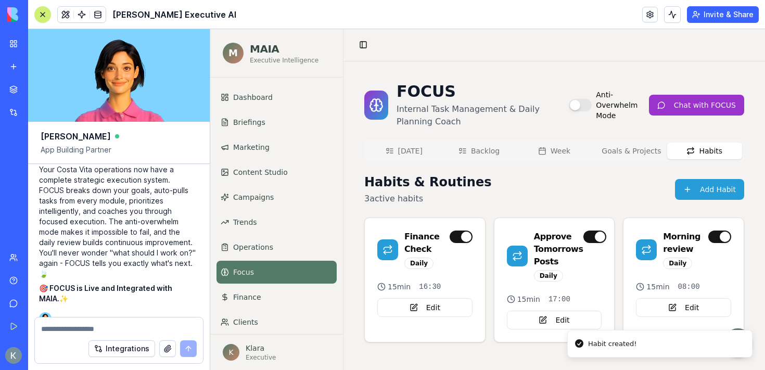
click at [643, 147] on button "Goals & Projects" at bounding box center [628, 151] width 75 height 17
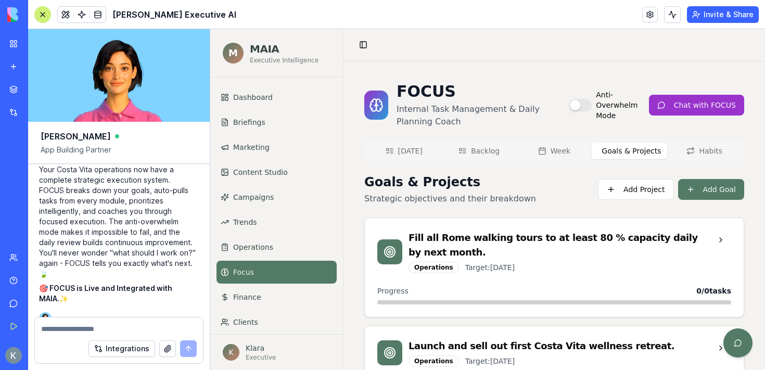
click at [535, 157] on button "Week" at bounding box center [554, 151] width 75 height 17
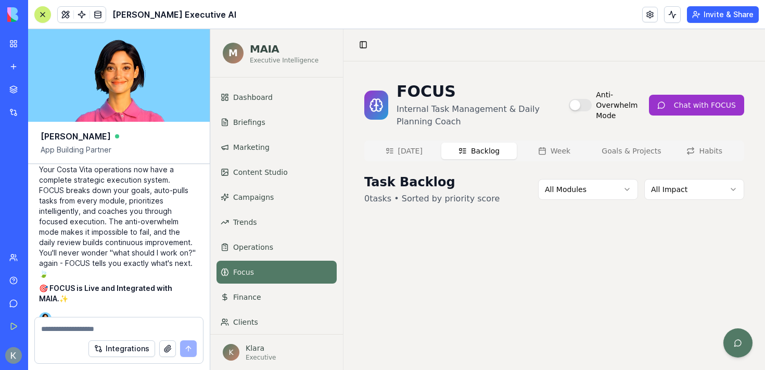
click at [480, 154] on button "Backlog" at bounding box center [478, 151] width 75 height 17
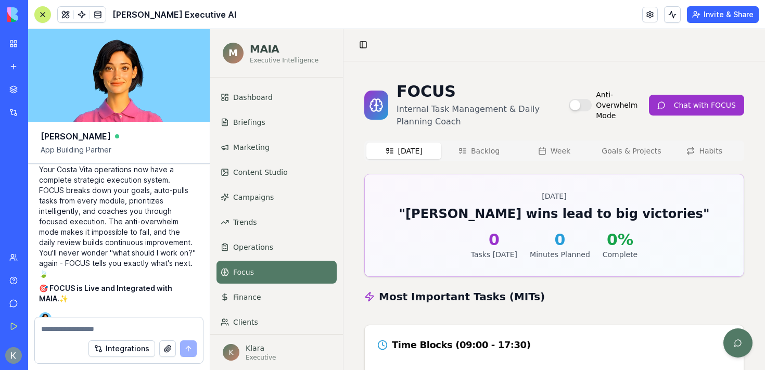
click at [428, 151] on button "[DATE]" at bounding box center [403, 151] width 75 height 17
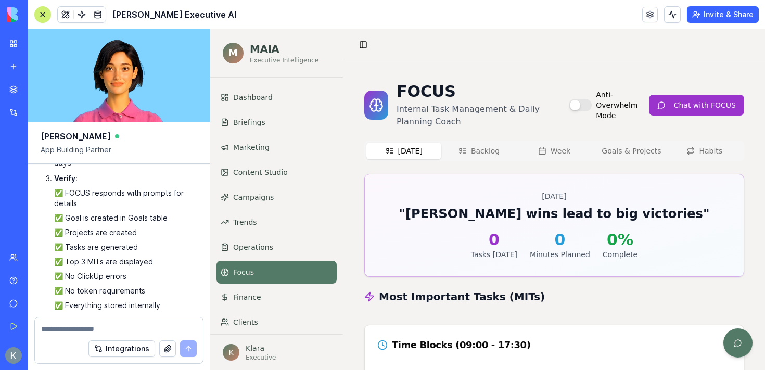
click at [119, 326] on textarea at bounding box center [119, 329] width 156 height 10
type textarea "**********"
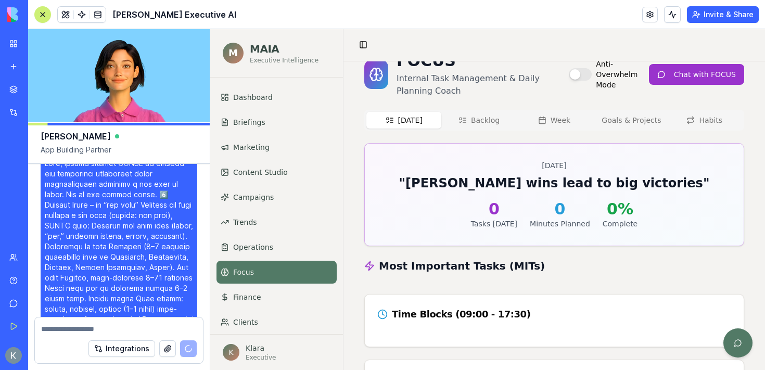
scroll to position [38, 0]
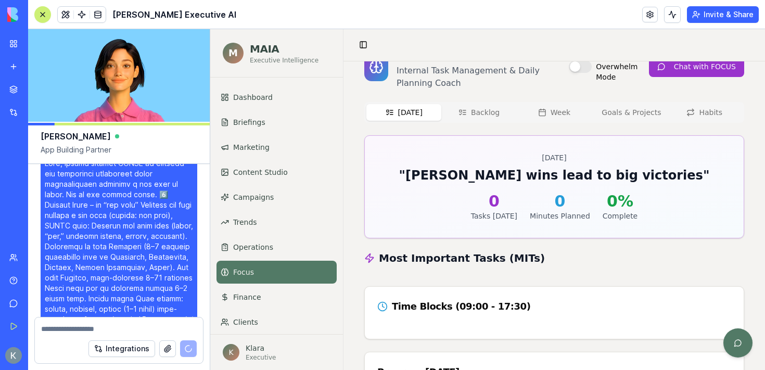
click at [548, 117] on button "Week" at bounding box center [554, 112] width 75 height 17
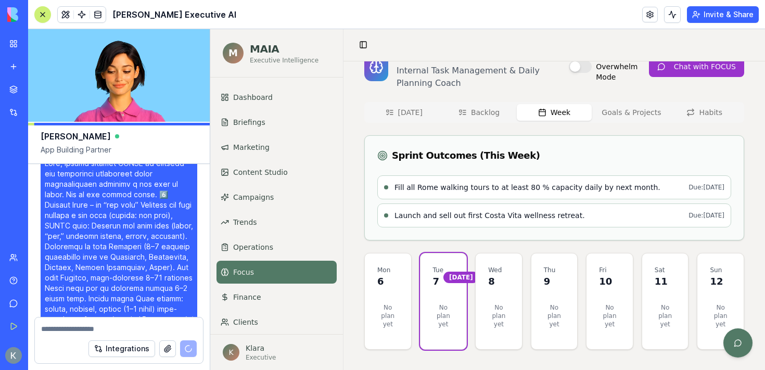
click at [504, 333] on p "No plan yet" at bounding box center [498, 316] width 21 height 42
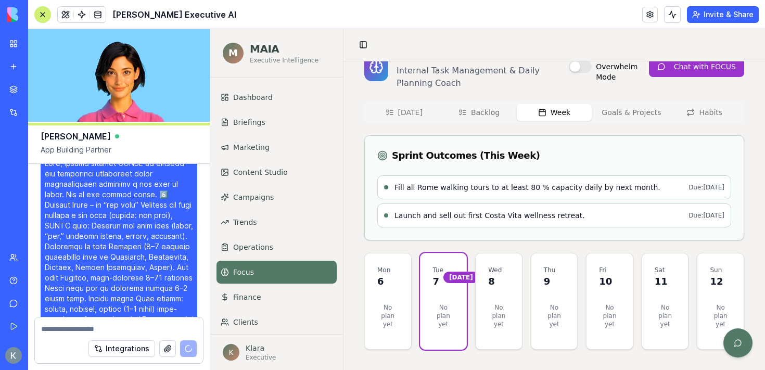
click at [560, 307] on p "No plan yet" at bounding box center [554, 316] width 21 height 42
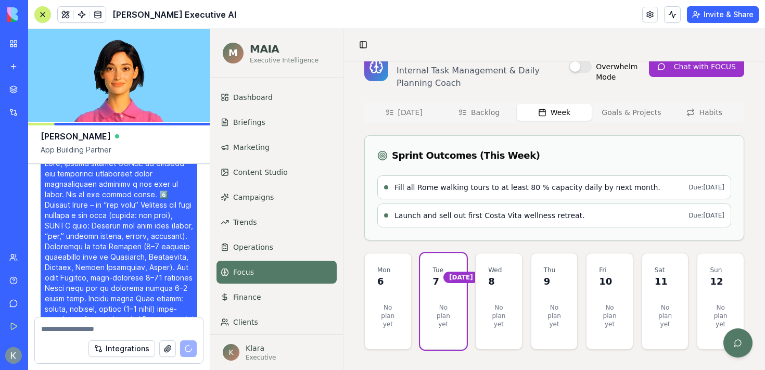
click at [646, 303] on div "No plan yet" at bounding box center [665, 322] width 46 height 54
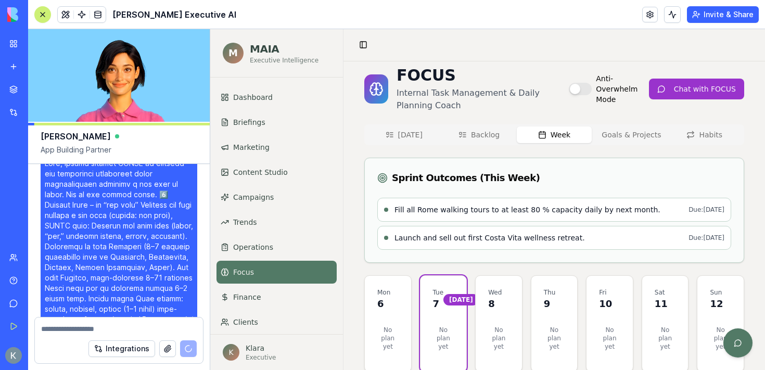
scroll to position [0, 0]
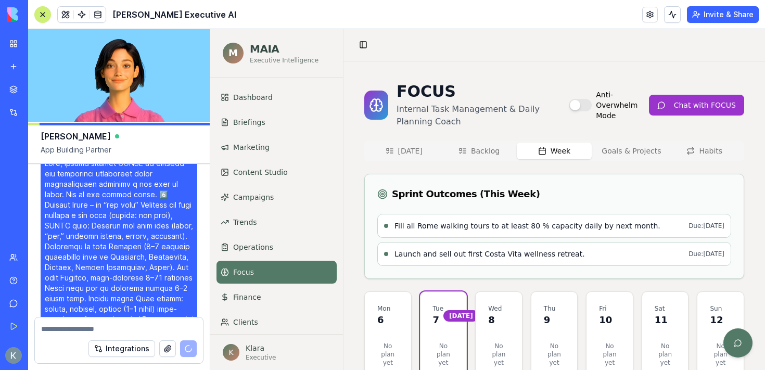
click at [407, 154] on button "[DATE]" at bounding box center [403, 151] width 75 height 17
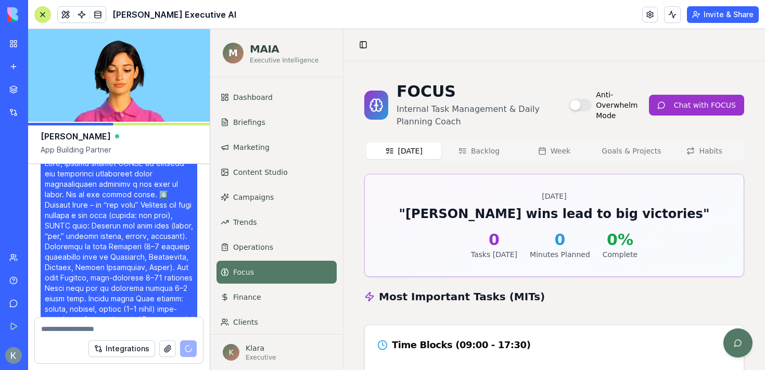
click at [483, 155] on button "Backlog" at bounding box center [478, 151] width 75 height 17
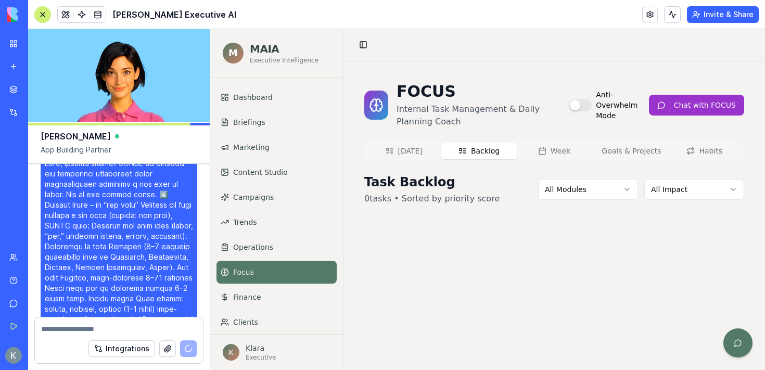
click at [552, 158] on button "Week" at bounding box center [554, 151] width 75 height 17
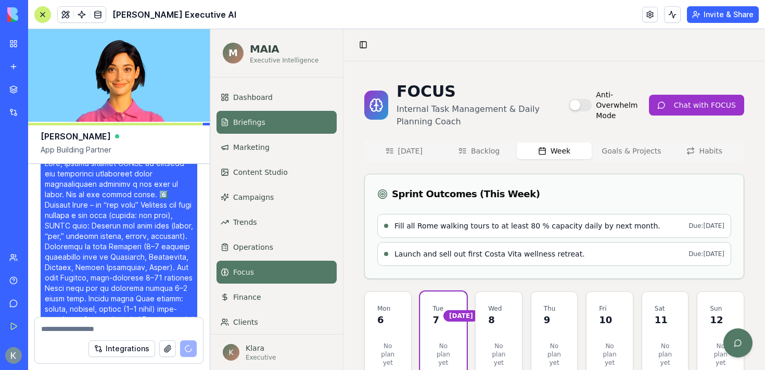
click at [249, 119] on span "Briefings" at bounding box center [249, 122] width 32 height 10
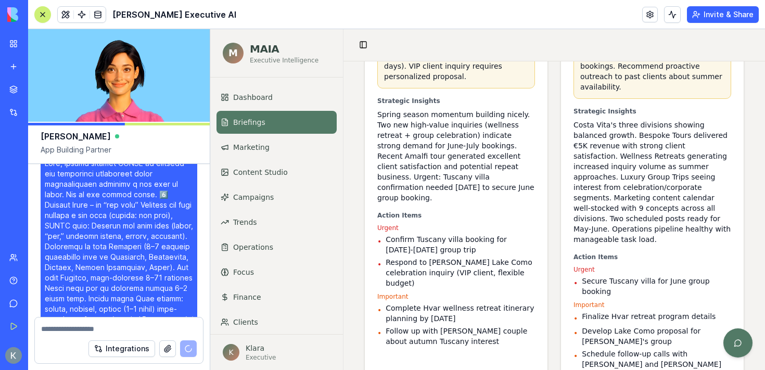
scroll to position [772, 0]
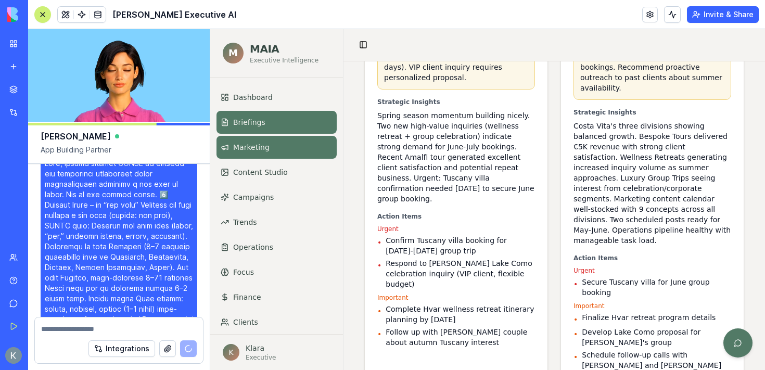
click at [227, 151] on icon at bounding box center [225, 147] width 8 height 8
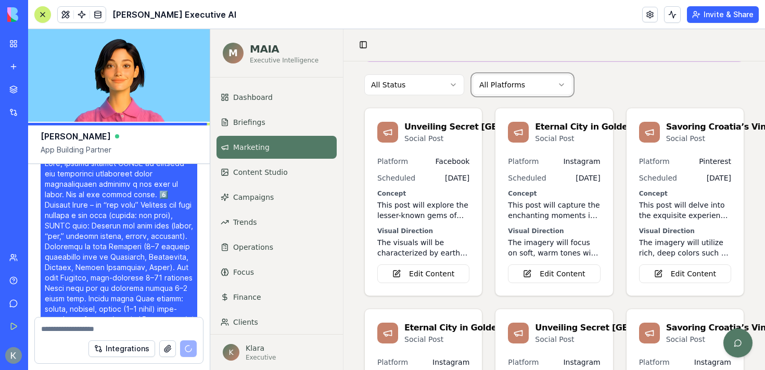
scroll to position [155, 0]
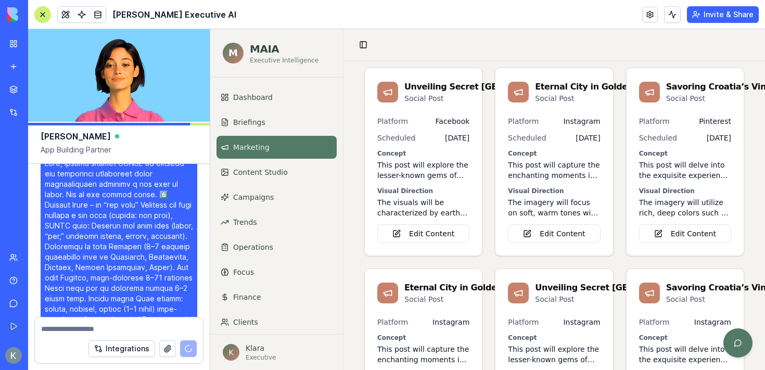
click at [40, 19] on button at bounding box center [42, 14] width 17 height 17
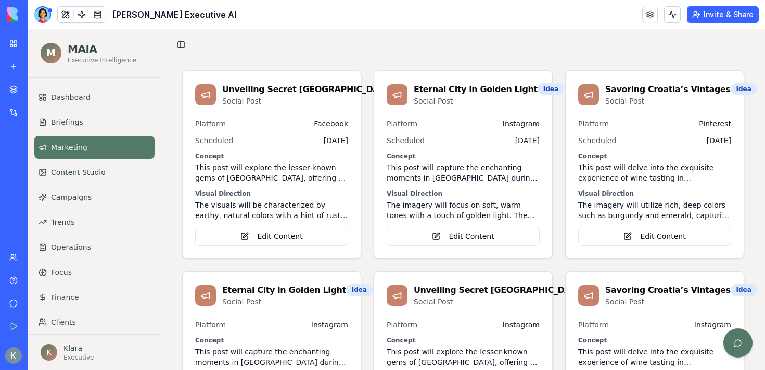
scroll to position [0, 0]
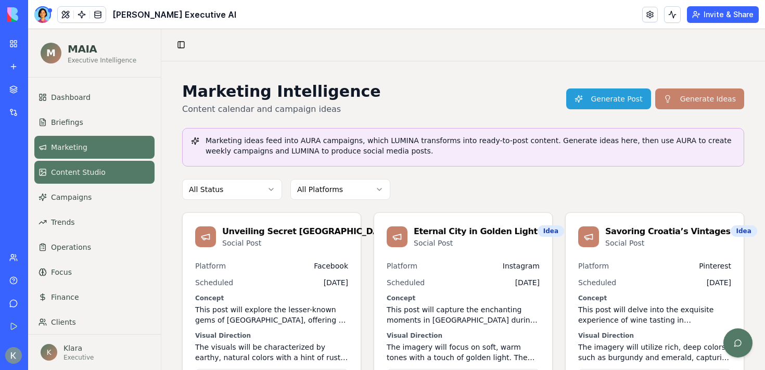
click at [78, 164] on link "Content Studio" at bounding box center [94, 172] width 120 height 23
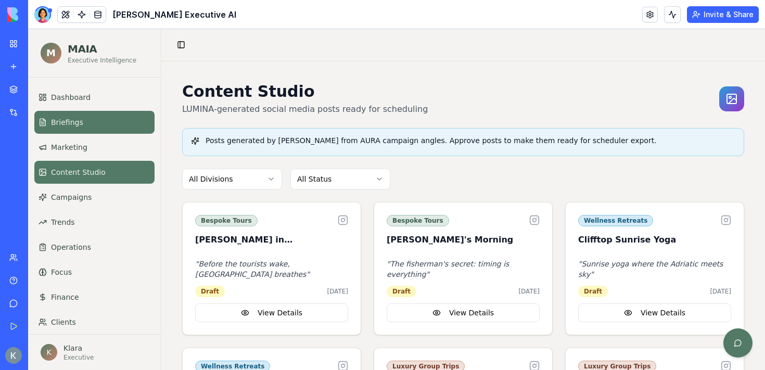
click at [69, 114] on link "Briefings" at bounding box center [94, 122] width 120 height 23
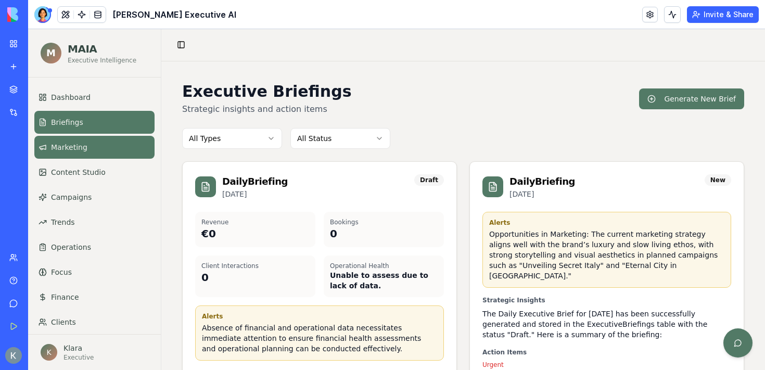
click at [65, 143] on span "Marketing" at bounding box center [69, 147] width 36 height 10
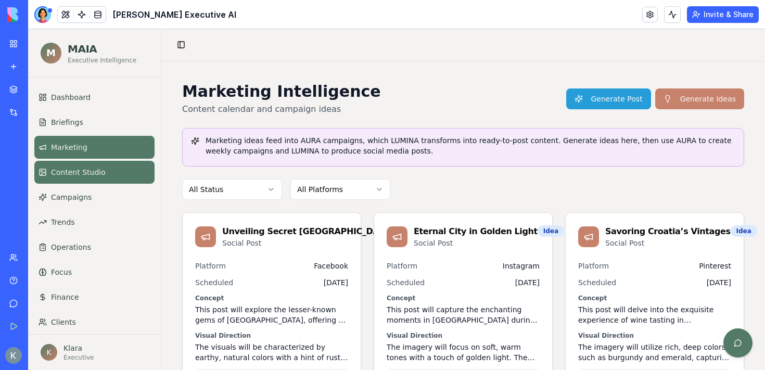
click at [80, 164] on link "Content Studio" at bounding box center [94, 172] width 120 height 23
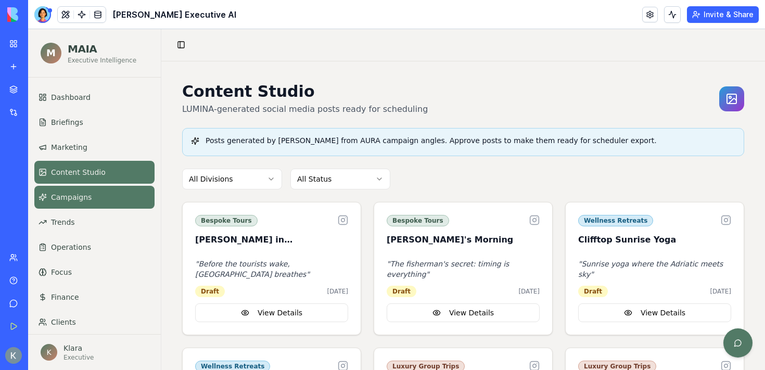
click at [80, 191] on link "Campaigns" at bounding box center [94, 197] width 120 height 23
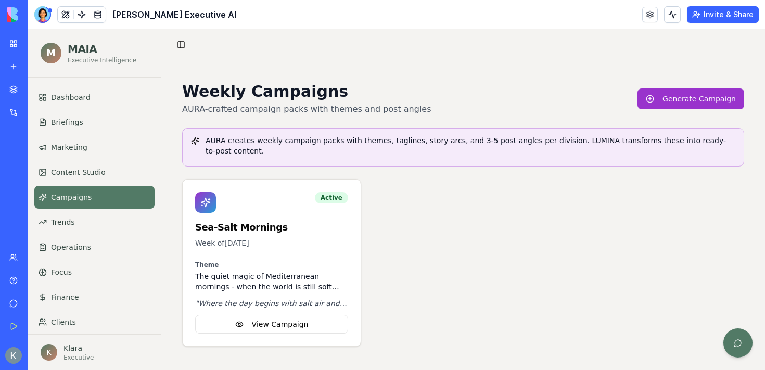
scroll to position [33, 0]
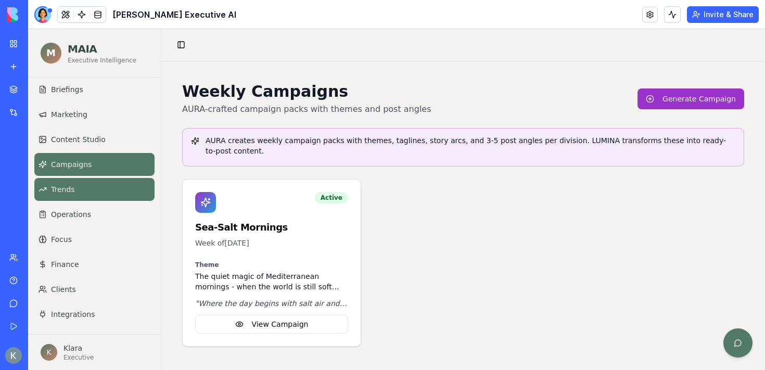
click at [71, 192] on span "Trends" at bounding box center [63, 189] width 24 height 10
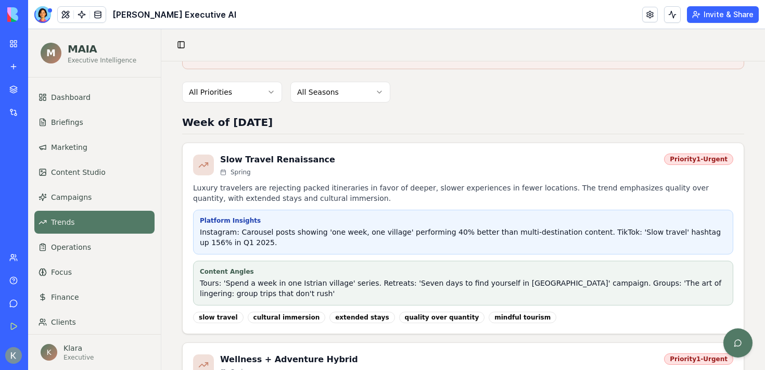
scroll to position [98, 0]
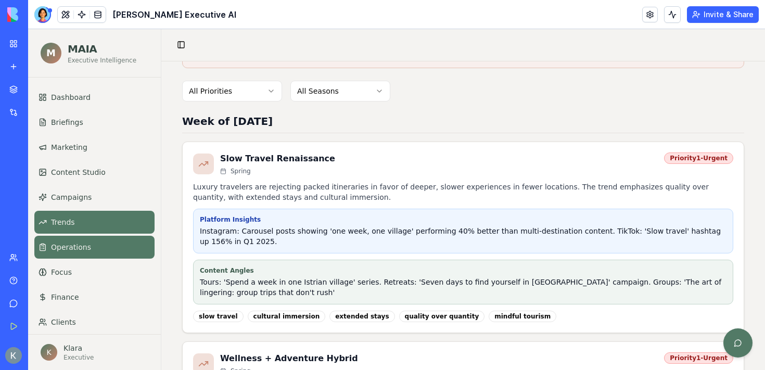
click at [93, 249] on link "Operations" at bounding box center [94, 247] width 120 height 23
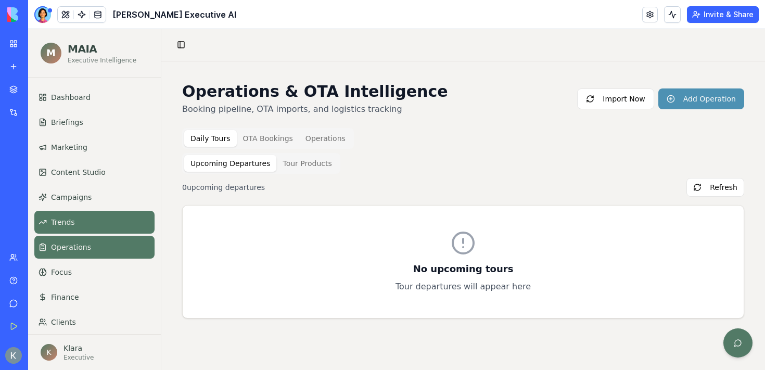
click at [71, 227] on link "Trends" at bounding box center [94, 222] width 120 height 23
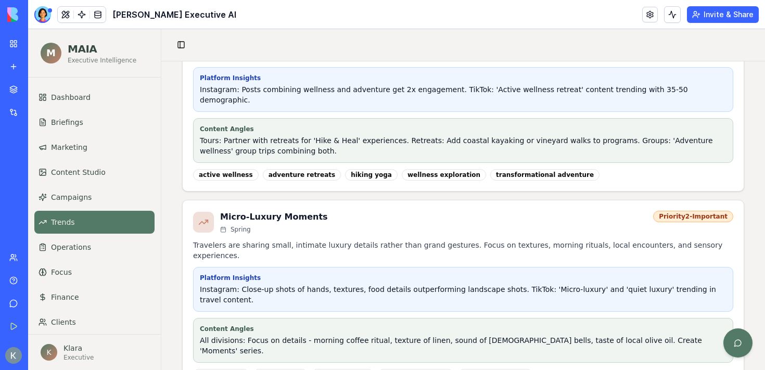
scroll to position [33, 0]
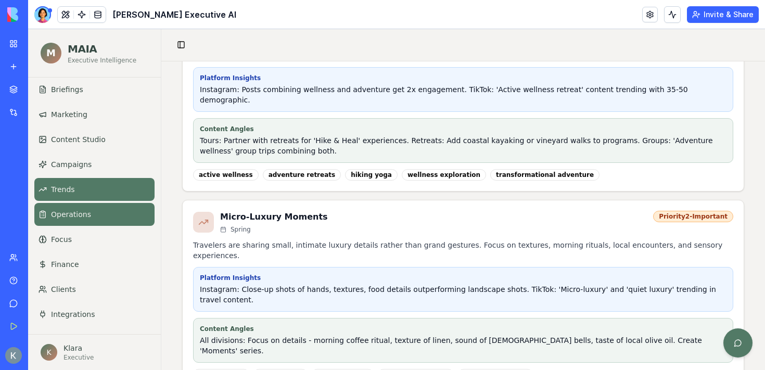
click at [95, 218] on link "Operations" at bounding box center [94, 214] width 120 height 23
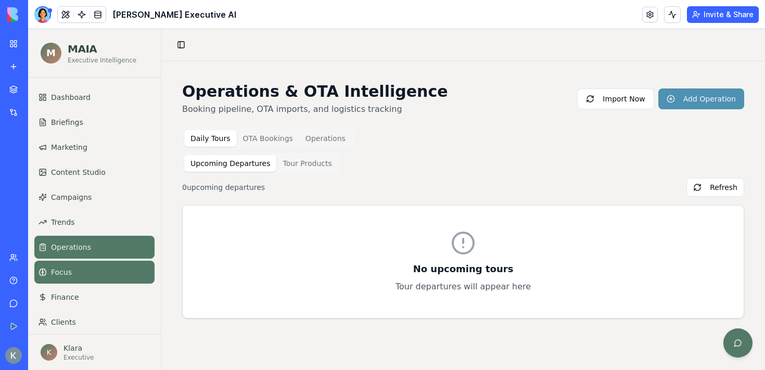
click at [89, 266] on link "Focus" at bounding box center [94, 272] width 120 height 23
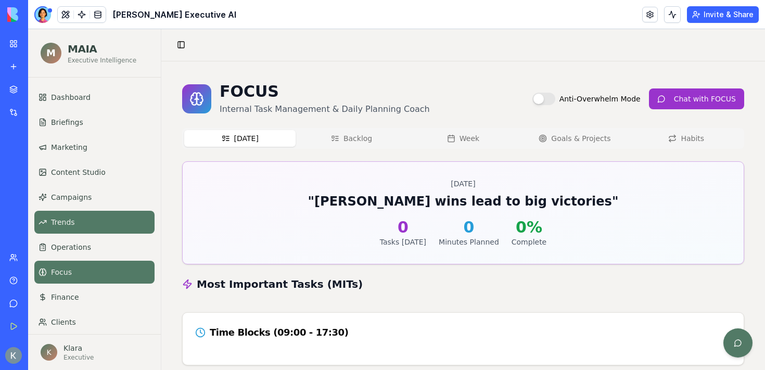
scroll to position [33, 0]
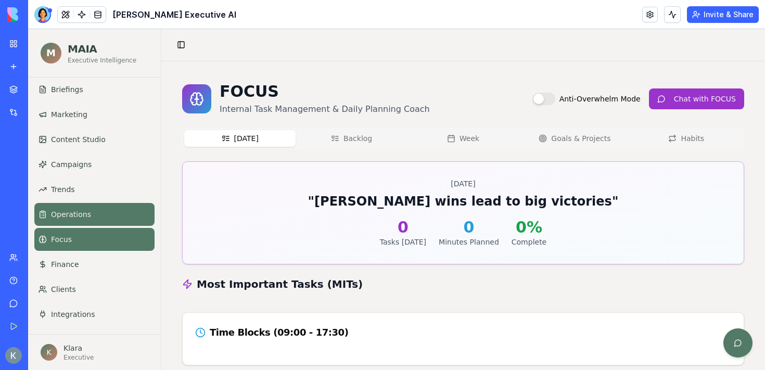
click at [74, 217] on span "Operations" at bounding box center [71, 214] width 40 height 10
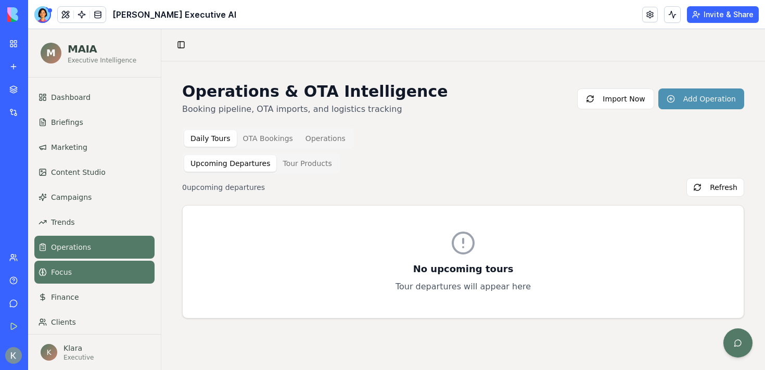
click at [69, 267] on span "Focus" at bounding box center [61, 272] width 21 height 10
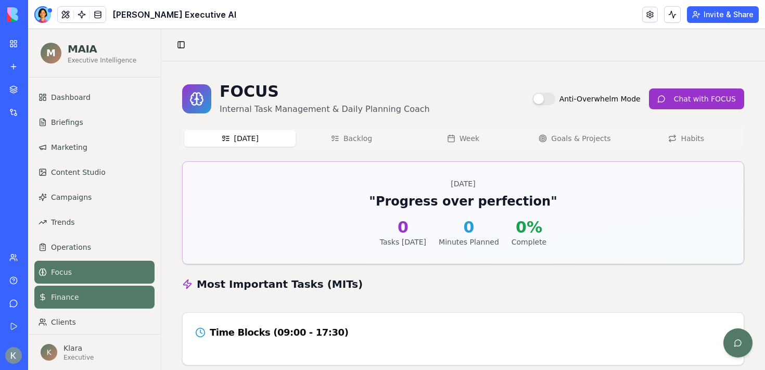
click at [68, 304] on link "Finance" at bounding box center [94, 297] width 120 height 23
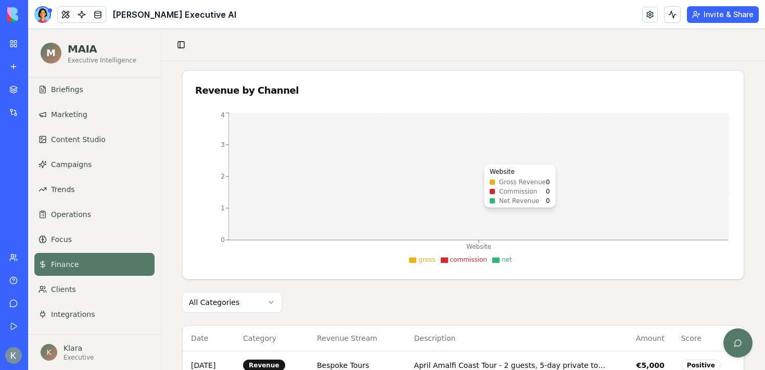
scroll to position [511, 0]
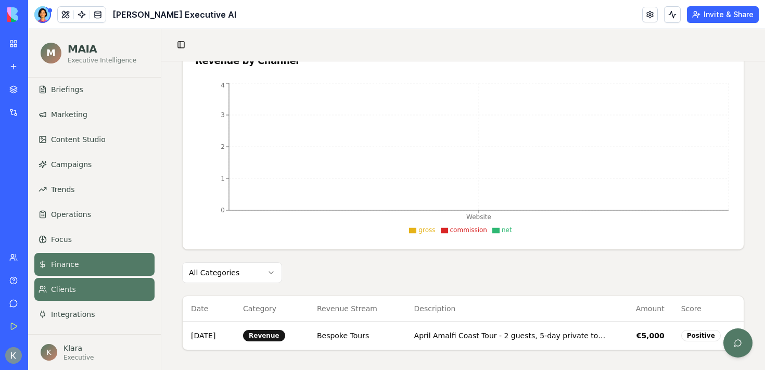
click at [104, 291] on link "Clients" at bounding box center [94, 289] width 120 height 23
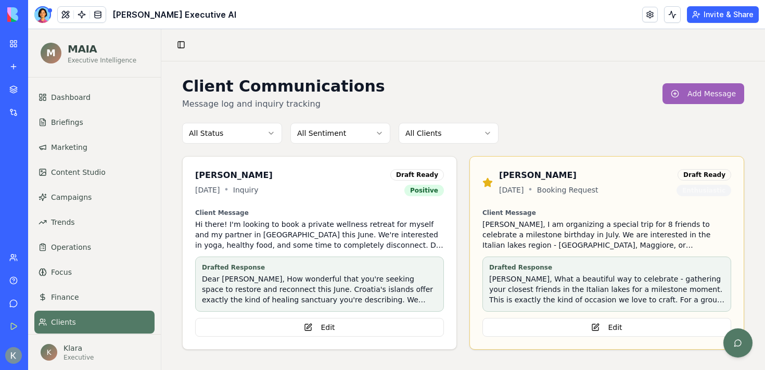
scroll to position [33, 0]
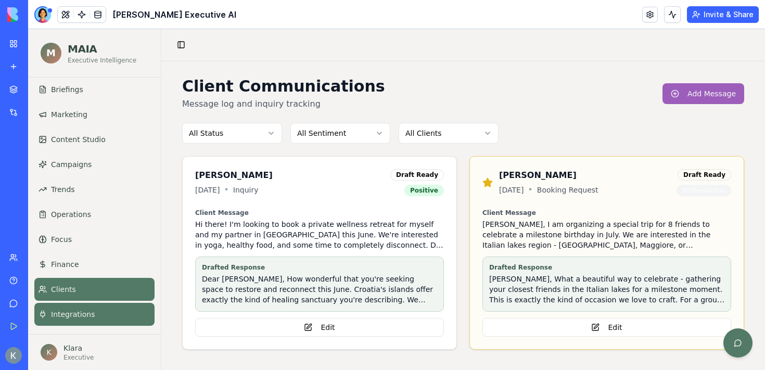
click at [85, 323] on link "Integrations" at bounding box center [94, 314] width 120 height 23
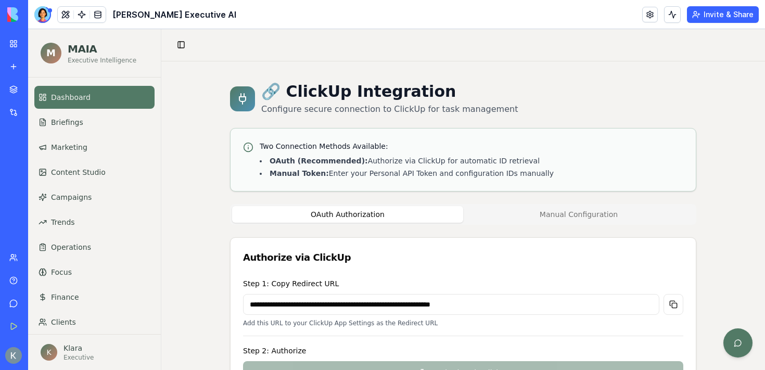
click at [78, 106] on link "Dashboard" at bounding box center [94, 97] width 120 height 23
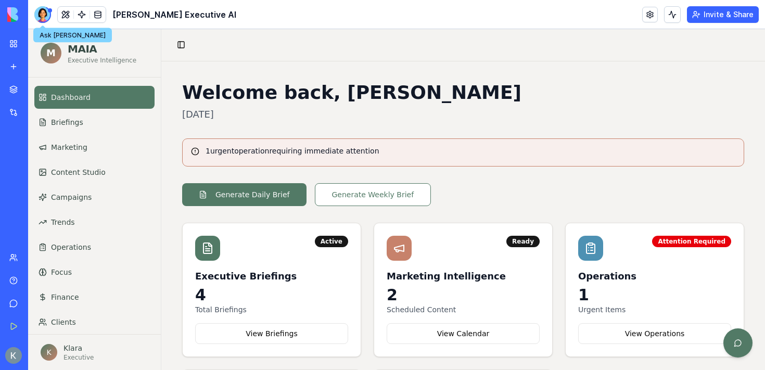
click at [47, 16] on div at bounding box center [42, 14] width 17 height 17
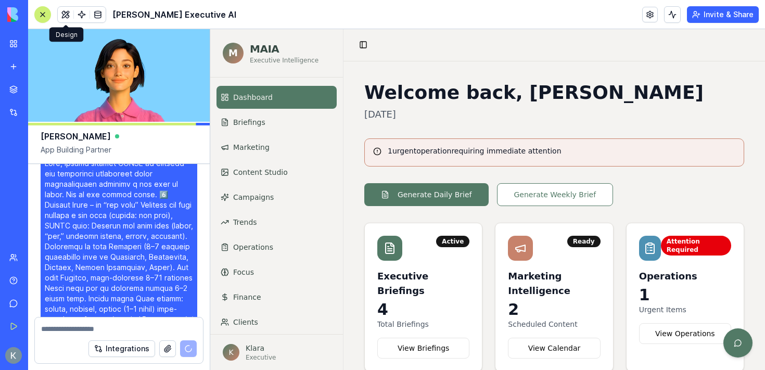
click at [48, 12] on button at bounding box center [42, 14] width 17 height 17
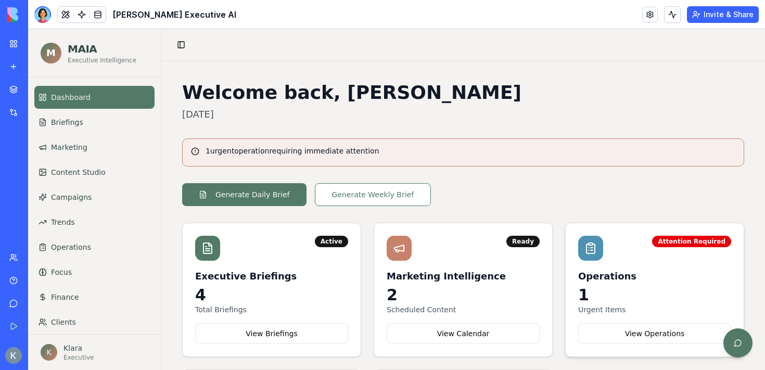
click at [659, 277] on h3 "Operations" at bounding box center [654, 276] width 153 height 15
click at [654, 339] on button "View Operations" at bounding box center [654, 333] width 153 height 21
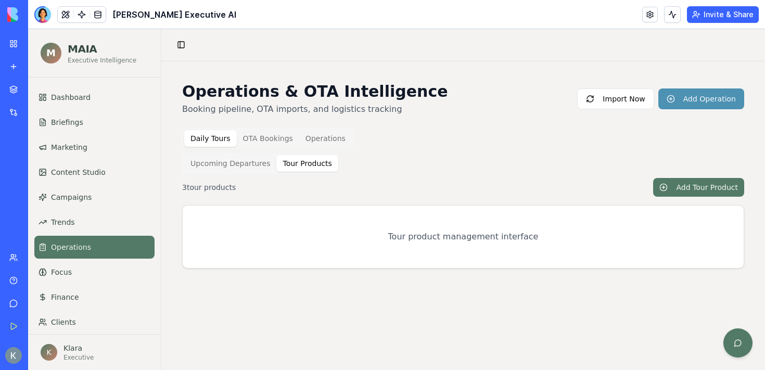
click at [287, 161] on button "Tour Products" at bounding box center [306, 163] width 61 height 17
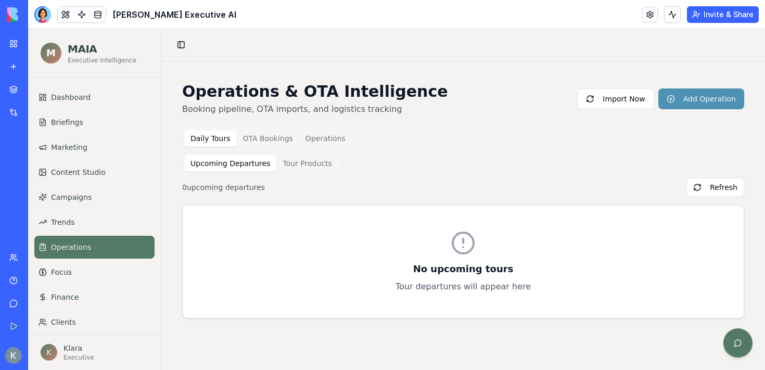
click at [244, 164] on button "Upcoming Departures" at bounding box center [230, 163] width 92 height 17
click at [314, 130] on button "Operations" at bounding box center [325, 138] width 53 height 17
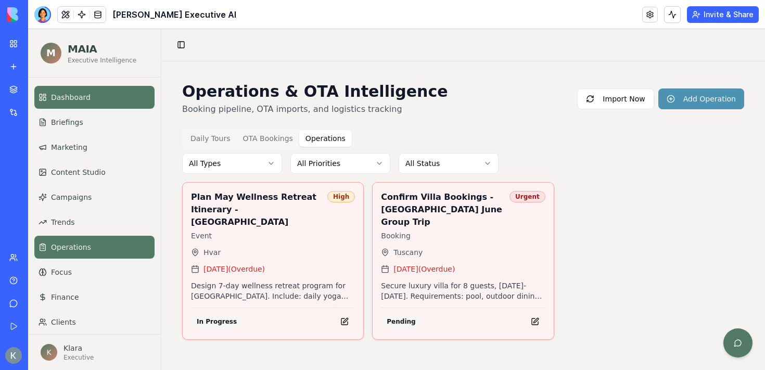
click at [63, 99] on span "Dashboard" at bounding box center [71, 97] width 40 height 10
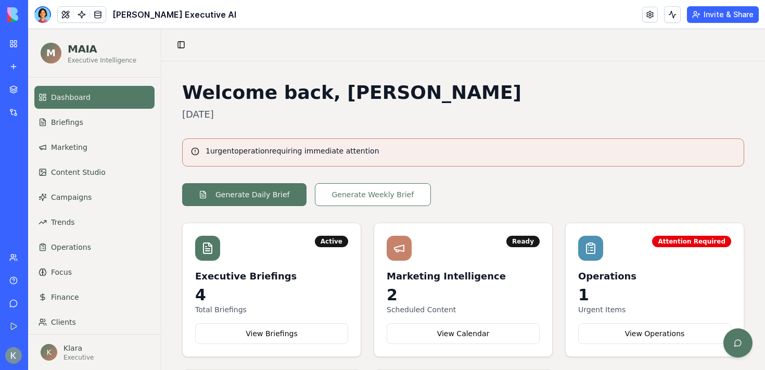
scroll to position [154, 0]
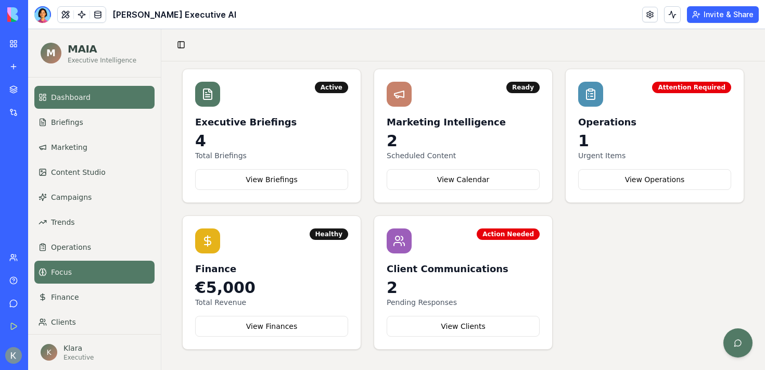
click at [72, 267] on link "Focus" at bounding box center [94, 272] width 120 height 23
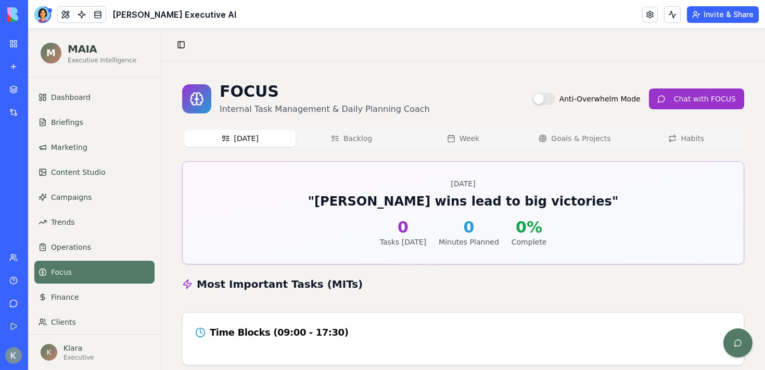
click at [561, 147] on div "Today Backlog Week Goals & Projects Habits" at bounding box center [463, 138] width 562 height 21
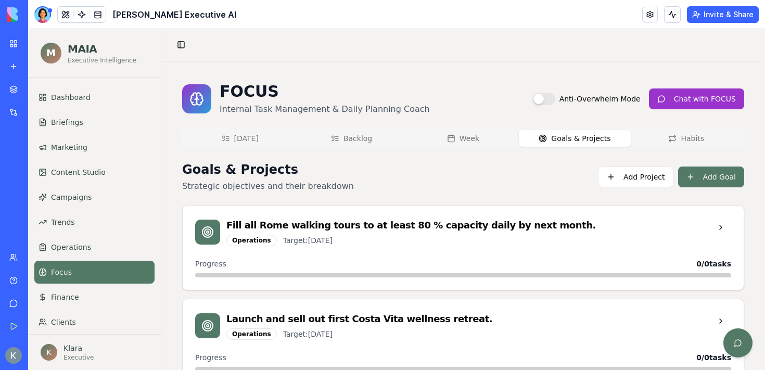
click at [562, 136] on button "Goals & Projects" at bounding box center [574, 138] width 111 height 17
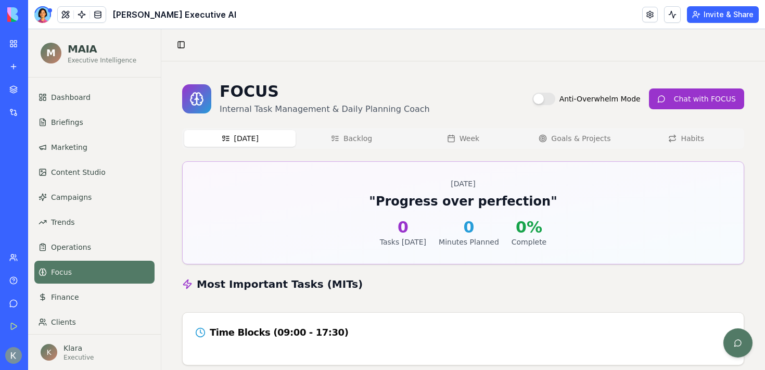
click at [238, 142] on button "[DATE]" at bounding box center [239, 138] width 111 height 17
click at [44, 6] on div at bounding box center [42, 14] width 17 height 17
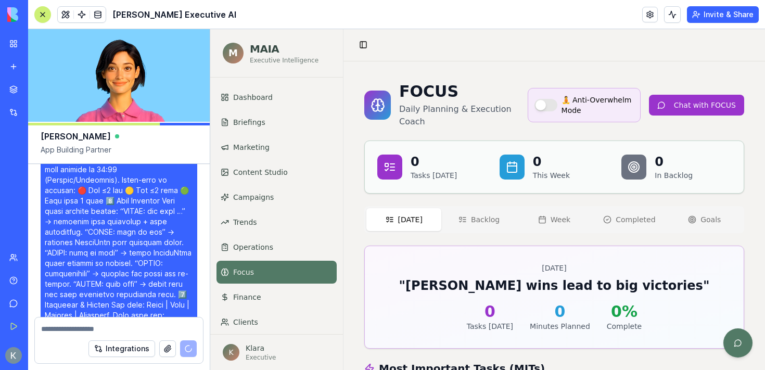
click at [712, 217] on span "Goals" at bounding box center [710, 219] width 20 height 10
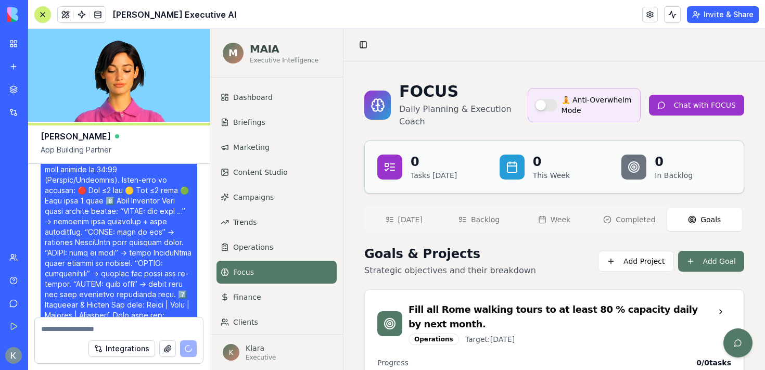
click at [393, 222] on icon "button" at bounding box center [389, 219] width 8 height 8
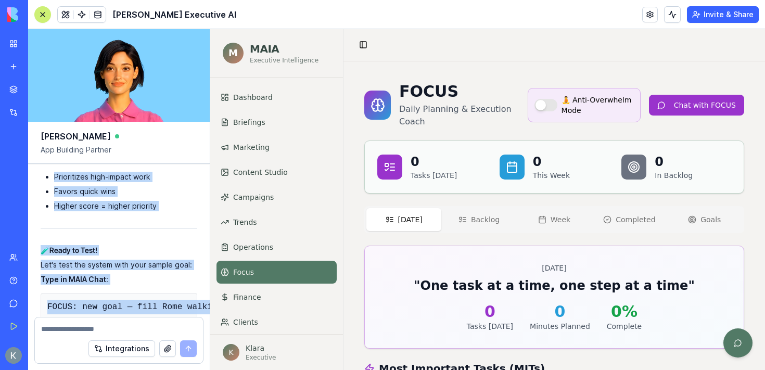
scroll to position [59604, 0]
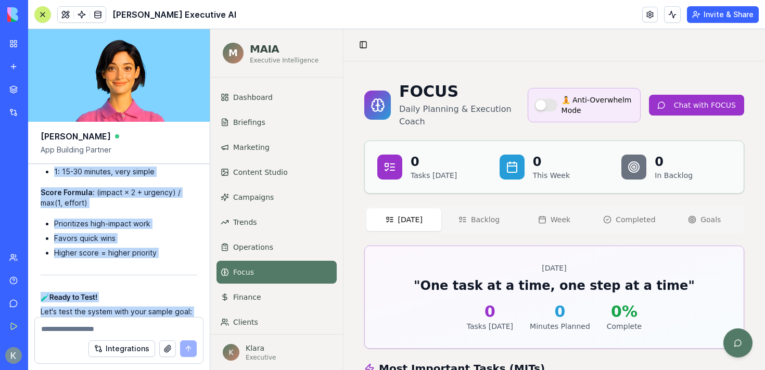
drag, startPoint x: 130, startPoint y: 296, endPoint x: 157, endPoint y: 162, distance: 136.9
click at [157, 162] on div "Ella App Building Partner Undo 10:09 🌿 MAIA – Your New Leaf Executive AI is Tak…" at bounding box center [119, 199] width 182 height 341
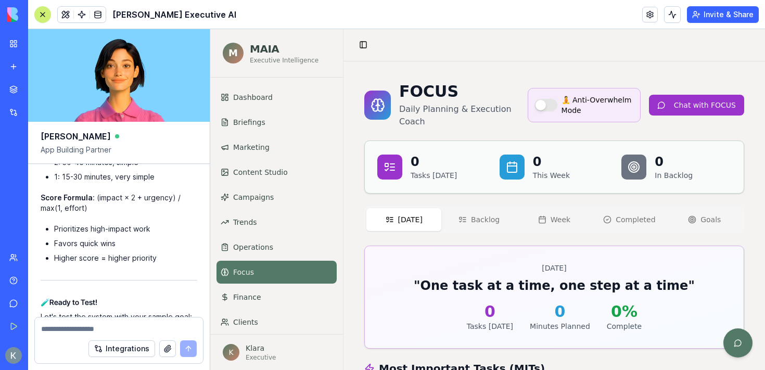
drag, startPoint x: 136, startPoint y: 189, endPoint x: 134, endPoint y: 174, distance: 15.2
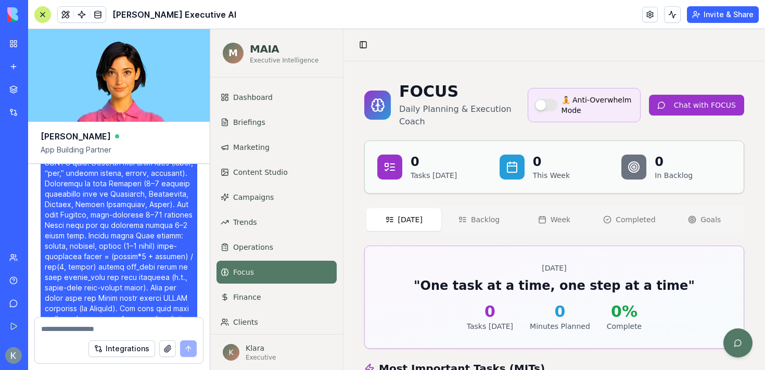
scroll to position [55766, 0]
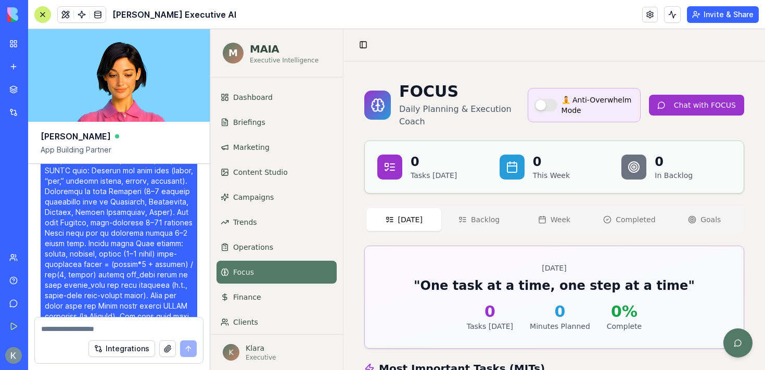
drag, startPoint x: 139, startPoint y: 291, endPoint x: 54, endPoint y: 261, distance: 90.2
copy div "🎯 Upgrading FOCUS to Auto-Generate & Prioritize Tasks... Perfect! I'm building …"
click at [618, 77] on div "FOCUS Daily Planning & Execution Coach 🧘 Anti-Overwhelm Mode Chat with FOCUS 0 …" at bounding box center [553, 363] width 421 height 604
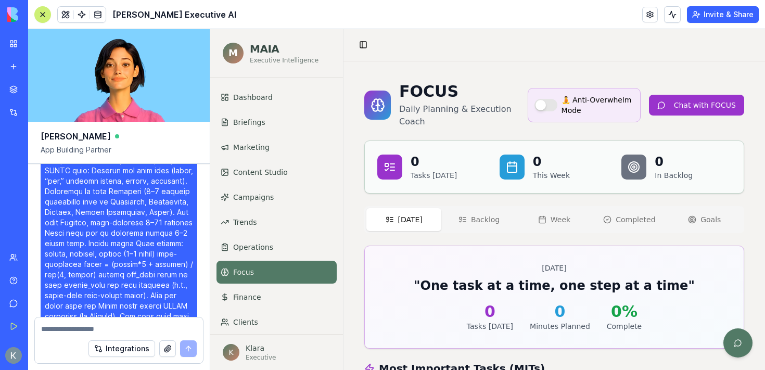
click at [44, 14] on div at bounding box center [42, 14] width 8 height 8
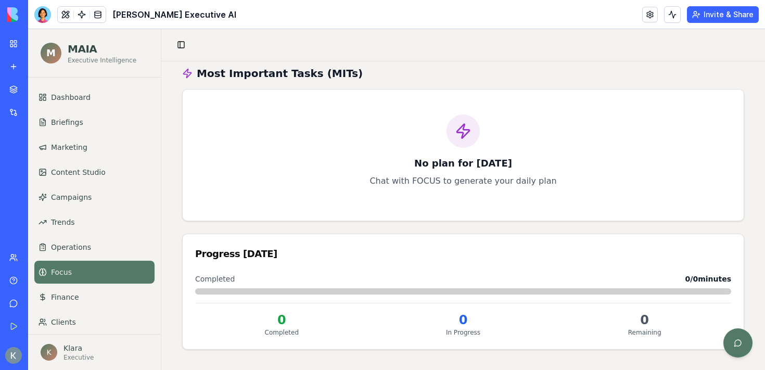
scroll to position [0, 0]
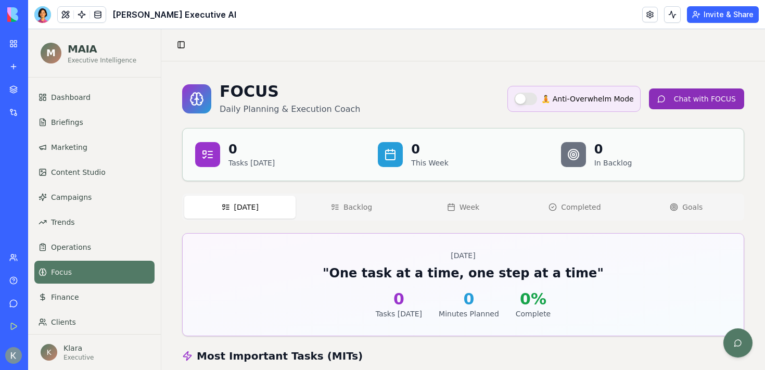
click at [700, 102] on button "Chat with FOCUS" at bounding box center [696, 98] width 95 height 21
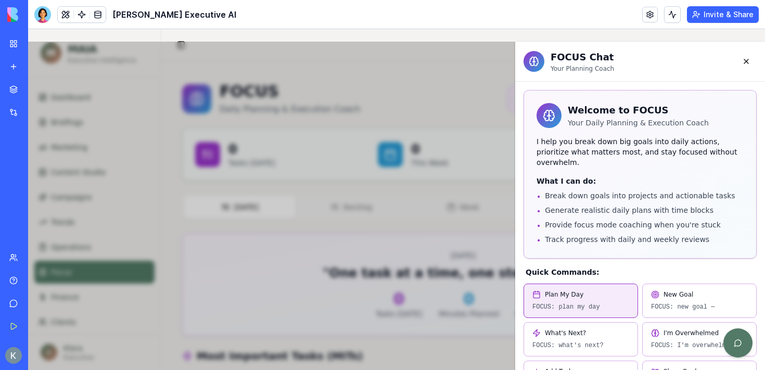
scroll to position [211, 0]
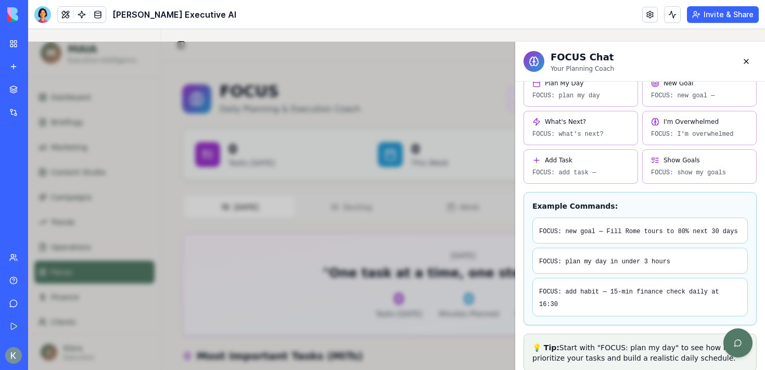
click at [649, 228] on code "FOCUS: new goal — Fill Rome tours to 80% next 30 days" at bounding box center [638, 231] width 199 height 7
click at [598, 228] on code "FOCUS: new goal — Fill Rome tours to 80% next 30 days" at bounding box center [638, 231] width 199 height 7
click at [742, 341] on button at bounding box center [737, 342] width 29 height 29
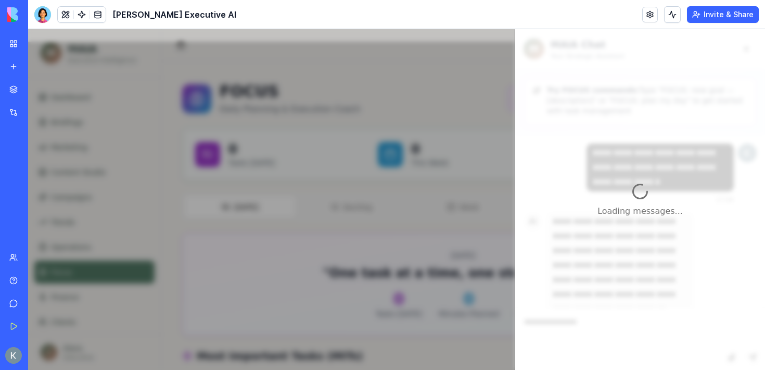
scroll to position [3497, 0]
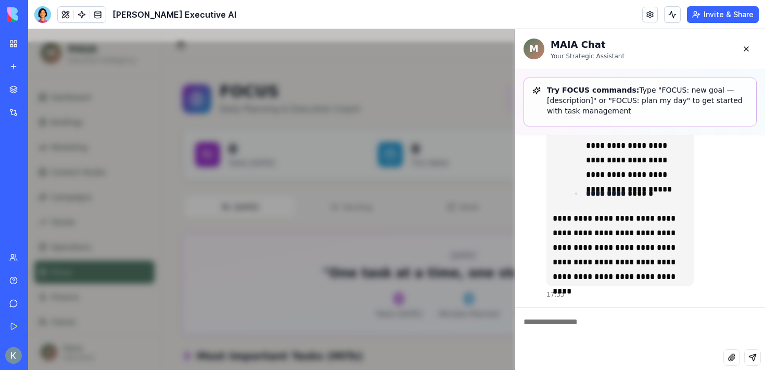
click at [571, 327] on textarea at bounding box center [640, 328] width 250 height 42
paste textarea "**********"
type textarea "**********"
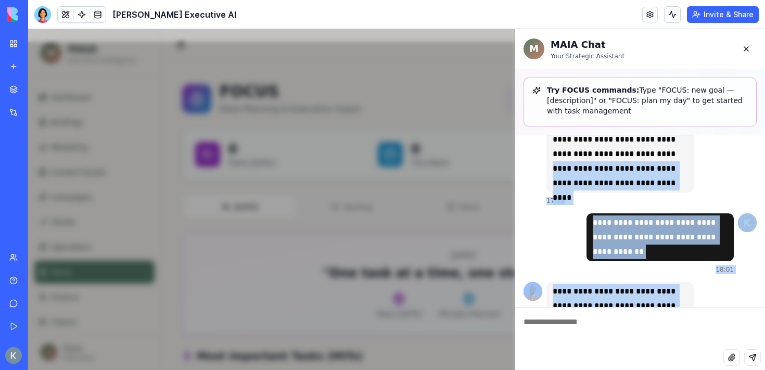
scroll to position [3589, 0]
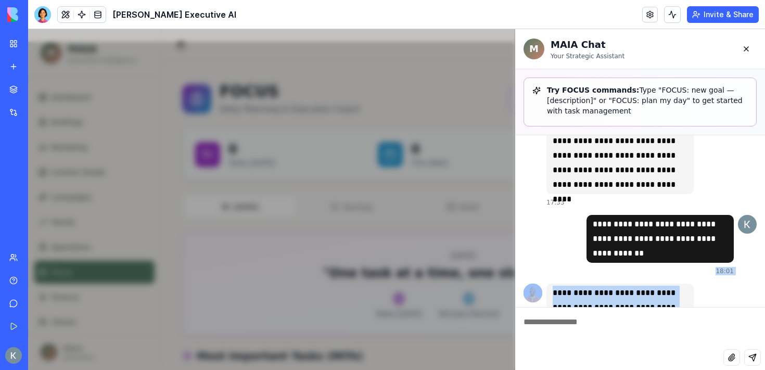
drag, startPoint x: 640, startPoint y: 277, endPoint x: 556, endPoint y: 268, distance: 84.7
copy div "**********"
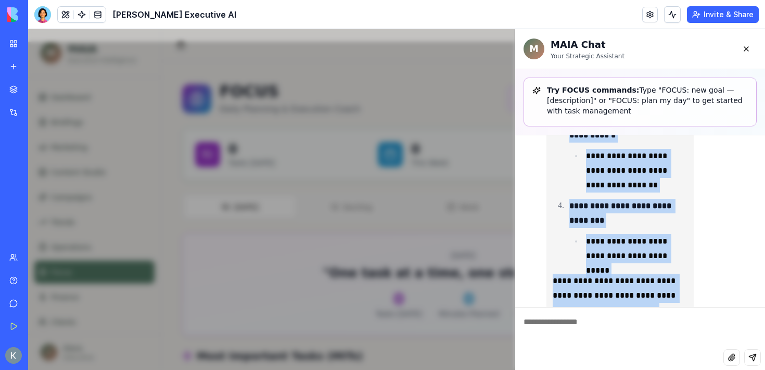
scroll to position [4194, 0]
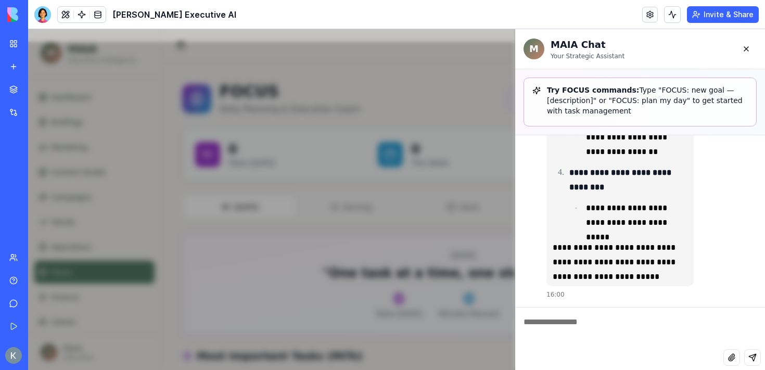
click at [568, 324] on textarea at bounding box center [640, 328] width 250 height 42
paste textarea "**********"
type textarea "**********"
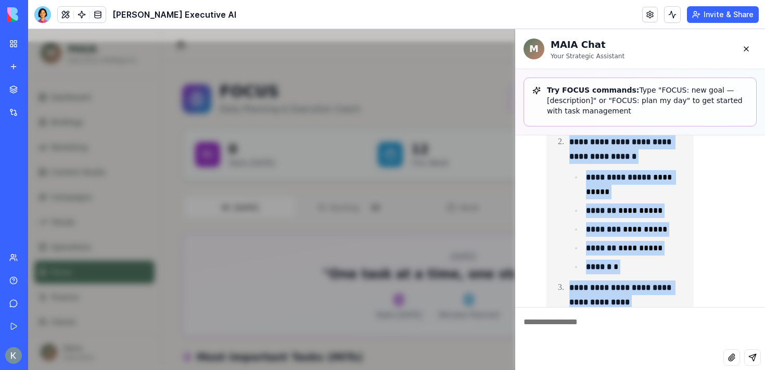
scroll to position [5371, 0]
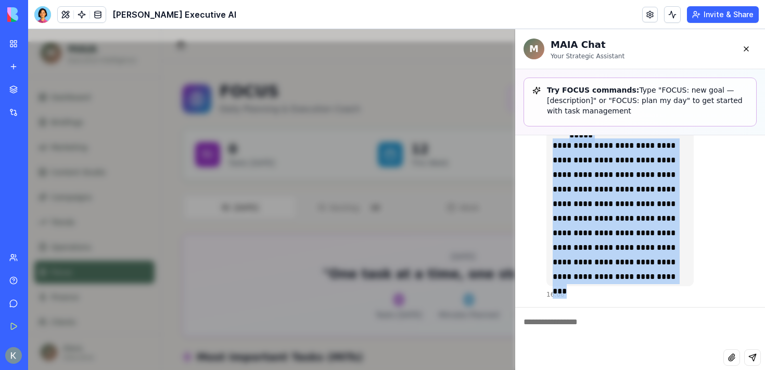
drag, startPoint x: 550, startPoint y: 198, endPoint x: 601, endPoint y: 272, distance: 89.5
copy div "**********"
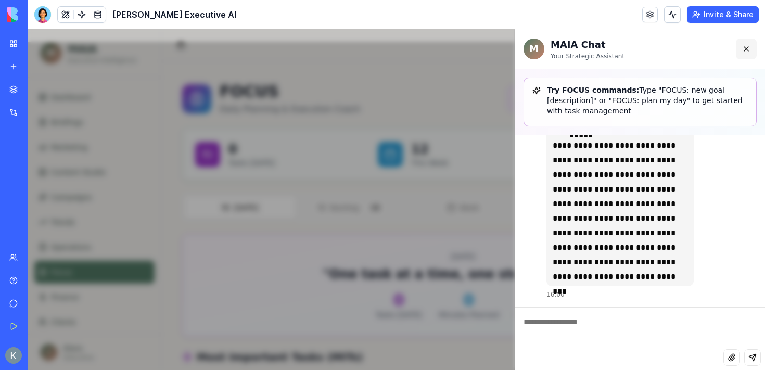
click at [741, 50] on button at bounding box center [746, 48] width 21 height 21
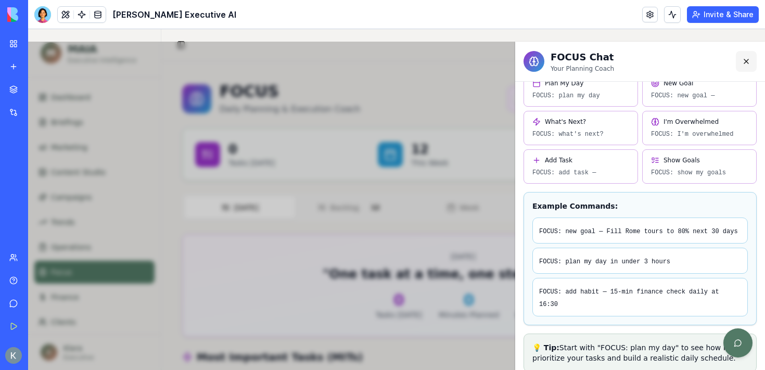
click at [746, 57] on button at bounding box center [746, 61] width 21 height 21
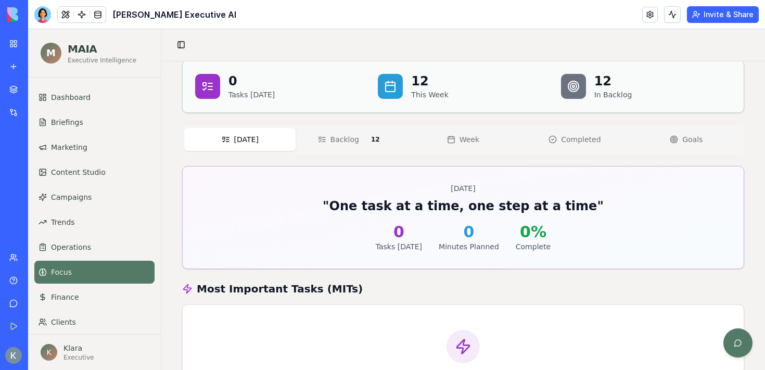
scroll to position [69, 0]
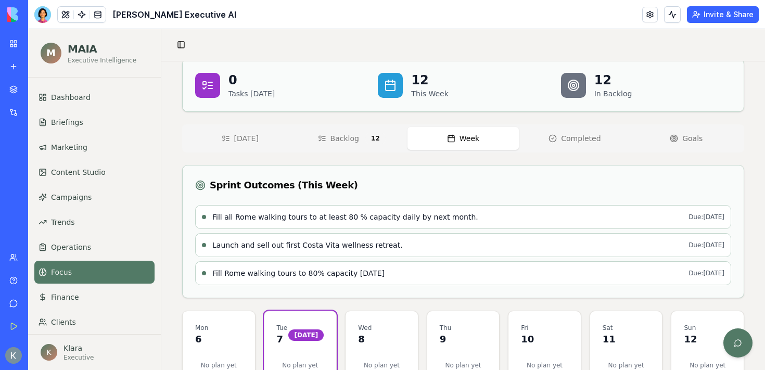
click at [453, 146] on button "Week" at bounding box center [462, 138] width 111 height 23
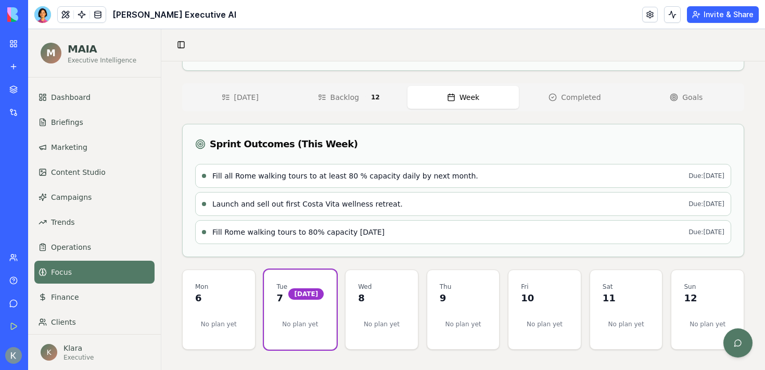
click at [373, 307] on div "Wed 8" at bounding box center [381, 291] width 72 height 42
click at [373, 102] on button "Backlog 12" at bounding box center [350, 97] width 111 height 24
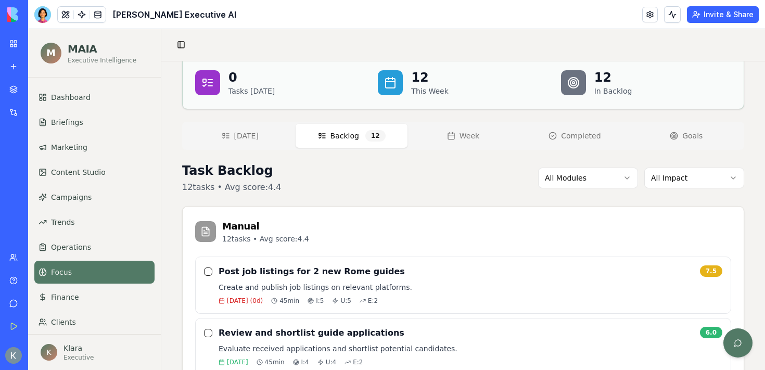
scroll to position [86, 0]
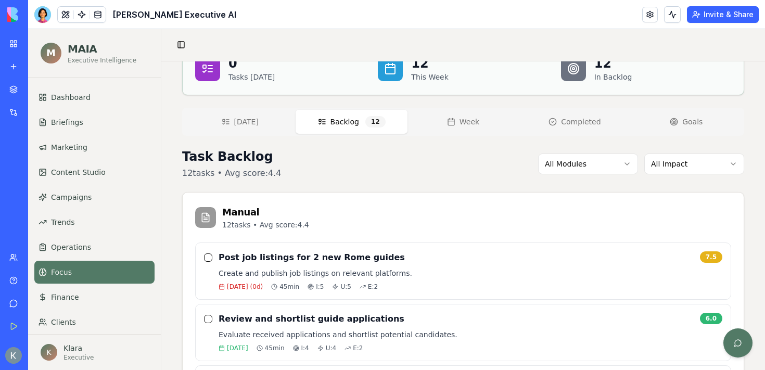
click at [463, 127] on button "Week" at bounding box center [462, 121] width 111 height 23
click at [332, 122] on span "Backlog" at bounding box center [344, 122] width 29 height 10
click at [307, 275] on p "Create and publish job listings on relevant platforms." at bounding box center [470, 273] width 504 height 10
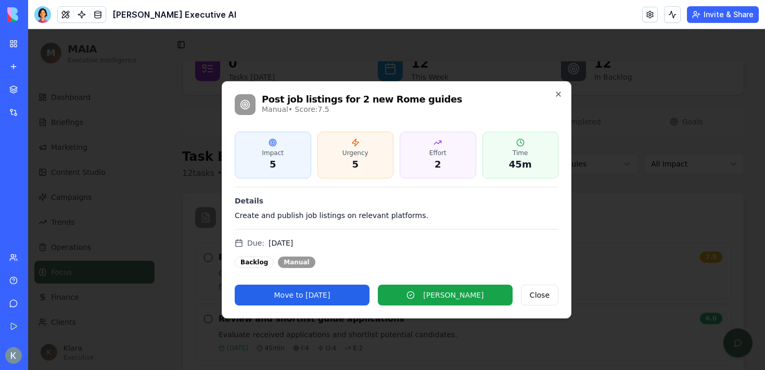
click at [554, 98] on h2 "Post job listings for 2 new Rome guides" at bounding box center [410, 99] width 296 height 9
click at [555, 91] on icon "button" at bounding box center [558, 94] width 8 height 8
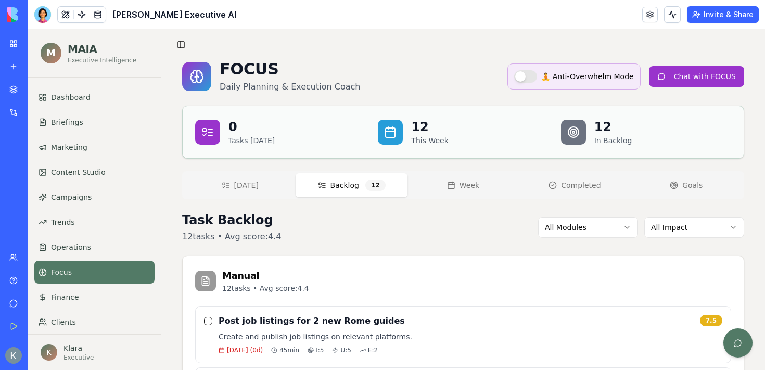
scroll to position [0, 0]
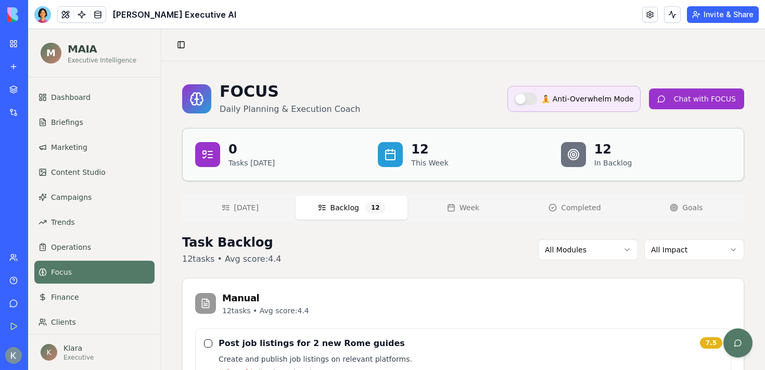
click at [610, 169] on div "0 Tasks Today 12 This Week 12 In Backlog" at bounding box center [463, 154] width 561 height 52
click at [567, 210] on span "Completed" at bounding box center [581, 207] width 40 height 10
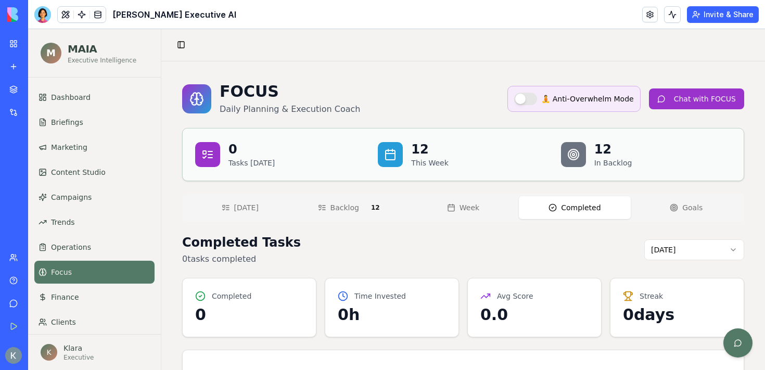
click at [506, 204] on button "Week" at bounding box center [462, 207] width 111 height 23
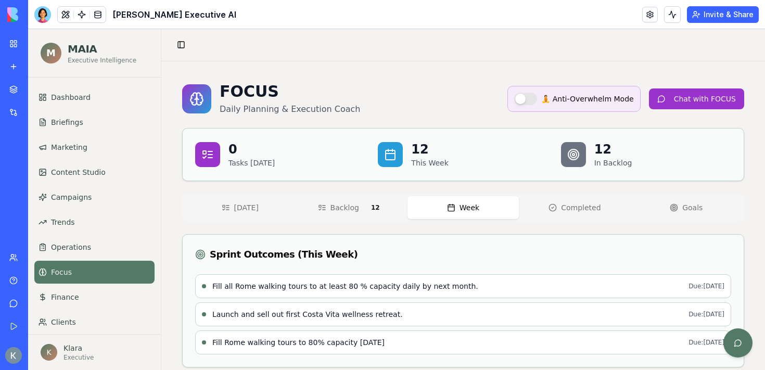
click at [581, 211] on span "Completed" at bounding box center [581, 207] width 40 height 10
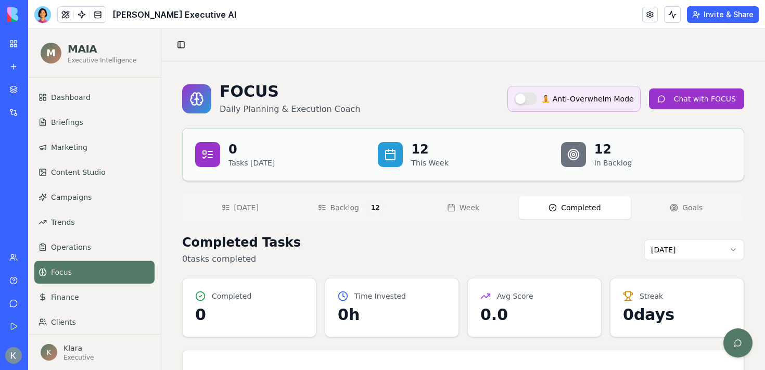
click at [481, 208] on button "Week" at bounding box center [462, 207] width 111 height 23
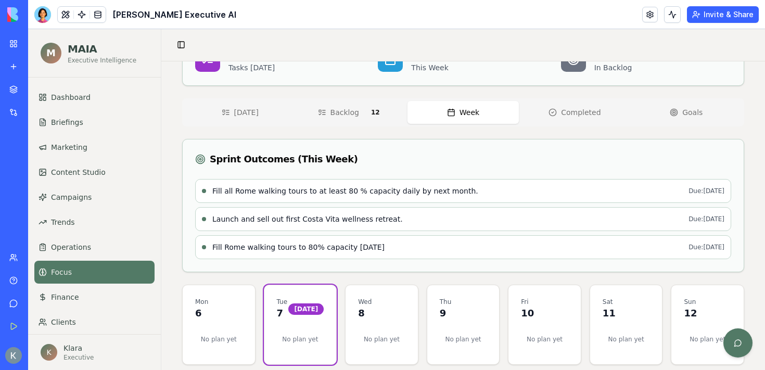
scroll to position [110, 0]
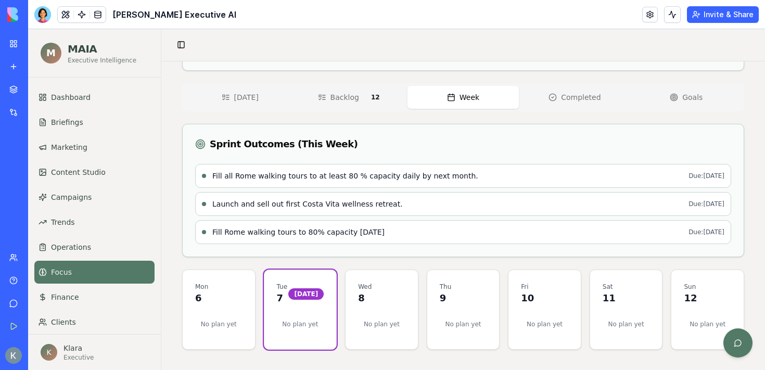
click at [393, 324] on p "No plan yet" at bounding box center [381, 324] width 47 height 25
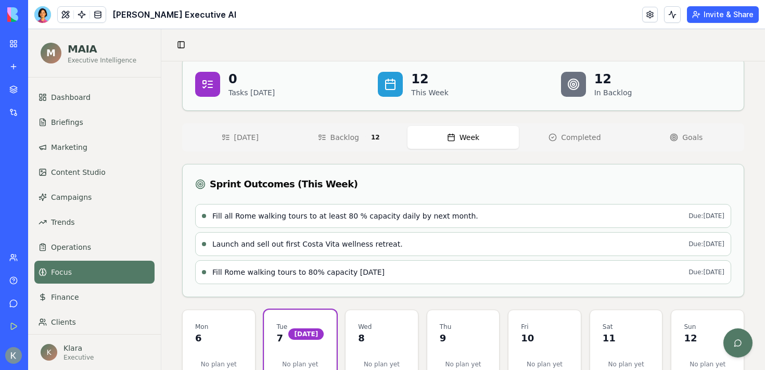
scroll to position [0, 0]
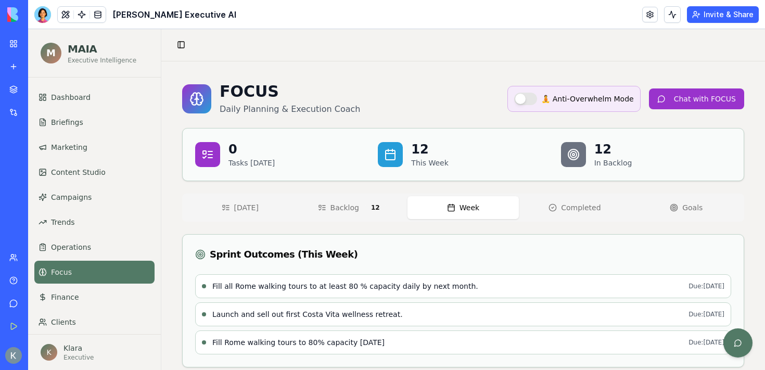
click at [361, 201] on button "Backlog 12" at bounding box center [350, 208] width 111 height 24
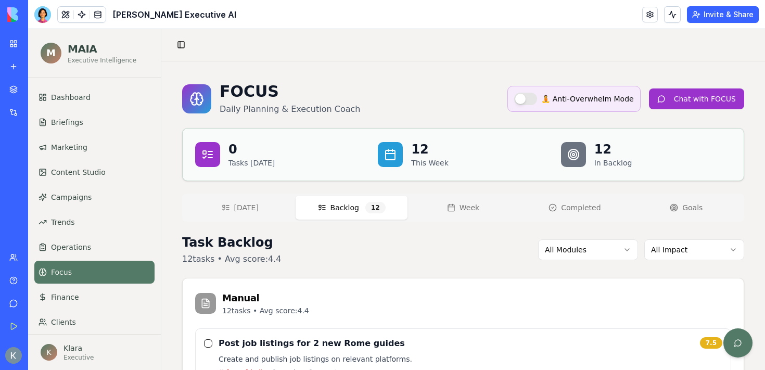
click at [228, 208] on icon "button" at bounding box center [227, 208] width 3 height 0
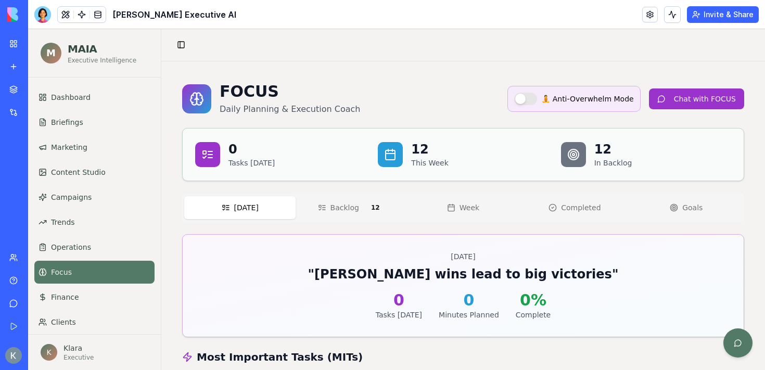
click at [338, 194] on div "Today Backlog 12 Week Completed Goals" at bounding box center [463, 208] width 562 height 28
click at [339, 210] on span "Backlog" at bounding box center [344, 207] width 29 height 10
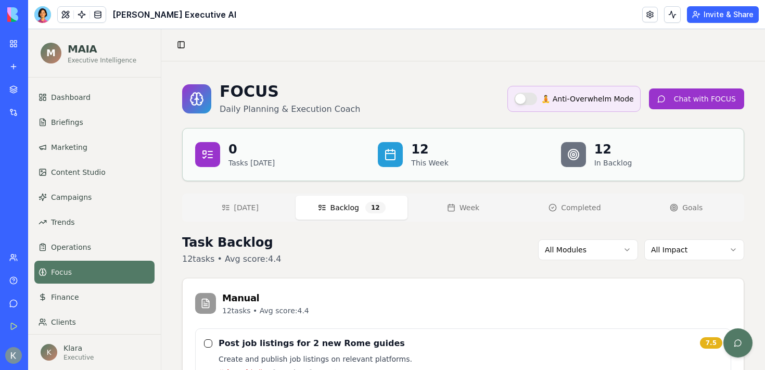
click at [537, 97] on button "🧘 Anti-Overwhelm Mode" at bounding box center [525, 99] width 23 height 12
click at [526, 98] on button "🧘 Anti-Overwhelm Mode" at bounding box center [525, 99] width 23 height 12
click at [705, 99] on button "Chat with FOCUS" at bounding box center [696, 98] width 95 height 21
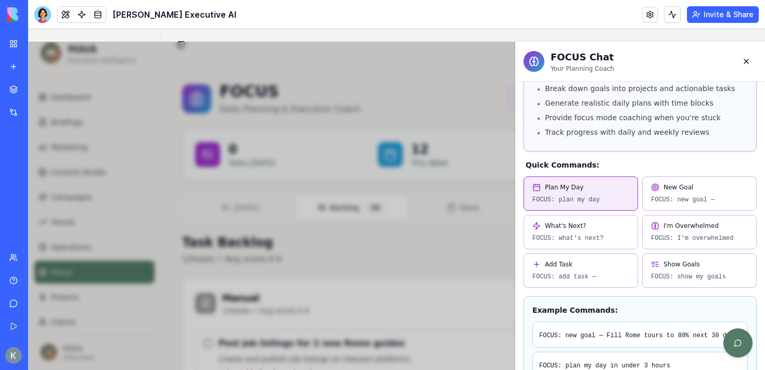
scroll to position [109, 0]
click at [586, 194] on code "FOCUS: plan my day" at bounding box center [580, 198] width 97 height 8
click at [601, 180] on button "Plan My Day FOCUS: plan my day" at bounding box center [580, 191] width 114 height 34
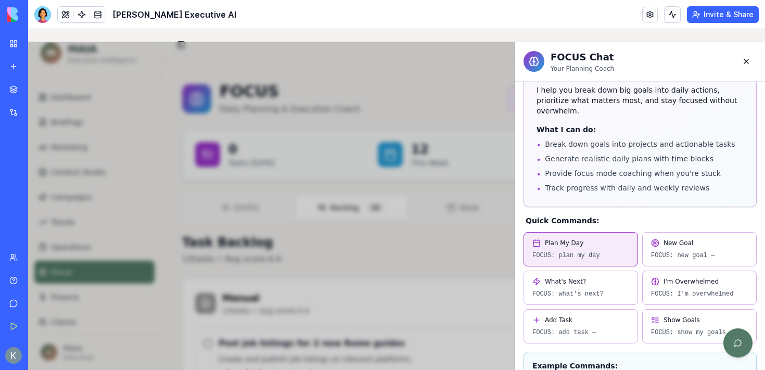
scroll to position [0, 0]
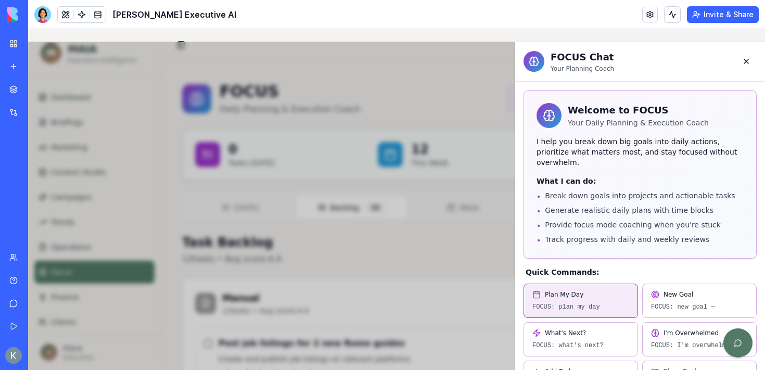
click at [564, 290] on span "Plan My Day" at bounding box center [564, 294] width 38 height 8
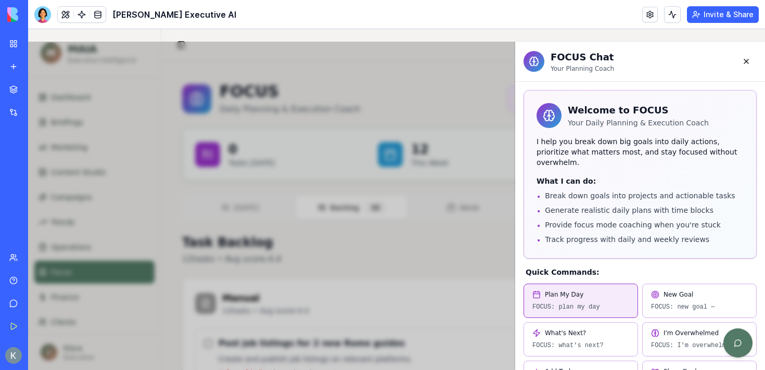
click at [564, 290] on span "Plan My Day" at bounding box center [564, 294] width 38 height 8
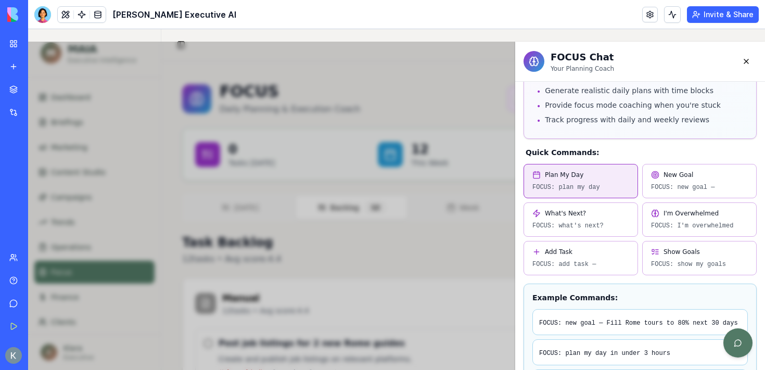
scroll to position [110, 0]
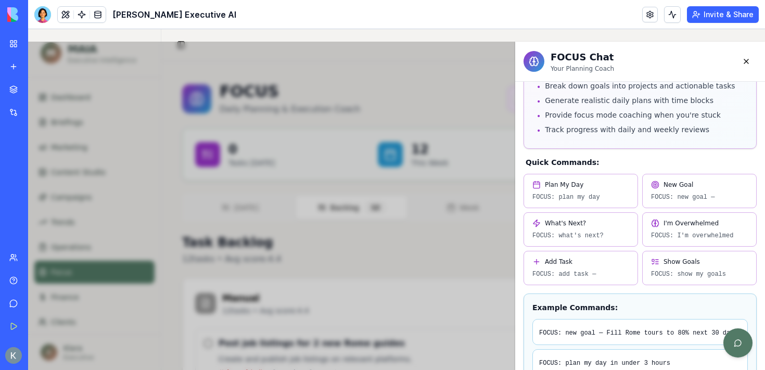
click at [455, 250] on div "FOCUS Chat Your Planning Coach Welcome to FOCUS Your Daily Planning & Execution…" at bounding box center [396, 206] width 737 height 328
click at [751, 62] on button at bounding box center [746, 61] width 21 height 21
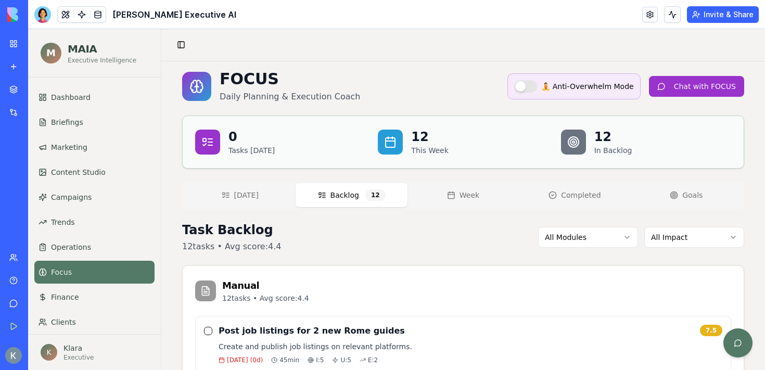
scroll to position [0, 0]
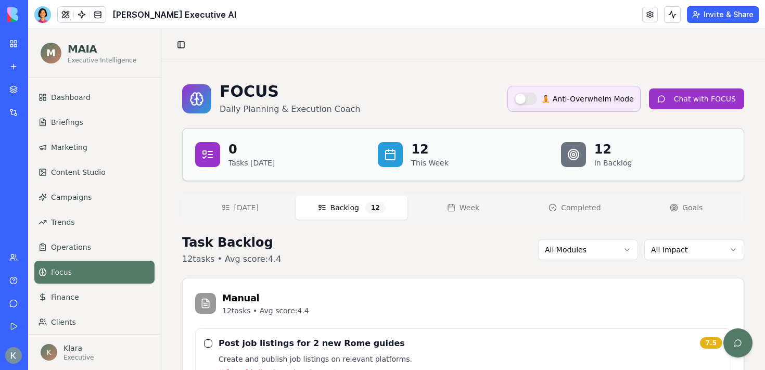
click at [262, 254] on p "12 tasks • Avg score: 4.4" at bounding box center [231, 259] width 99 height 12
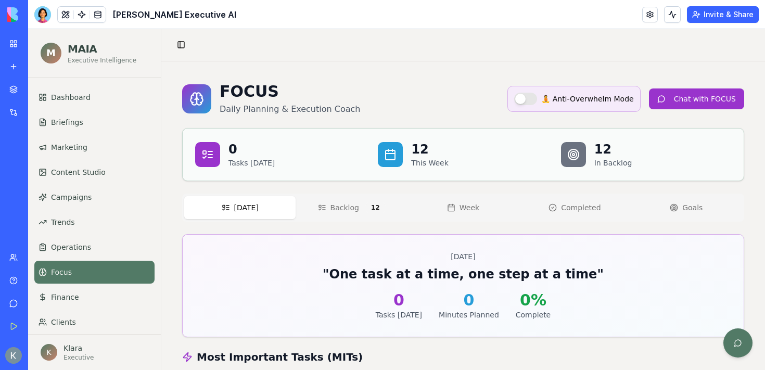
click at [237, 214] on button "[DATE]" at bounding box center [239, 207] width 111 height 23
click at [47, 15] on div at bounding box center [42, 14] width 17 height 17
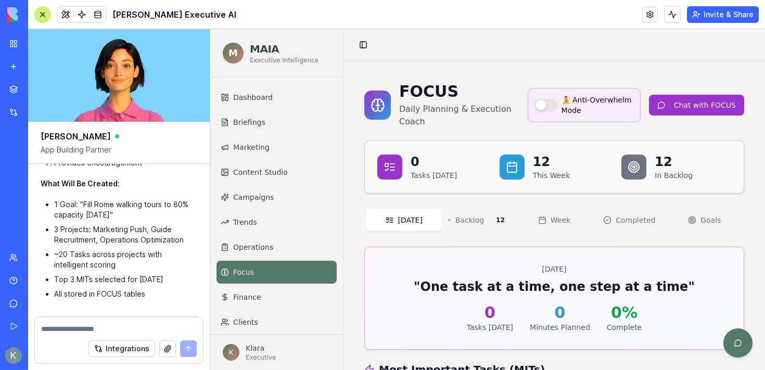
scroll to position [60013, 0]
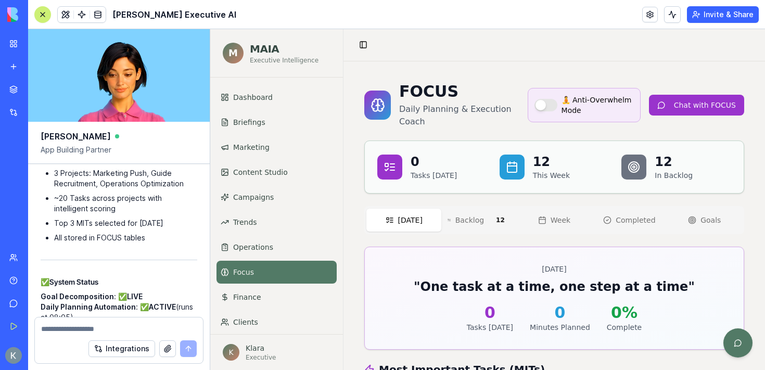
click at [619, 247] on div "Tuesday, October 7, 2025 " One task at a time, one step at a time " 0 Tasks Tod…" at bounding box center [554, 298] width 380 height 103
click at [694, 225] on button "Goals" at bounding box center [704, 220] width 75 height 23
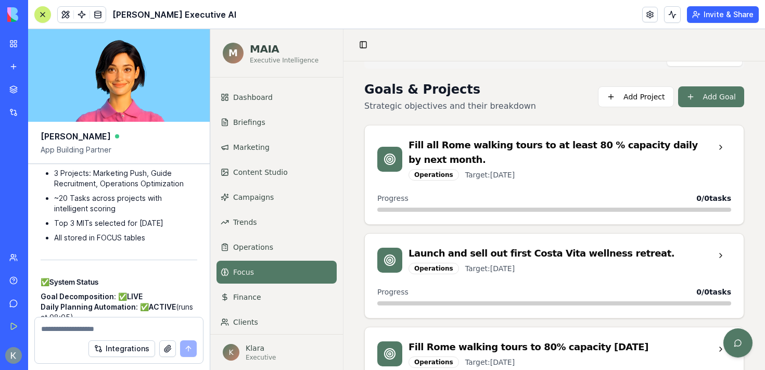
scroll to position [151, 0]
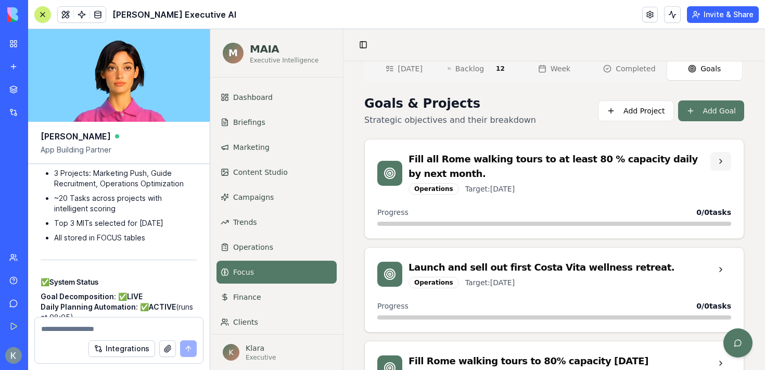
click at [717, 157] on button at bounding box center [720, 161] width 21 height 19
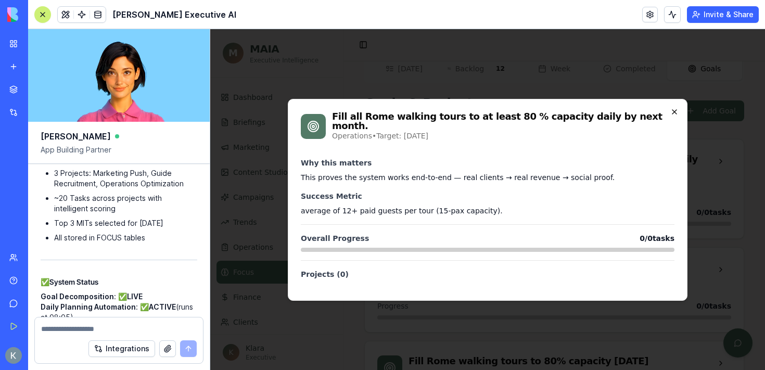
click at [671, 113] on icon "button" at bounding box center [674, 112] width 8 height 8
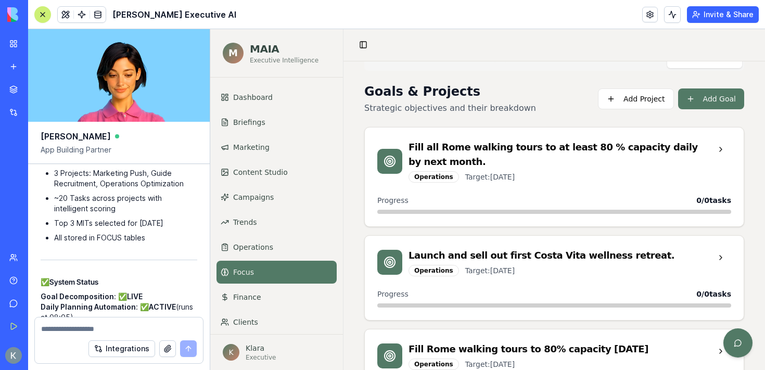
scroll to position [221, 0]
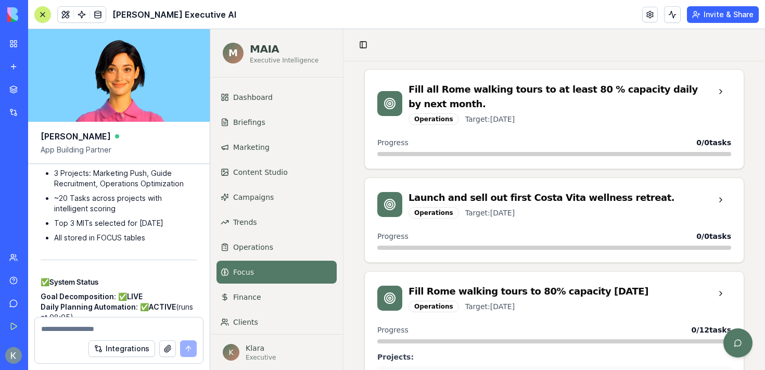
click at [514, 208] on span "Target: Jan 14, 2026" at bounding box center [489, 213] width 49 height 10
click at [564, 190] on div "Launch and sell out first Costa Vita wellness retreat." at bounding box center [559, 197] width 302 height 15
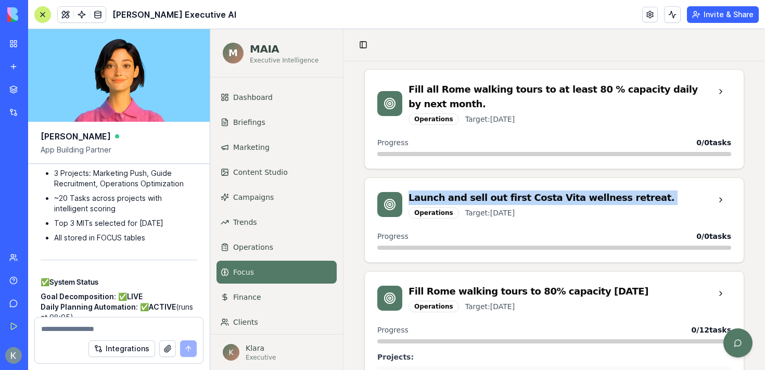
click at [564, 190] on div "Launch and sell out first Costa Vita wellness retreat." at bounding box center [559, 197] width 302 height 15
copy div "Launch and sell out first Costa Vita wellness retreat."
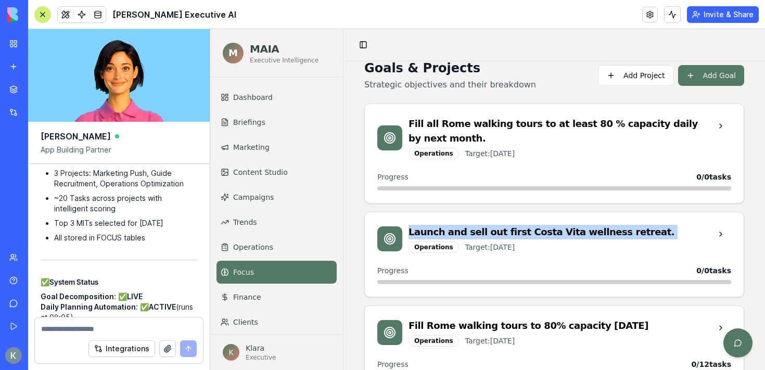
scroll to position [188, 0]
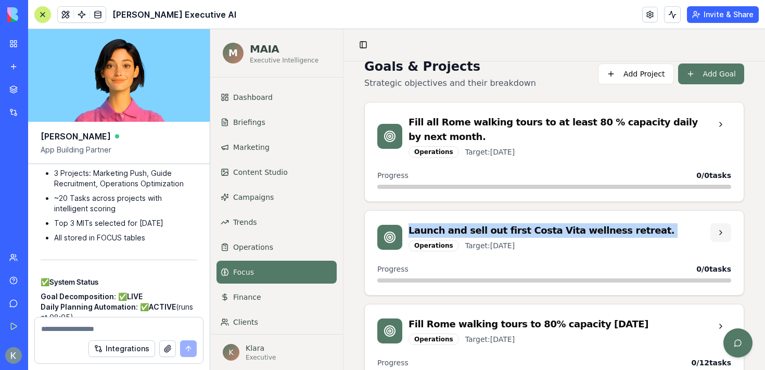
click at [717, 223] on button at bounding box center [720, 232] width 21 height 19
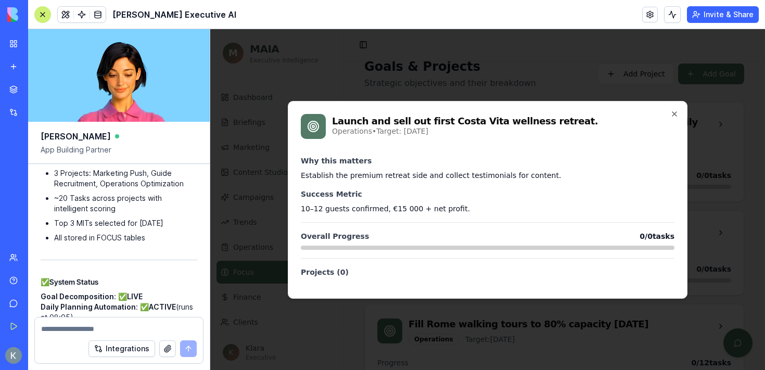
click at [666, 109] on div "Launch and sell out first Costa Vita wellness retreat. Operations • Target: Jan…" at bounding box center [487, 200] width 399 height 198
click at [673, 112] on icon "button" at bounding box center [674, 114] width 8 height 8
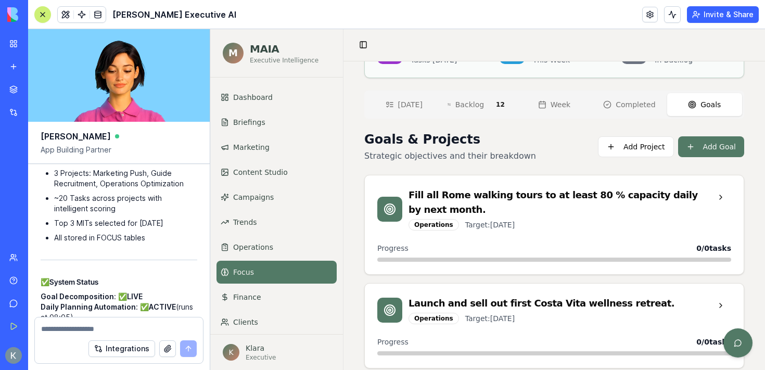
scroll to position [115, 0]
click at [469, 296] on div "Launch and sell out first Costa Vita wellness retreat." at bounding box center [559, 303] width 302 height 15
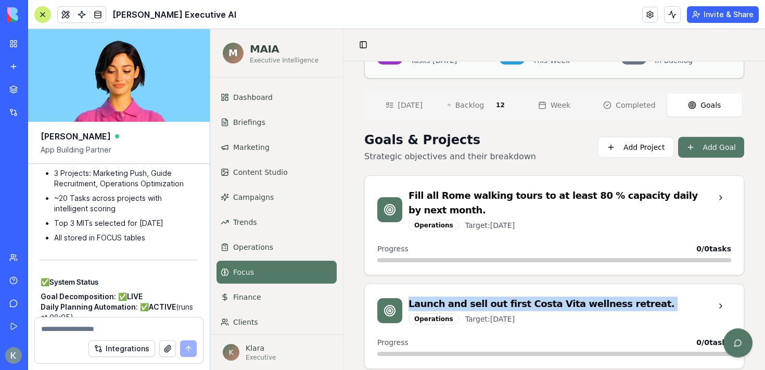
click at [469, 296] on div "Launch and sell out first Costa Vita wellness retreat." at bounding box center [559, 303] width 302 height 15
click at [719, 296] on button at bounding box center [720, 305] width 21 height 19
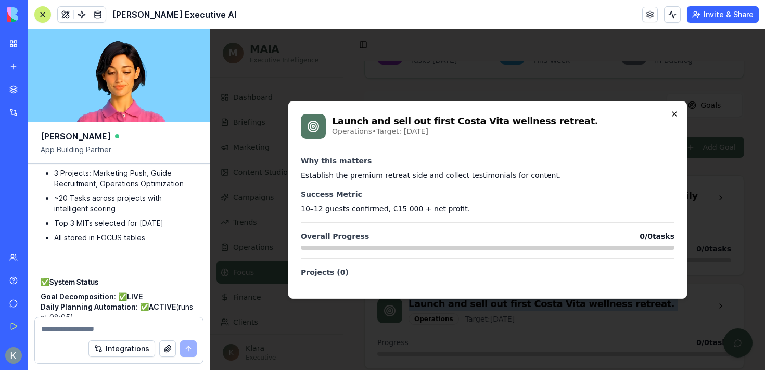
click at [673, 114] on icon "button" at bounding box center [674, 114] width 4 height 4
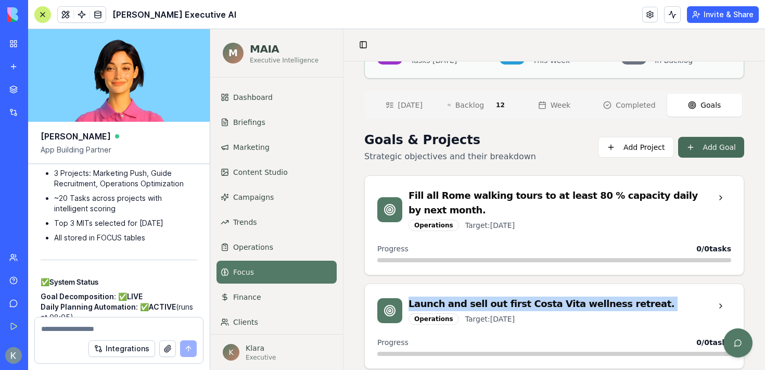
click at [721, 145] on button "Add Goal" at bounding box center [711, 147] width 66 height 21
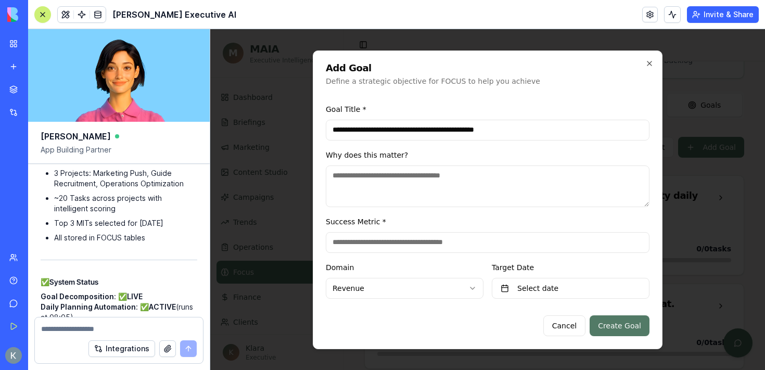
type input "**********"
click at [397, 181] on textarea at bounding box center [488, 186] width 324 height 42
click at [650, 59] on icon "button" at bounding box center [649, 63] width 8 height 8
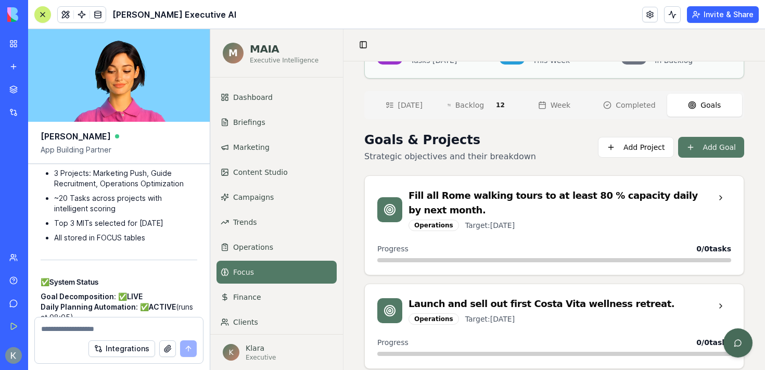
click at [738, 345] on button at bounding box center [737, 342] width 29 height 29
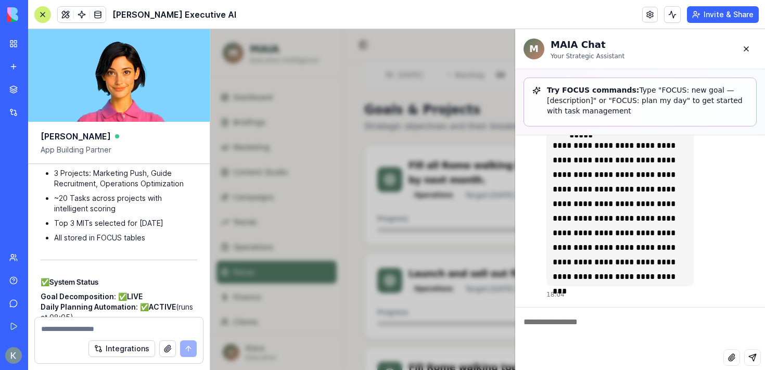
scroll to position [146, 0]
click at [601, 327] on textarea at bounding box center [640, 328] width 250 height 42
click at [358, 235] on div "**********" at bounding box center [487, 199] width 554 height 341
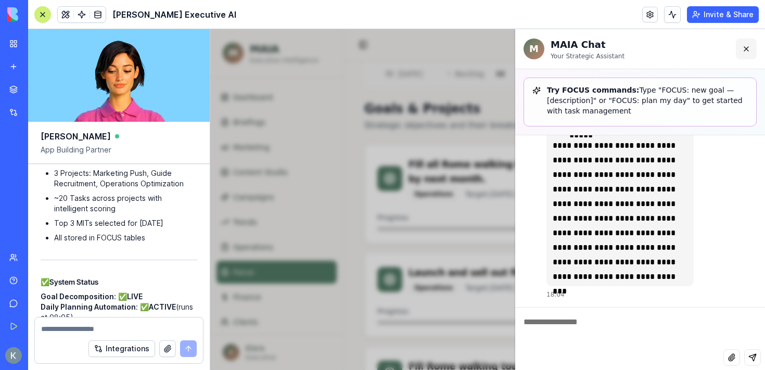
click at [748, 47] on button at bounding box center [746, 48] width 21 height 21
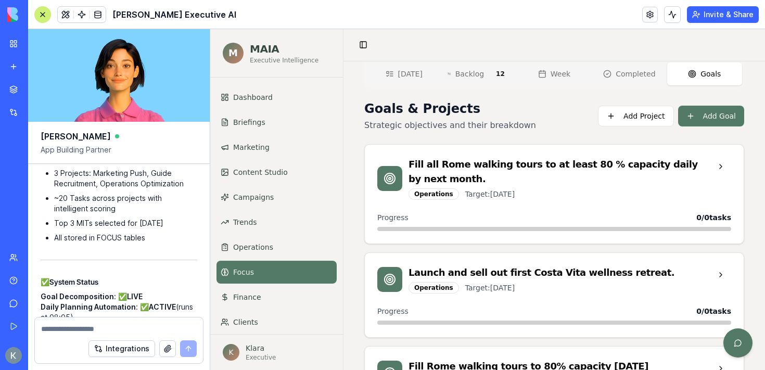
click at [461, 74] on span "Backlog" at bounding box center [469, 74] width 29 height 10
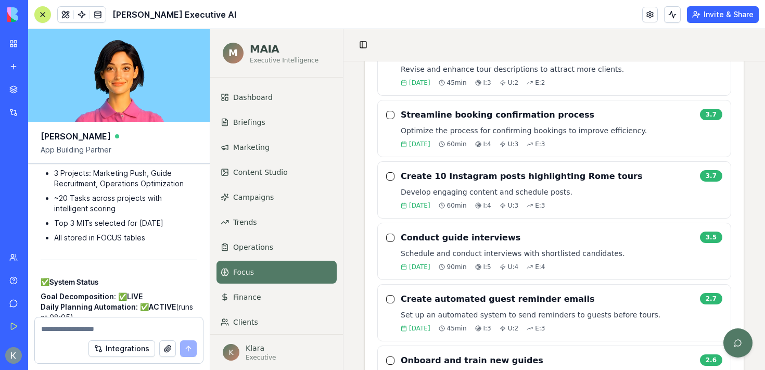
scroll to position [737, 0]
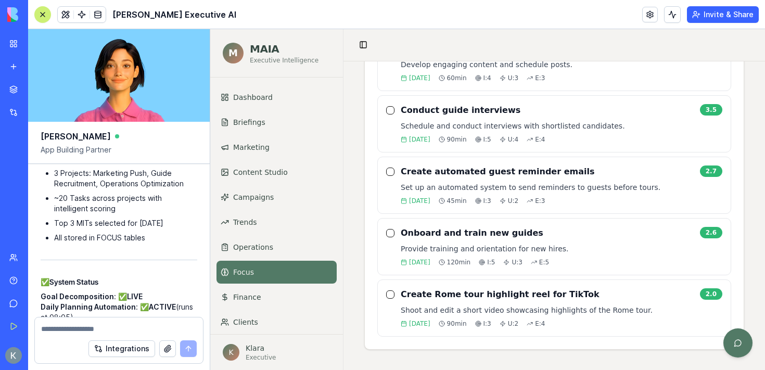
click at [36, 13] on button at bounding box center [42, 14] width 17 height 17
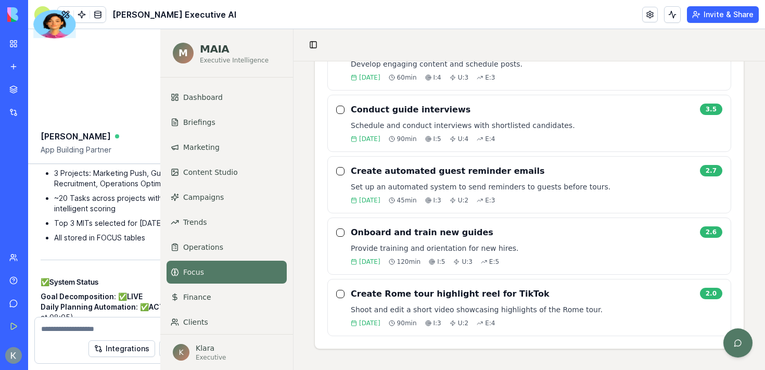
scroll to position [724, 0]
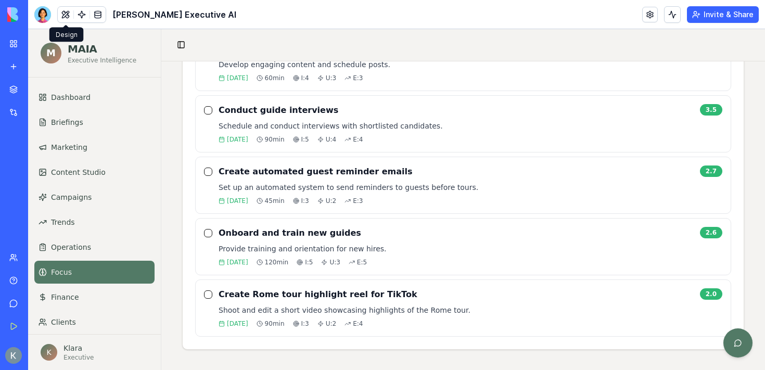
click at [61, 18] on span at bounding box center [65, 14] width 29 height 29
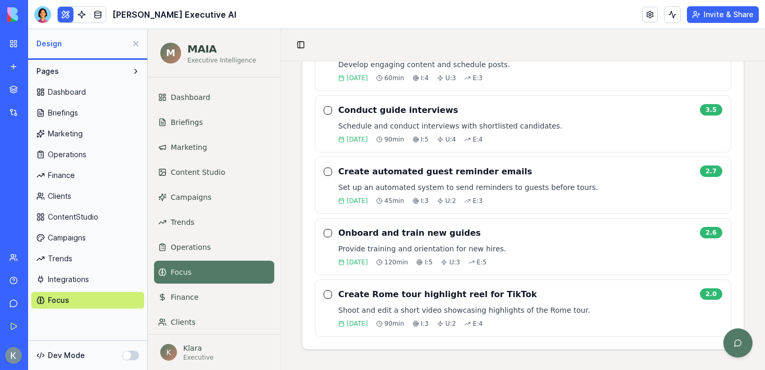
click at [82, 282] on span "Integrations" at bounding box center [68, 279] width 41 height 10
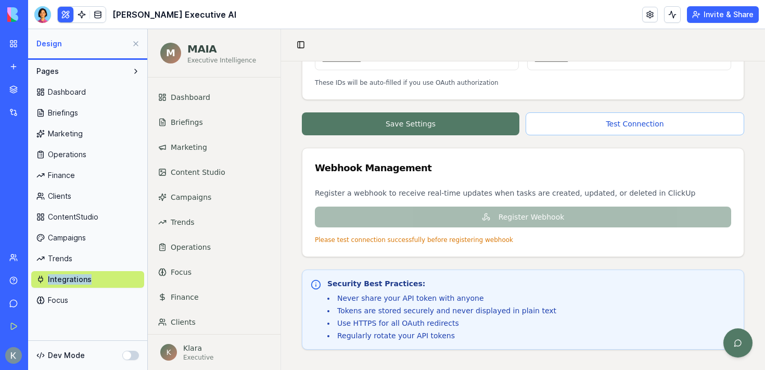
drag, startPoint x: 82, startPoint y: 282, endPoint x: 76, endPoint y: 301, distance: 20.1
click at [76, 301] on div "Dashboard Briefings Marketing Operations Finance Clients ContentStudio Campaign…" at bounding box center [87, 194] width 113 height 229
click at [79, 287] on link "Integrations" at bounding box center [87, 279] width 113 height 17
click at [73, 311] on div "Pages Dashboard Briefings Marketing Operations Finance Clients ContentStudio Ca…" at bounding box center [87, 186] width 119 height 252
click at [71, 298] on link "Focus" at bounding box center [87, 300] width 113 height 17
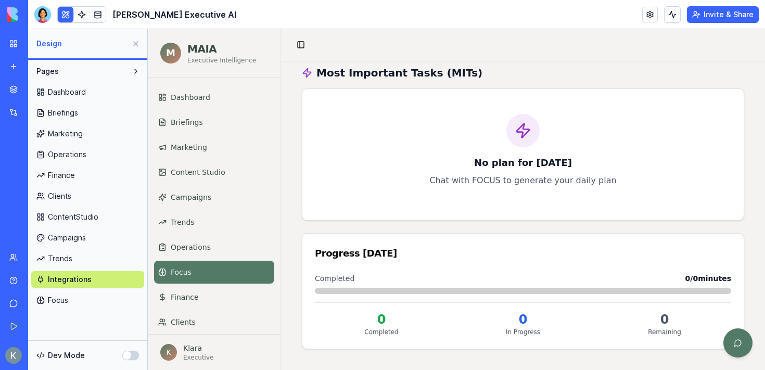
scroll to position [283, 0]
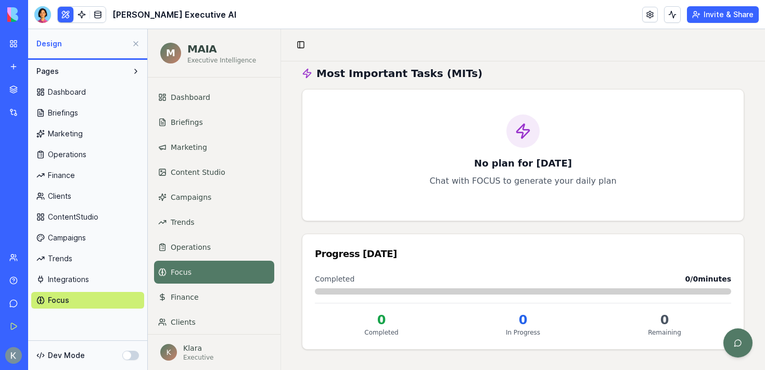
click at [71, 261] on span "Trends" at bounding box center [60, 258] width 24 height 10
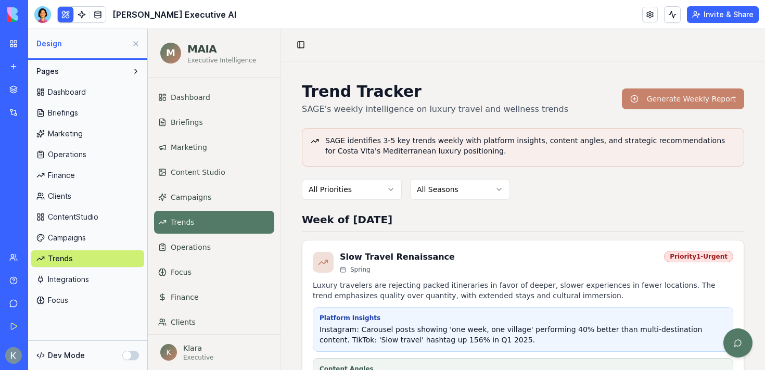
click at [131, 41] on button at bounding box center [135, 43] width 17 height 17
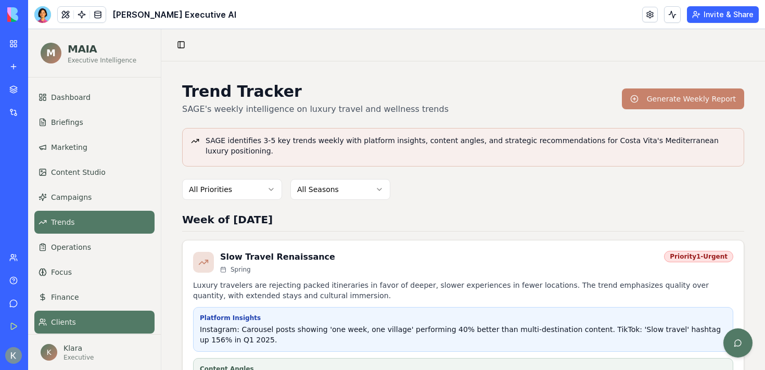
scroll to position [33, 0]
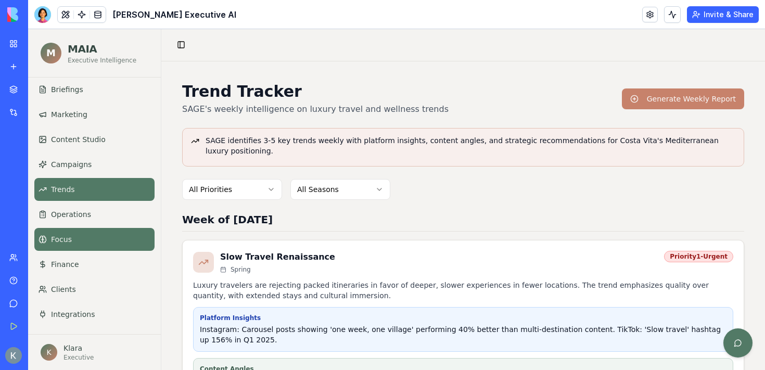
click at [69, 240] on span "Focus" at bounding box center [61, 239] width 21 height 10
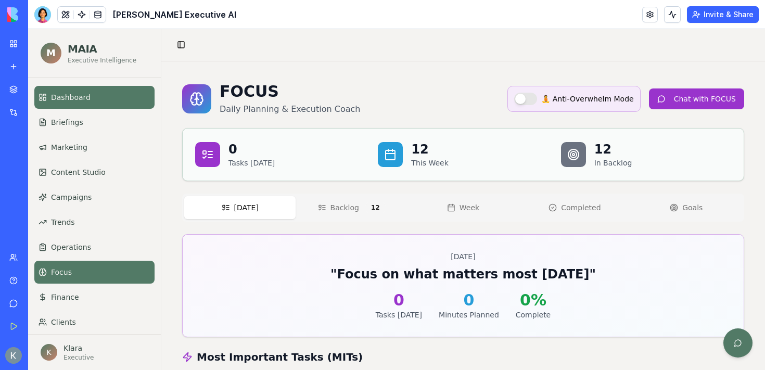
click at [107, 93] on link "Dashboard" at bounding box center [94, 97] width 120 height 23
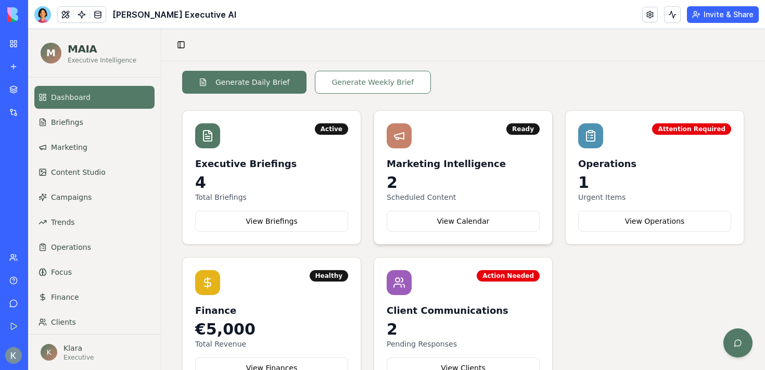
scroll to position [154, 0]
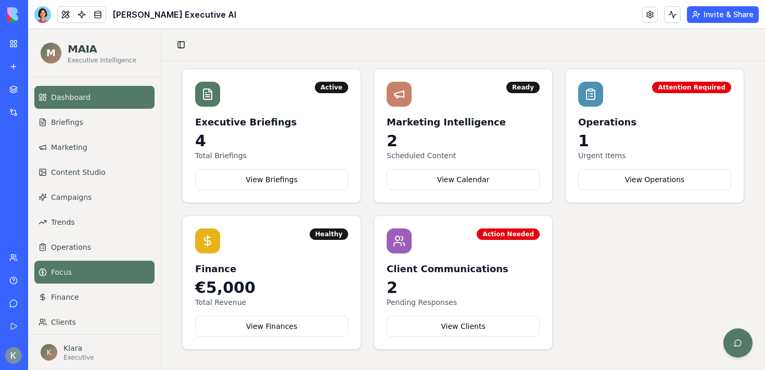
click at [91, 267] on link "Focus" at bounding box center [94, 272] width 120 height 23
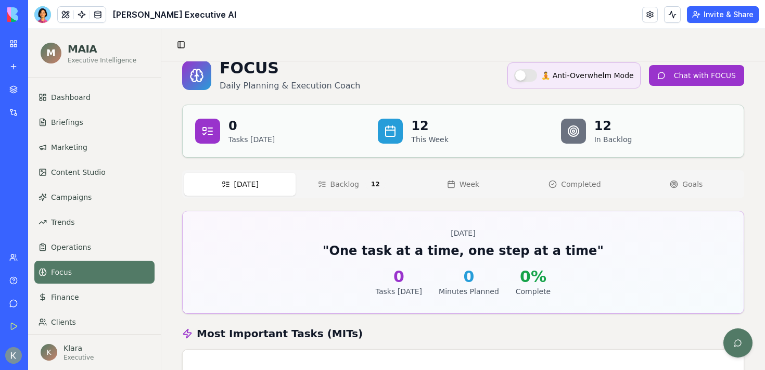
scroll to position [24, 0]
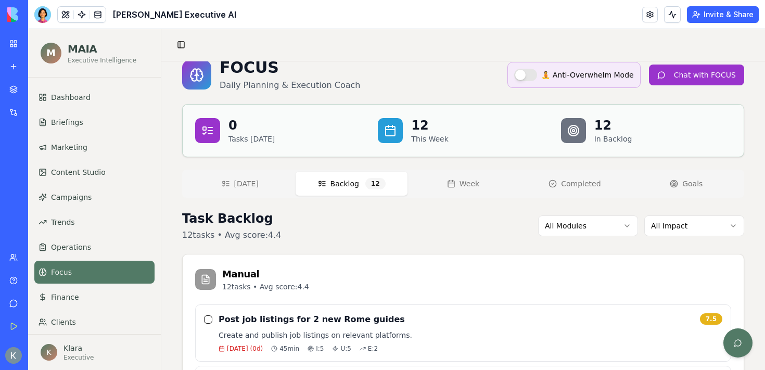
click at [341, 189] on button "Backlog 12" at bounding box center [350, 184] width 111 height 24
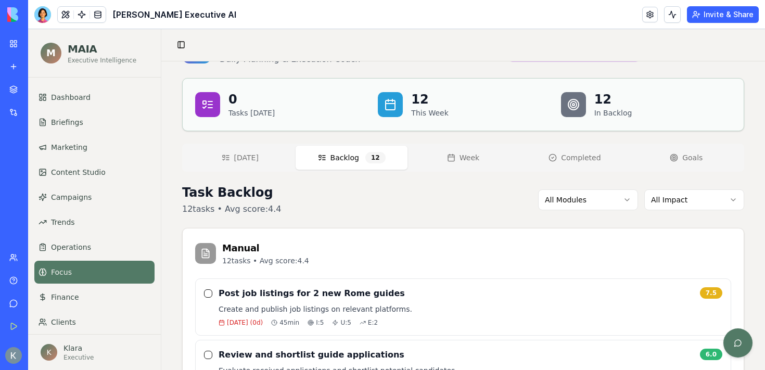
scroll to position [0, 0]
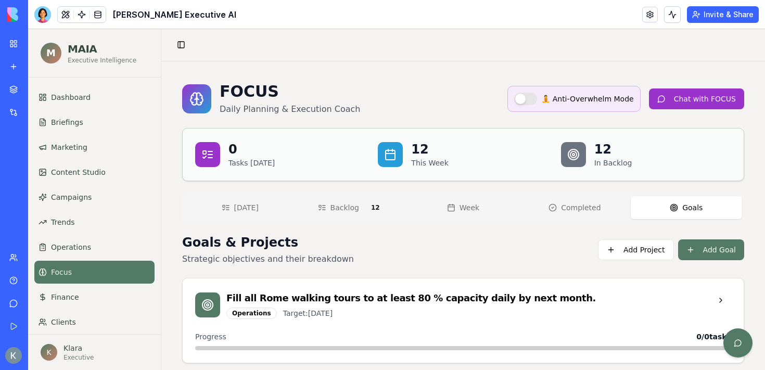
click at [654, 205] on button "Goals" at bounding box center [685, 207] width 111 height 23
click at [350, 210] on span "Backlog" at bounding box center [344, 207] width 29 height 10
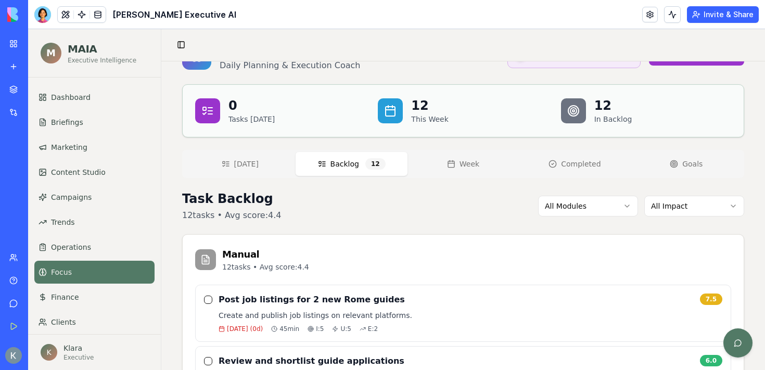
scroll to position [32, 0]
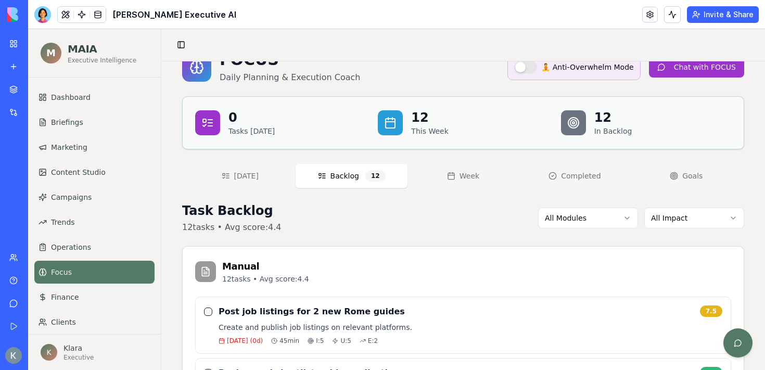
click at [681, 179] on button "Goals" at bounding box center [685, 175] width 111 height 23
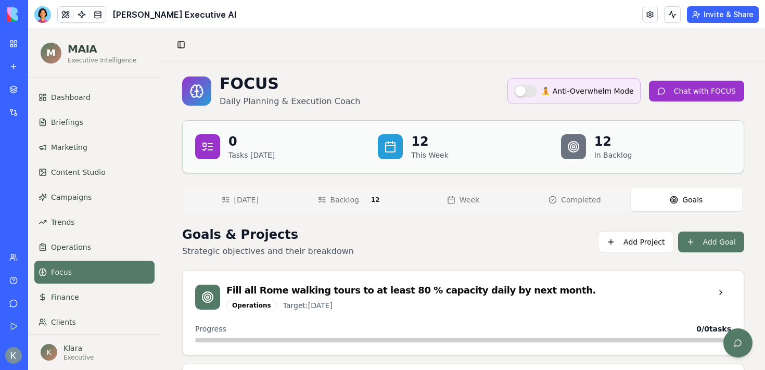
scroll to position [8, 0]
click at [342, 203] on span "Backlog" at bounding box center [344, 199] width 29 height 10
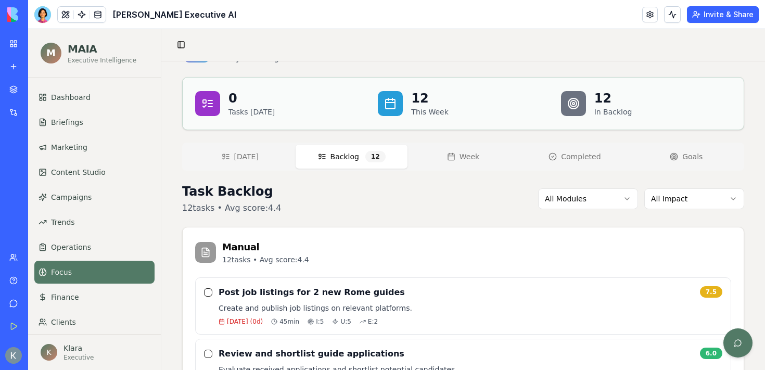
scroll to position [0, 0]
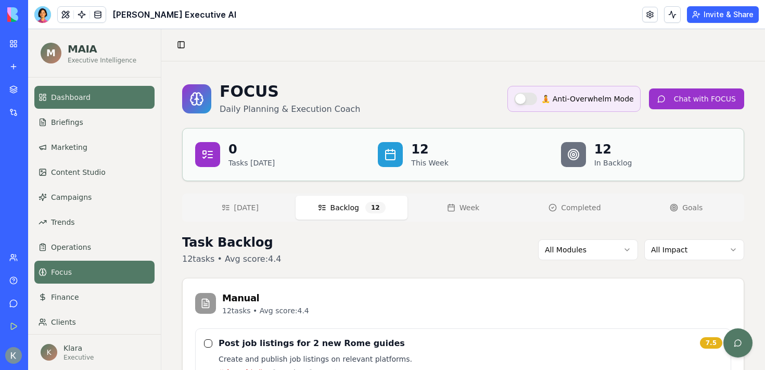
click at [83, 102] on link "Dashboard" at bounding box center [94, 97] width 120 height 23
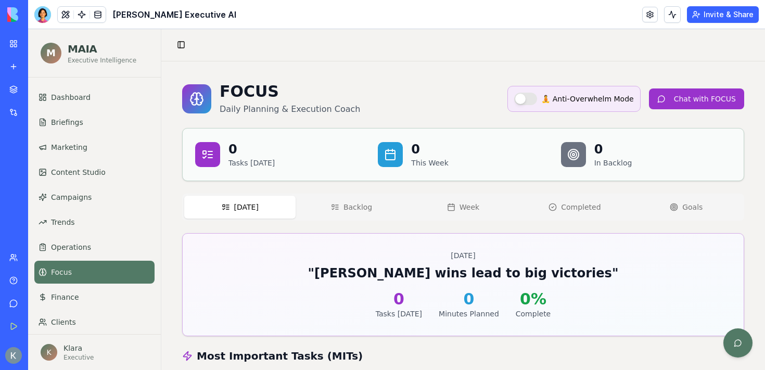
click at [479, 210] on button "Week" at bounding box center [462, 207] width 111 height 23
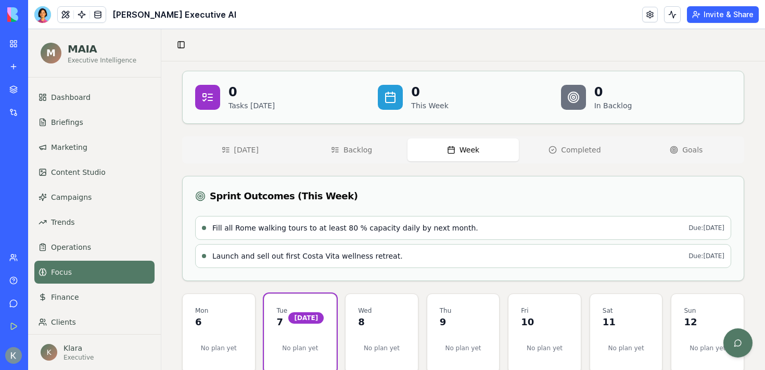
scroll to position [81, 0]
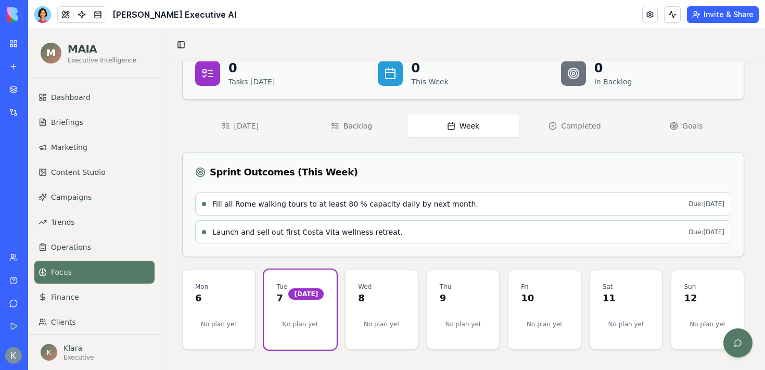
click at [343, 127] on div "FOCUS Daily Planning & Execution Coach 🧘 Anti-Overwhelm Mode Chat with FOCUS 0 …" at bounding box center [463, 175] width 562 height 349
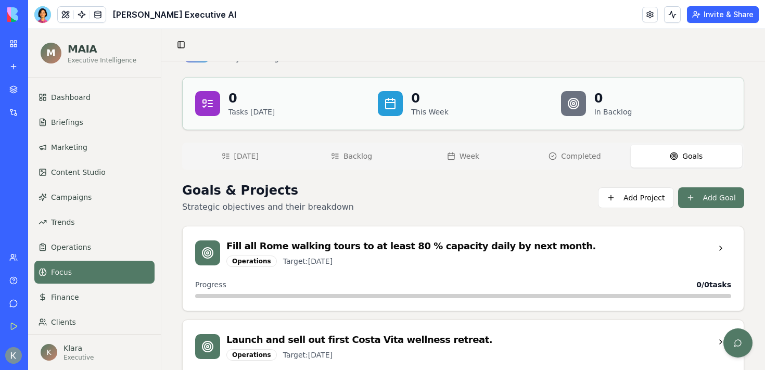
click at [673, 157] on circle "button" at bounding box center [674, 156] width 4 height 4
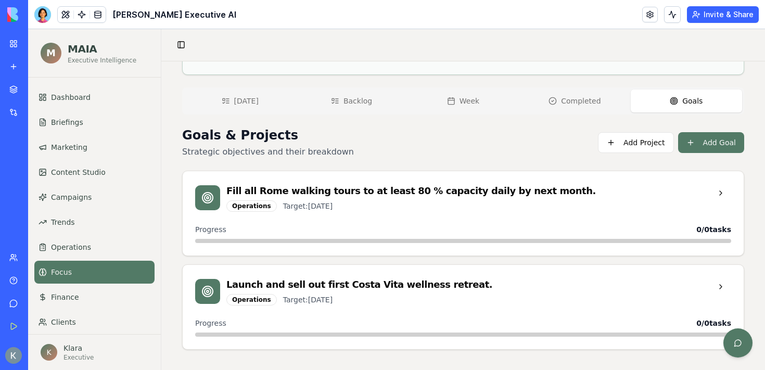
click at [721, 202] on div "Fill all Rome walking tours to at least 80 % capacity daily by next month. Oper…" at bounding box center [463, 198] width 536 height 28
click at [711, 184] on button at bounding box center [720, 193] width 21 height 19
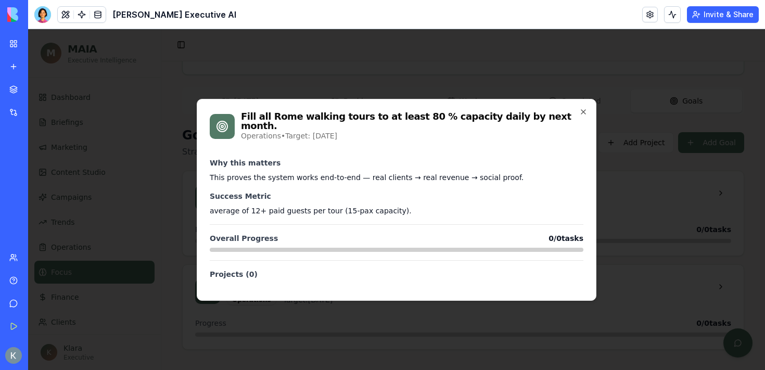
click at [253, 274] on h4 "Projects ( 0 )" at bounding box center [396, 274] width 373 height 10
click at [581, 112] on icon "button" at bounding box center [583, 112] width 8 height 8
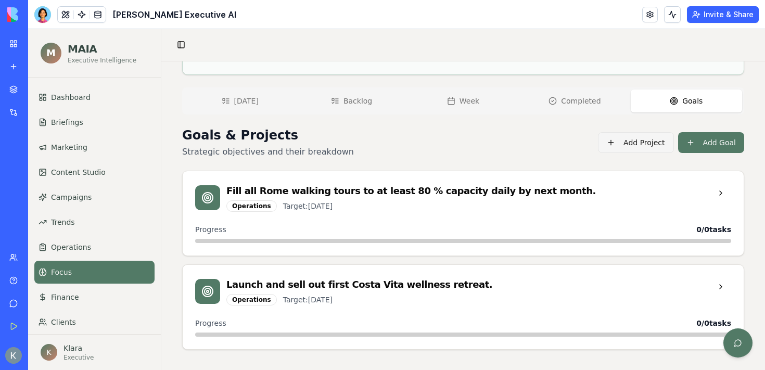
click at [644, 148] on button "Add Project" at bounding box center [635, 142] width 75 height 21
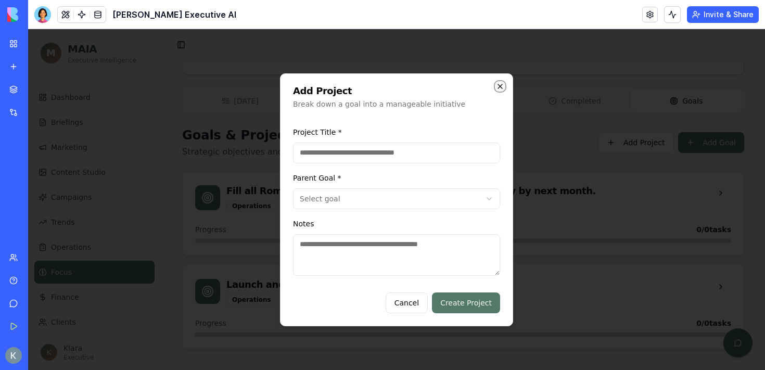
click at [498, 86] on icon "button" at bounding box center [500, 86] width 8 height 8
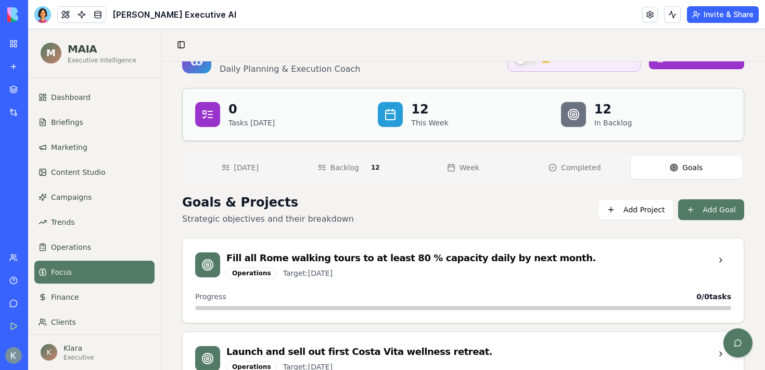
scroll to position [0, 0]
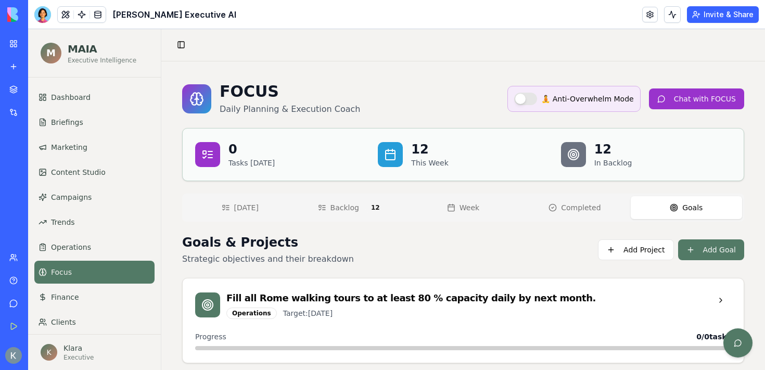
click at [375, 204] on div "12" at bounding box center [375, 207] width 20 height 11
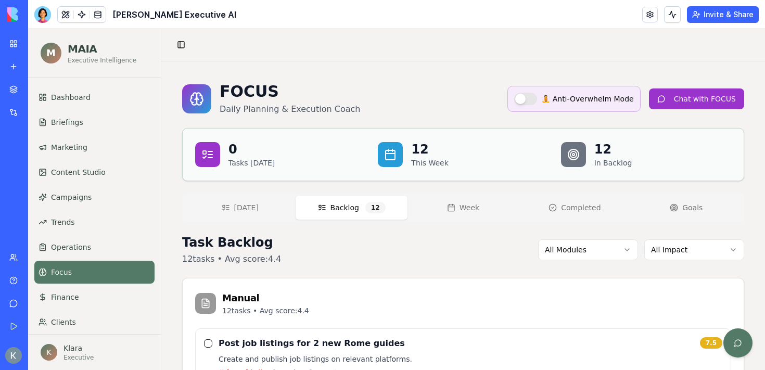
click at [257, 211] on button "[DATE]" at bounding box center [239, 207] width 111 height 23
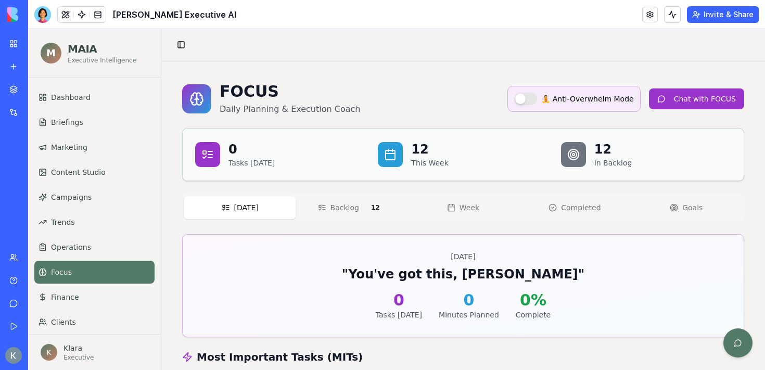
click at [339, 208] on span "Backlog" at bounding box center [344, 207] width 29 height 10
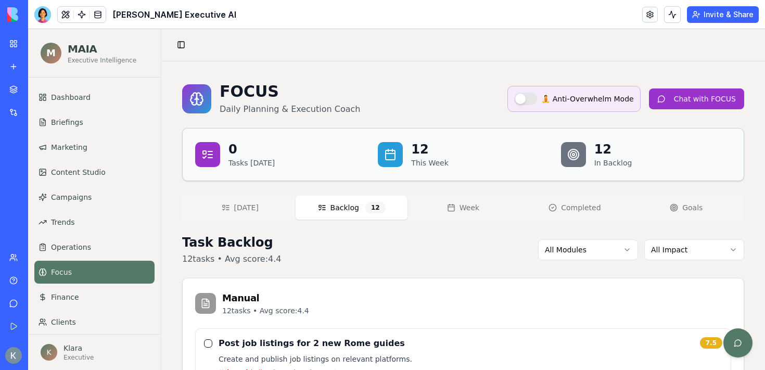
click at [268, 205] on button "[DATE]" at bounding box center [239, 207] width 111 height 23
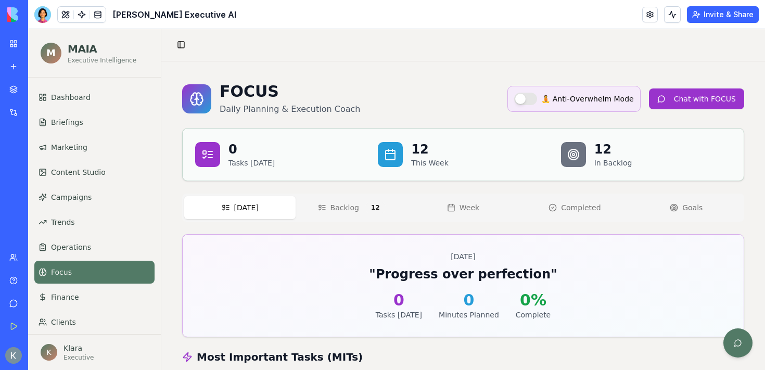
click at [250, 161] on p "Tasks [DATE]" at bounding box center [251, 163] width 46 height 10
click at [389, 157] on icon at bounding box center [390, 154] width 12 height 12
click at [569, 212] on span "Completed" at bounding box center [581, 207] width 40 height 10
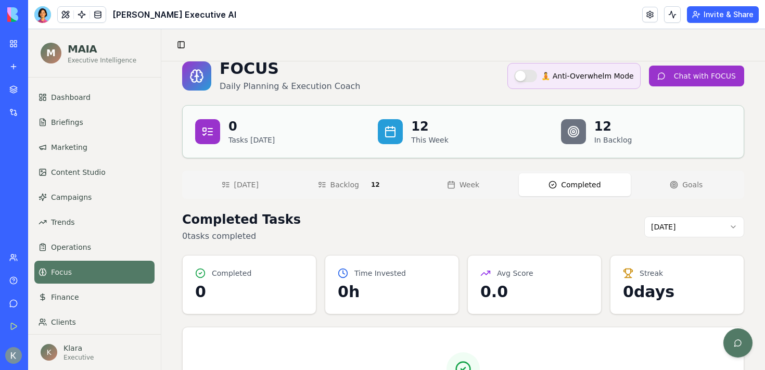
click at [463, 173] on button "Week" at bounding box center [462, 184] width 111 height 23
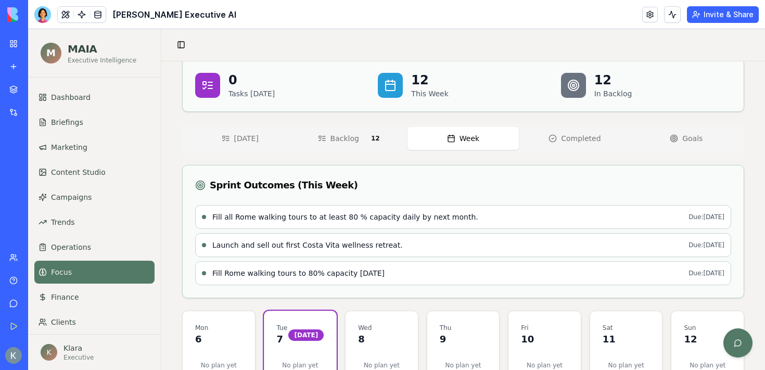
scroll to position [110, 0]
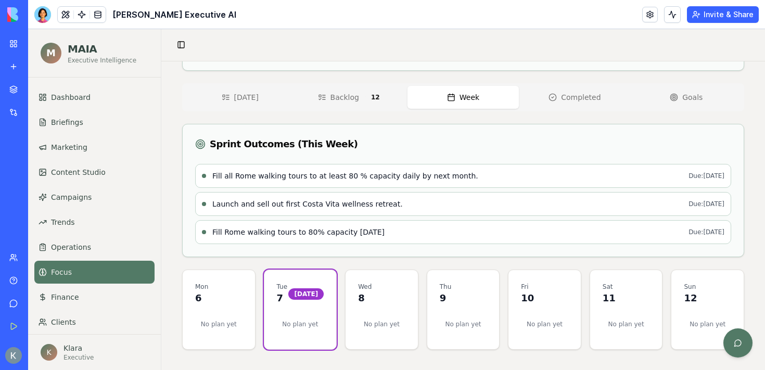
click at [370, 316] on p "No plan yet" at bounding box center [381, 324] width 47 height 25
click at [366, 308] on div "Wed 8" at bounding box center [381, 291] width 72 height 42
click at [447, 300] on p "9" at bounding box center [446, 298] width 12 height 15
click at [526, 307] on div "Fri 10" at bounding box center [544, 291] width 72 height 42
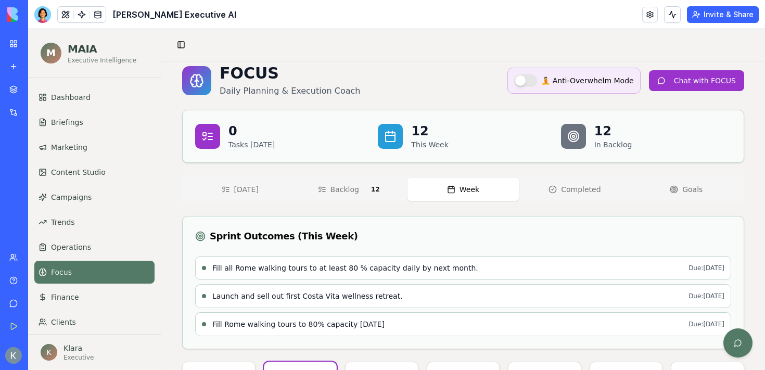
scroll to position [10, 0]
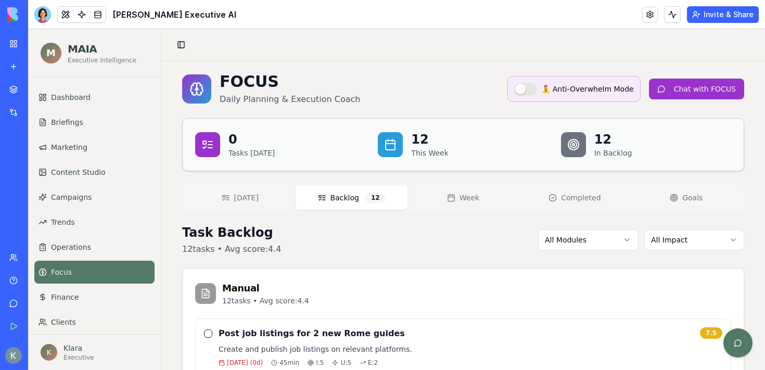
click at [356, 197] on span "Backlog" at bounding box center [344, 197] width 29 height 10
click at [672, 198] on icon "button" at bounding box center [673, 198] width 8 height 8
